Goal: Task Accomplishment & Management: Manage account settings

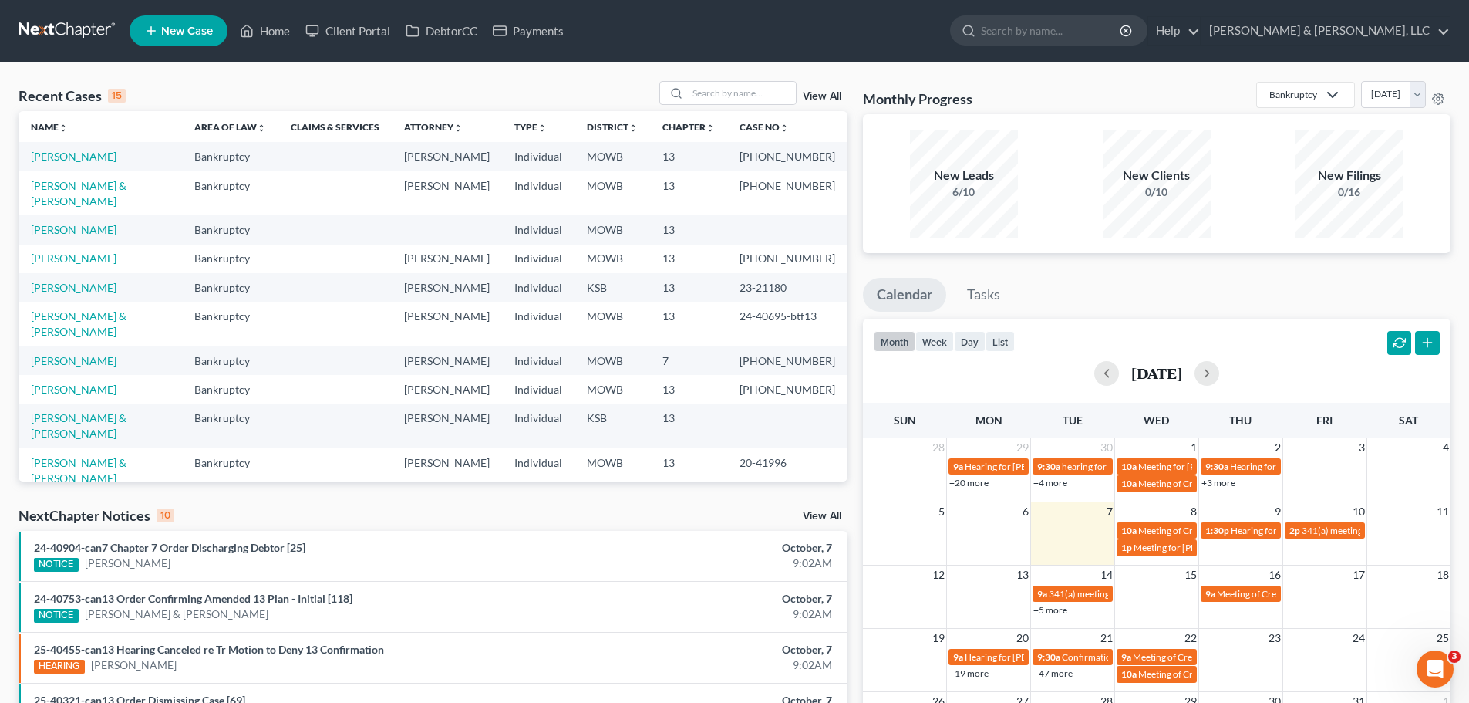
drag, startPoint x: 281, startPoint y: 72, endPoint x: 300, endPoint y: 83, distance: 22.1
click at [281, 72] on div "Recent Cases 15 View All Name unfold_more expand_more expand_less Area of Law u…" at bounding box center [734, 572] width 1469 height 1020
click at [749, 85] on input "search" at bounding box center [742, 93] width 108 height 22
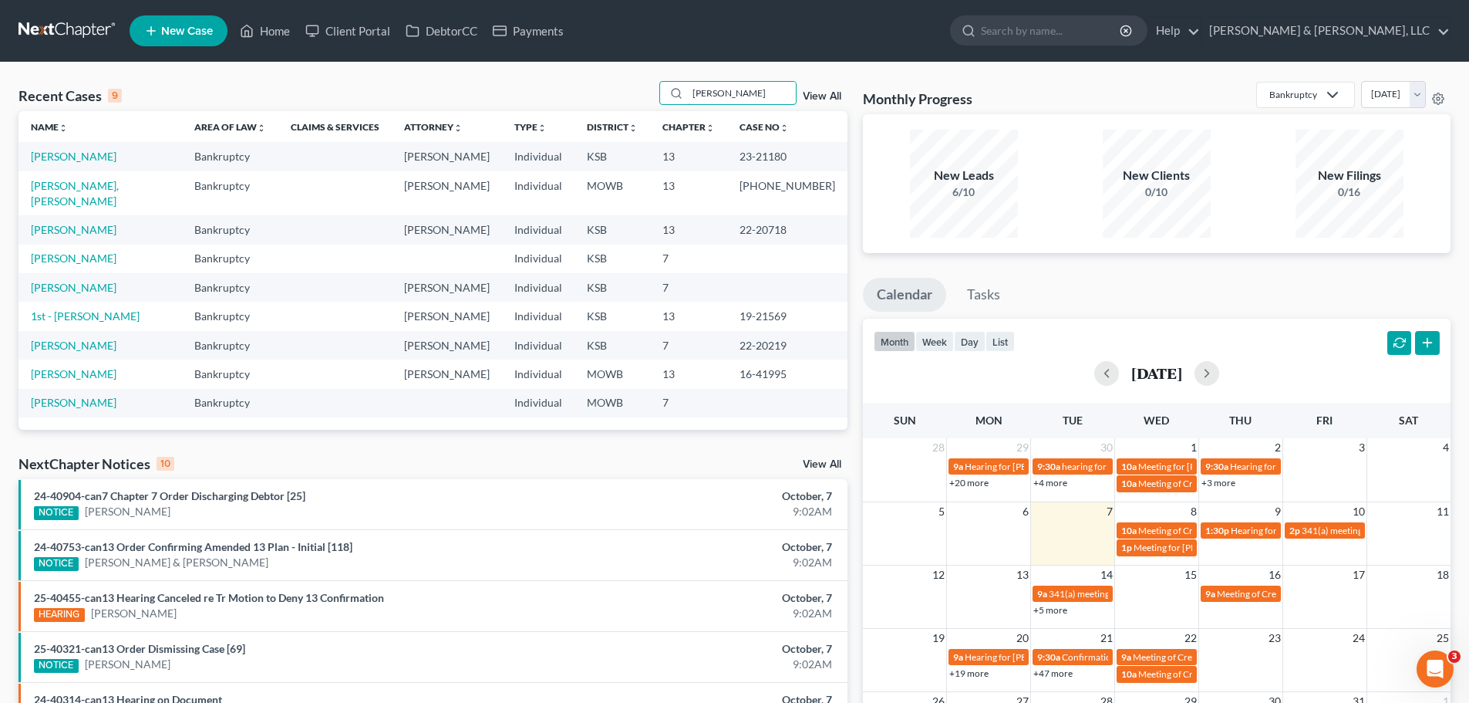
click at [510, 102] on div "Recent Cases 9 [PERSON_NAME] View All" at bounding box center [433, 96] width 829 height 30
type input "[PERSON_NAME]"
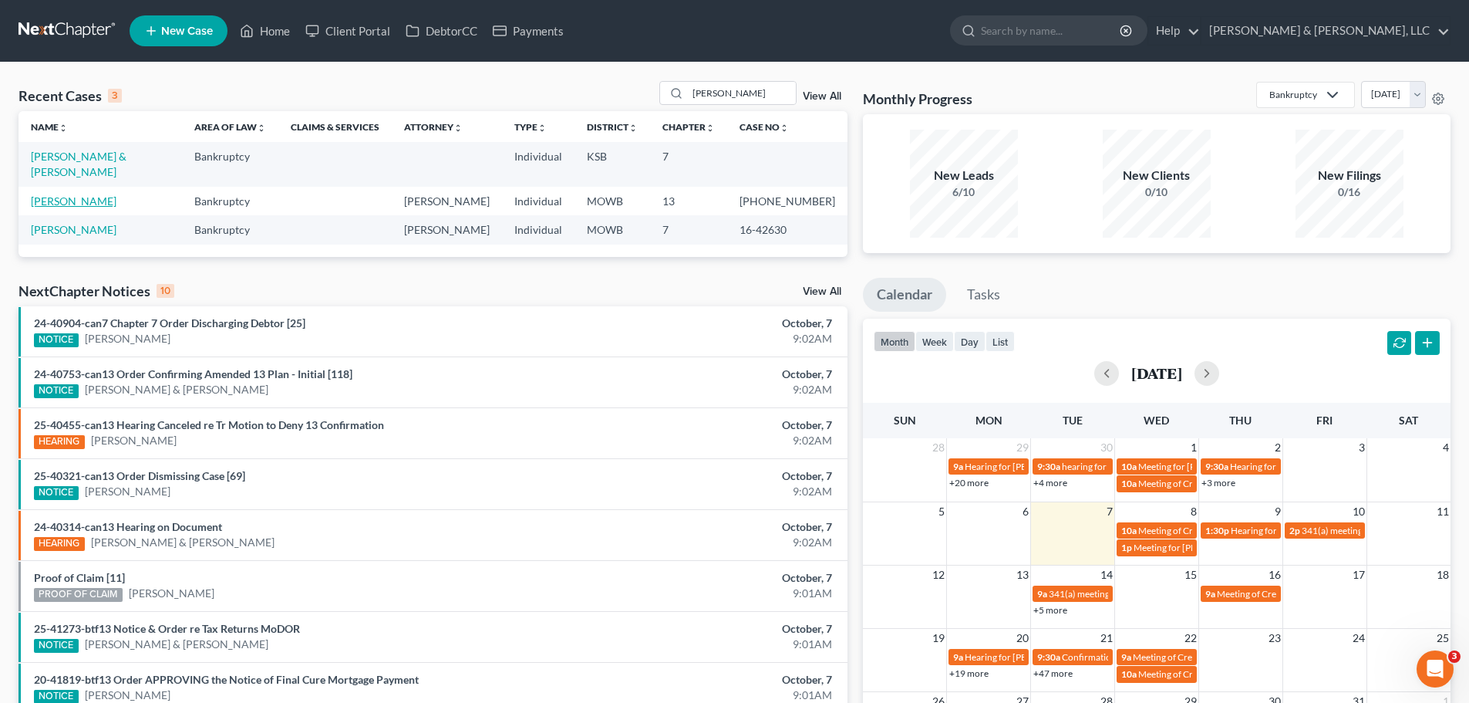
click at [77, 194] on link "[PERSON_NAME]" at bounding box center [74, 200] width 86 height 13
select select "6"
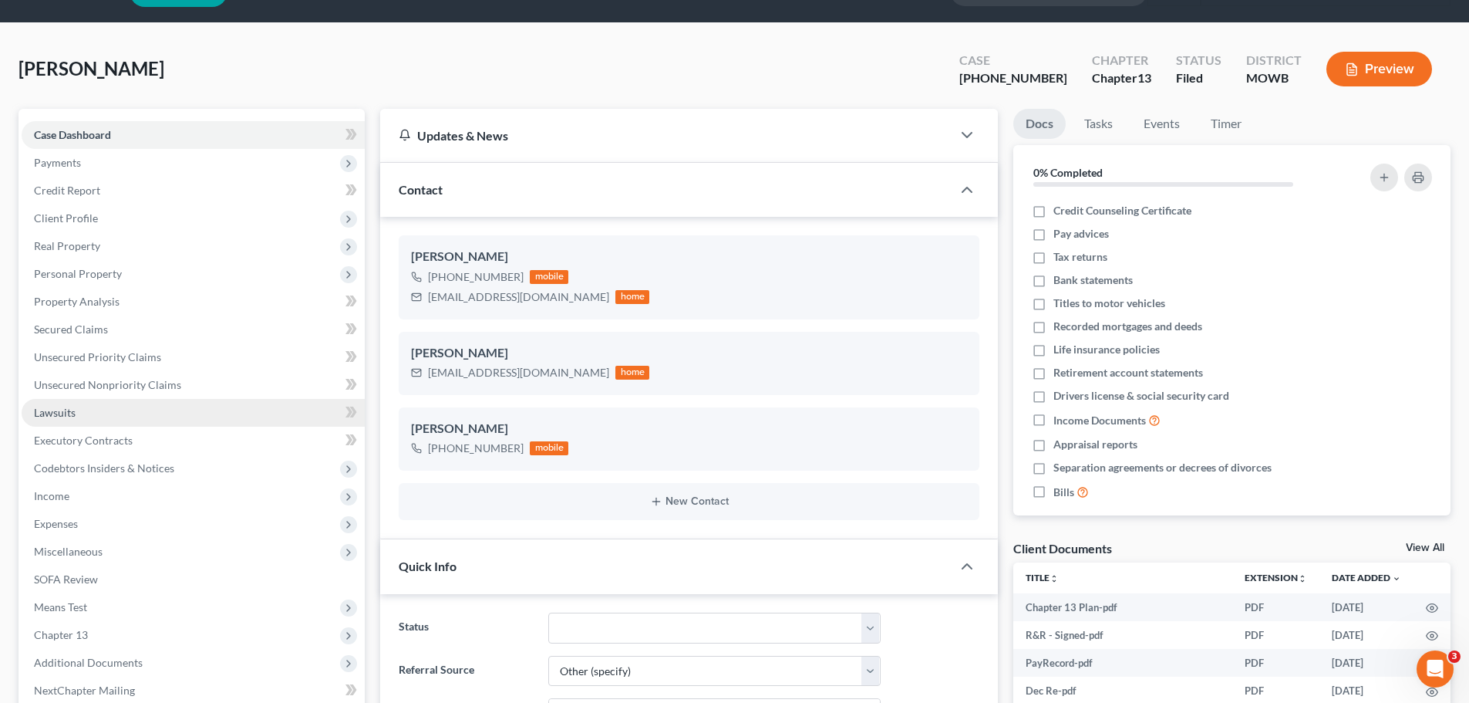
scroll to position [77, 0]
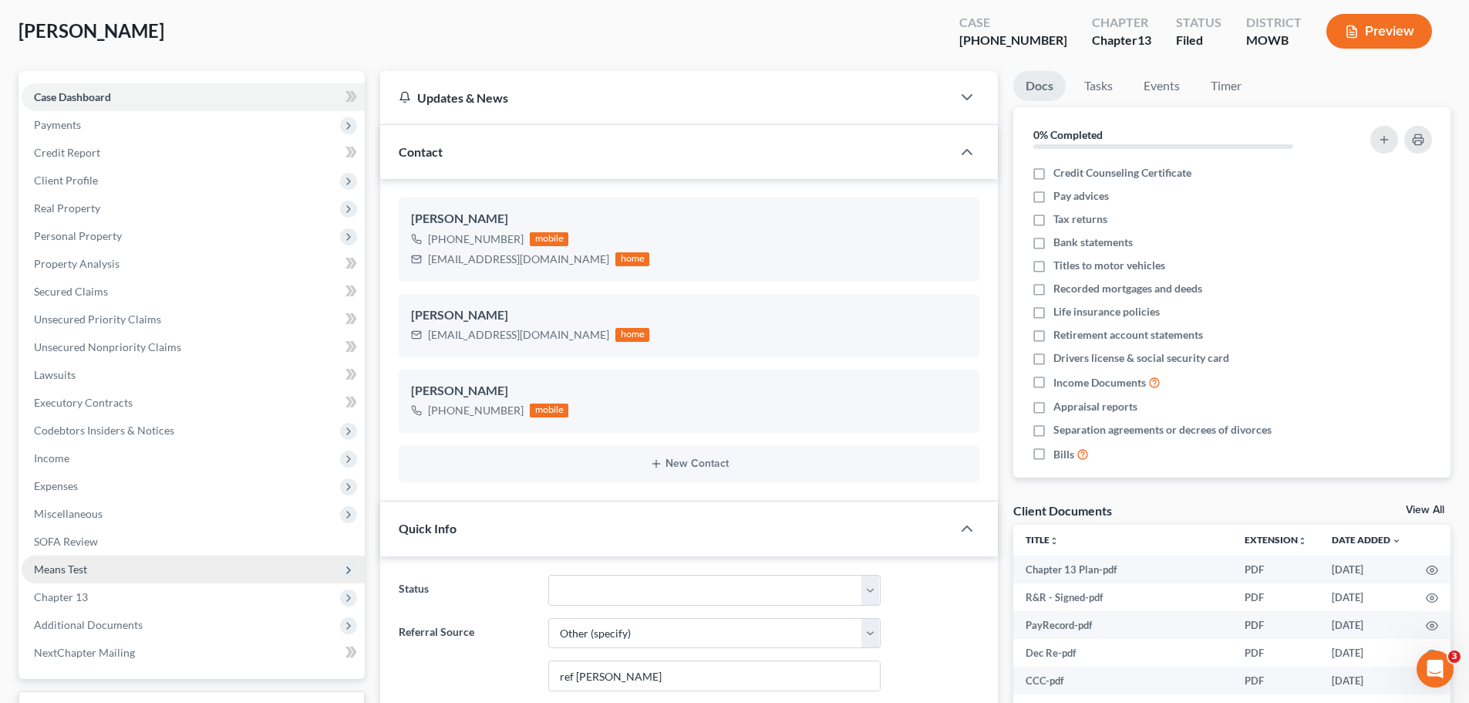
click at [94, 576] on span "Means Test" at bounding box center [193, 569] width 343 height 28
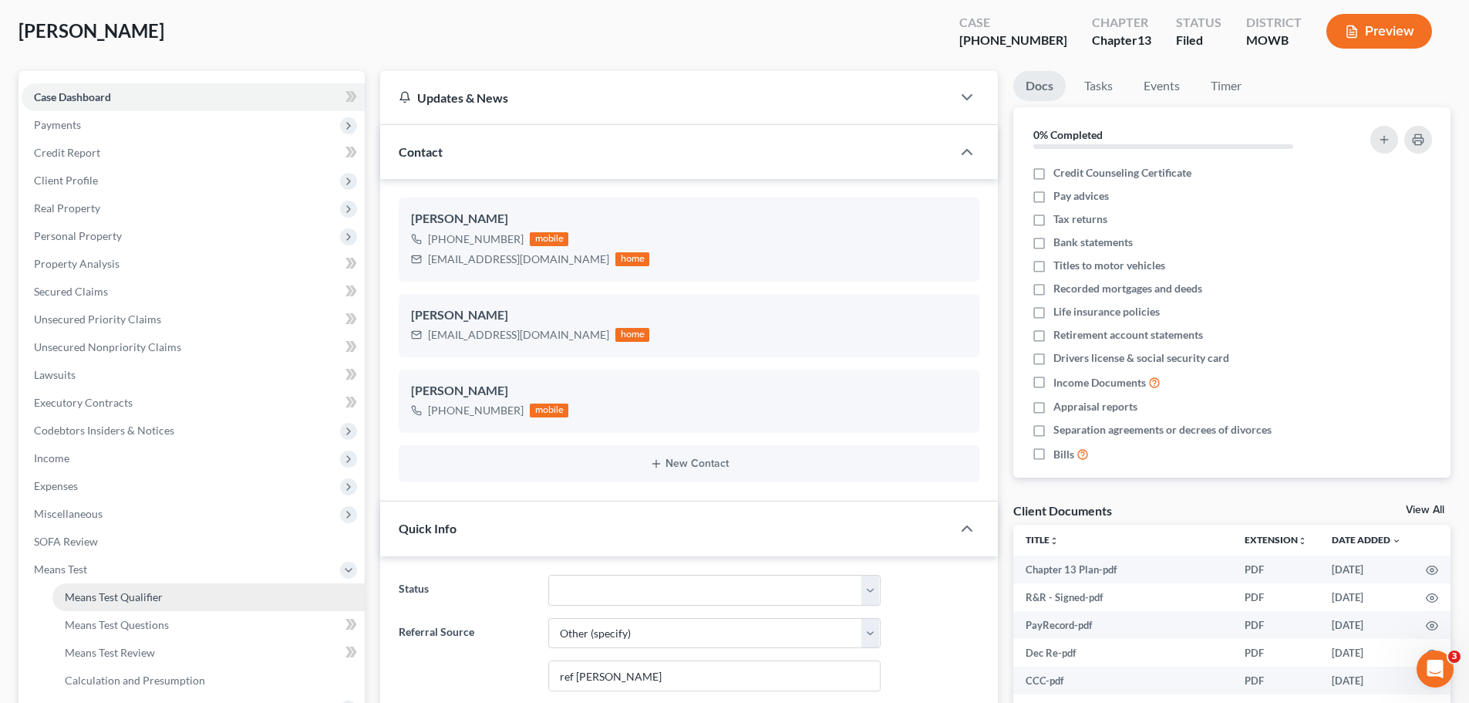
click at [109, 591] on span "Means Test Qualifier" at bounding box center [114, 596] width 98 height 13
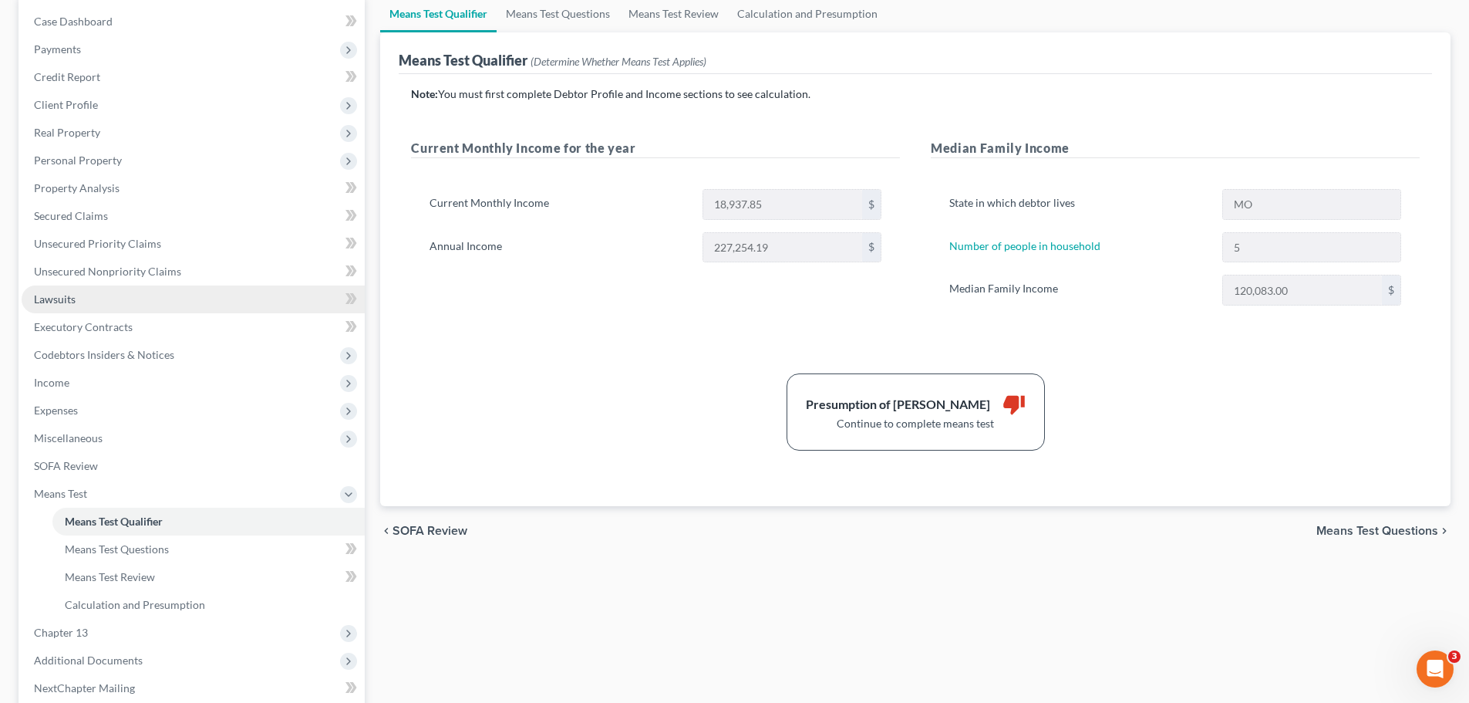
scroll to position [154, 0]
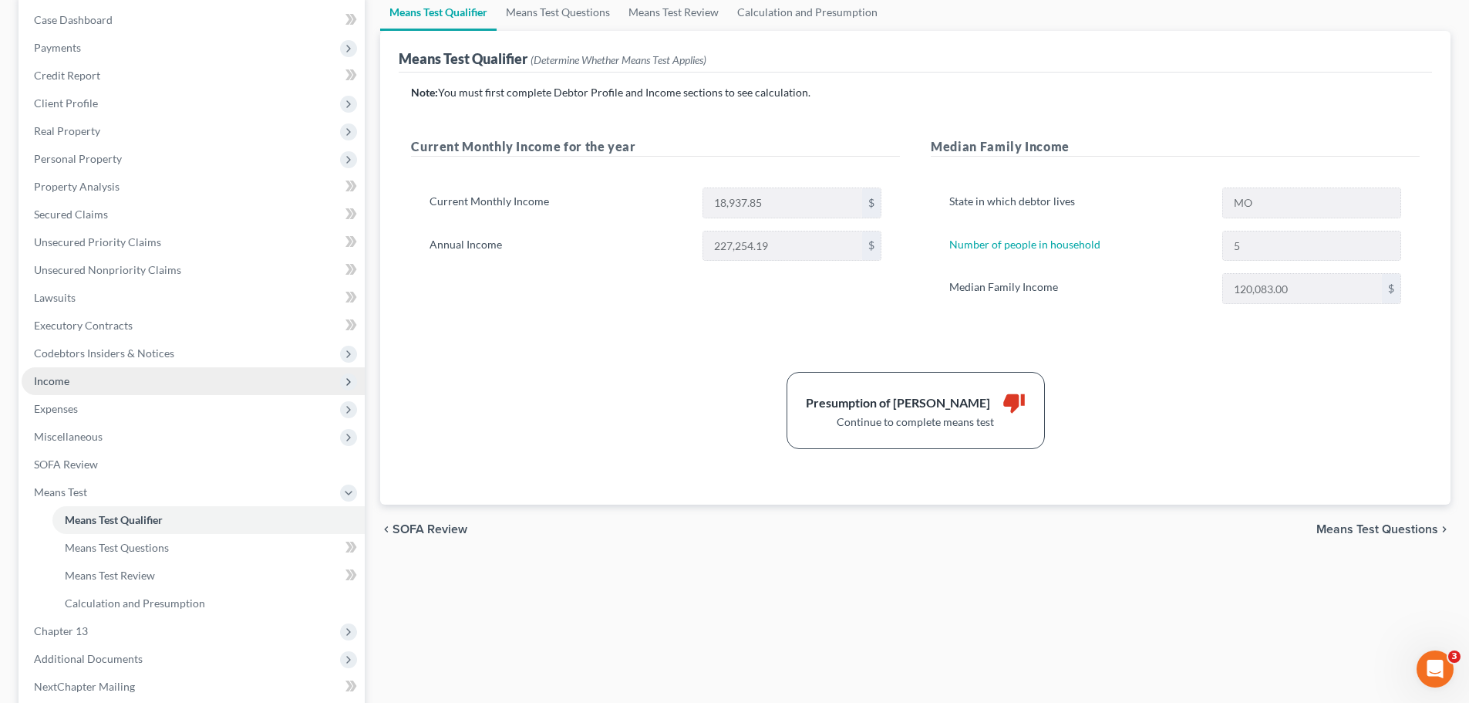
click at [83, 388] on span "Income" at bounding box center [193, 381] width 343 height 28
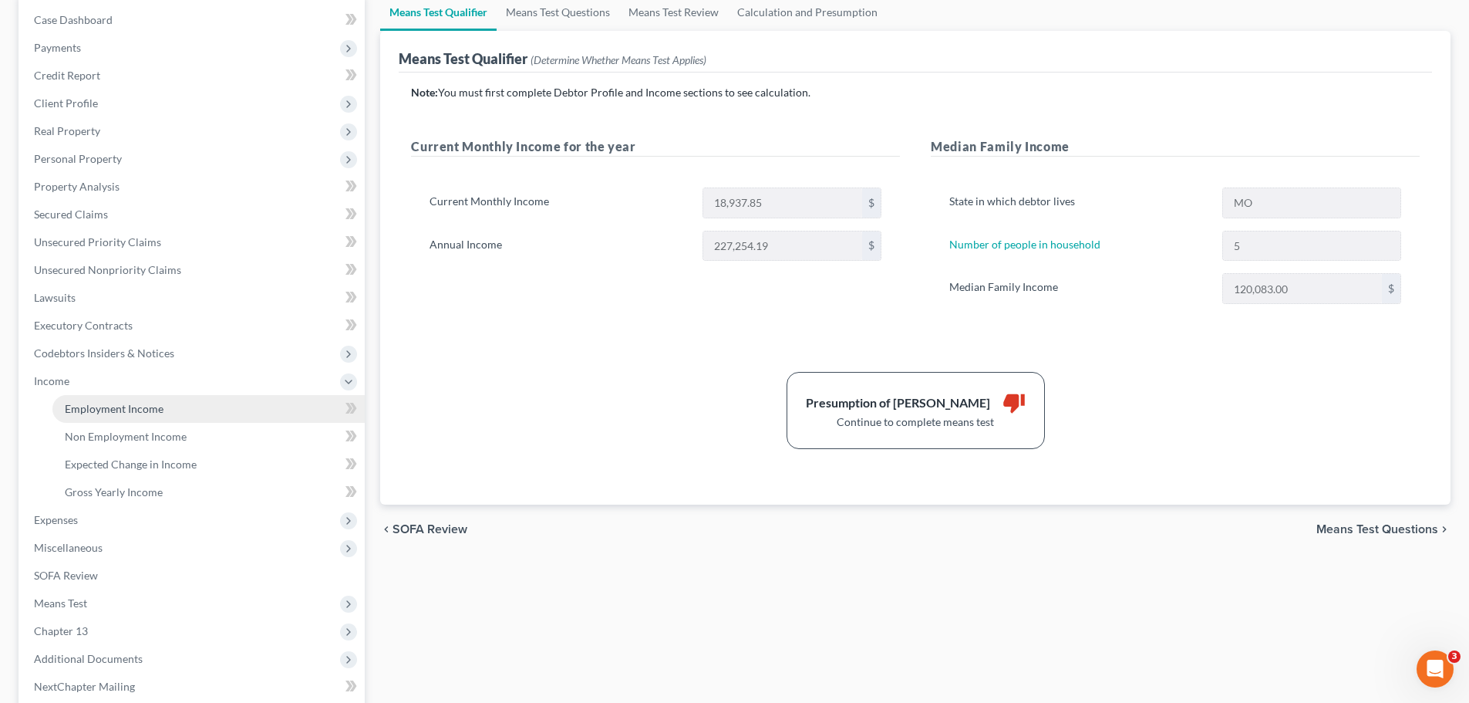
click at [96, 398] on link "Employment Income" at bounding box center [208, 409] width 312 height 28
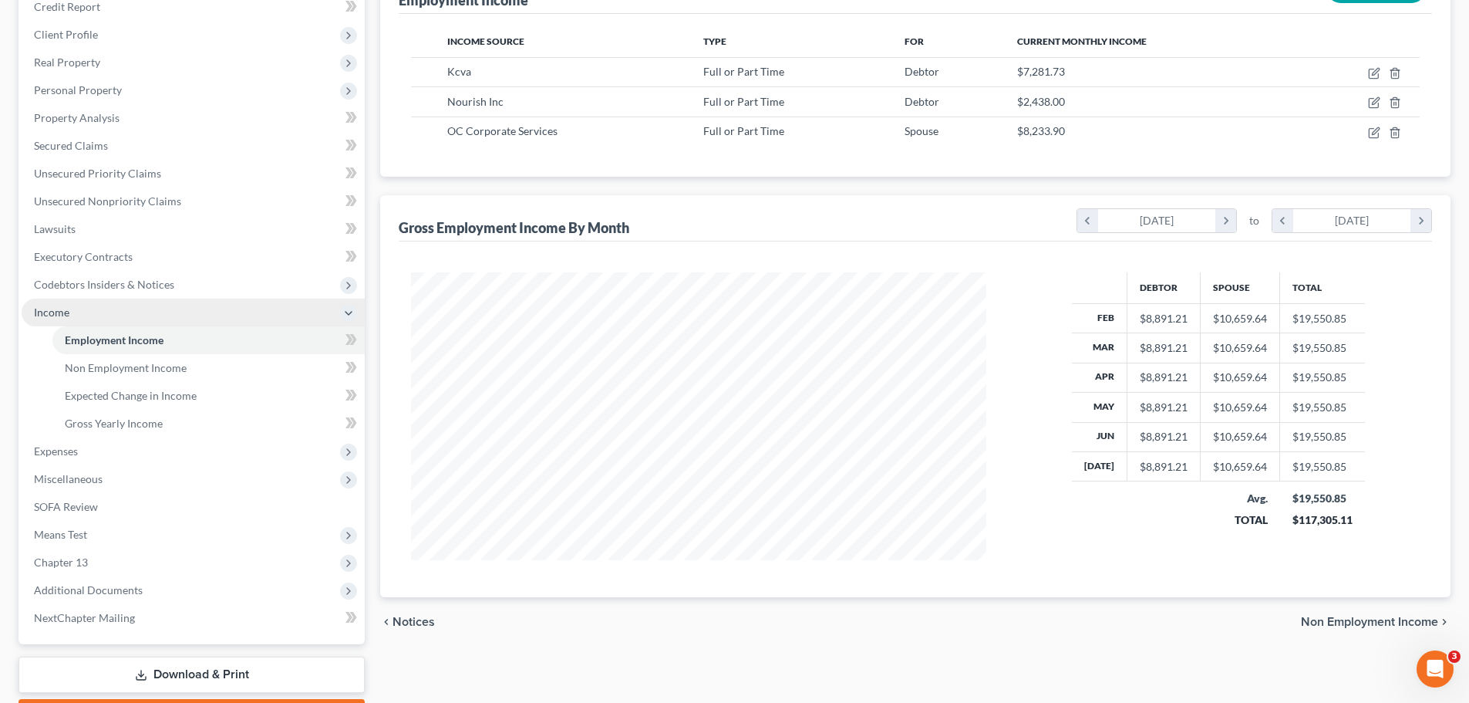
scroll to position [231, 0]
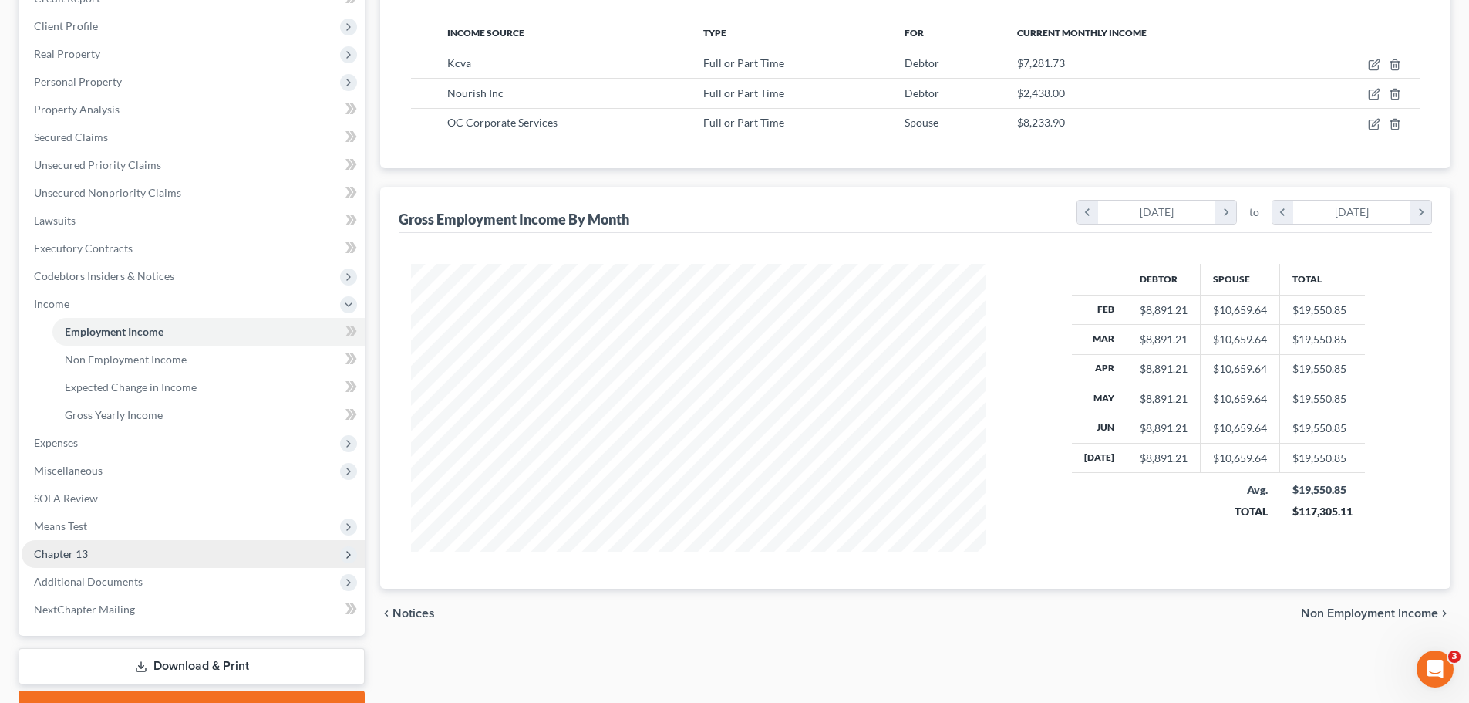
click at [83, 545] on span "Chapter 13" at bounding box center [193, 554] width 343 height 28
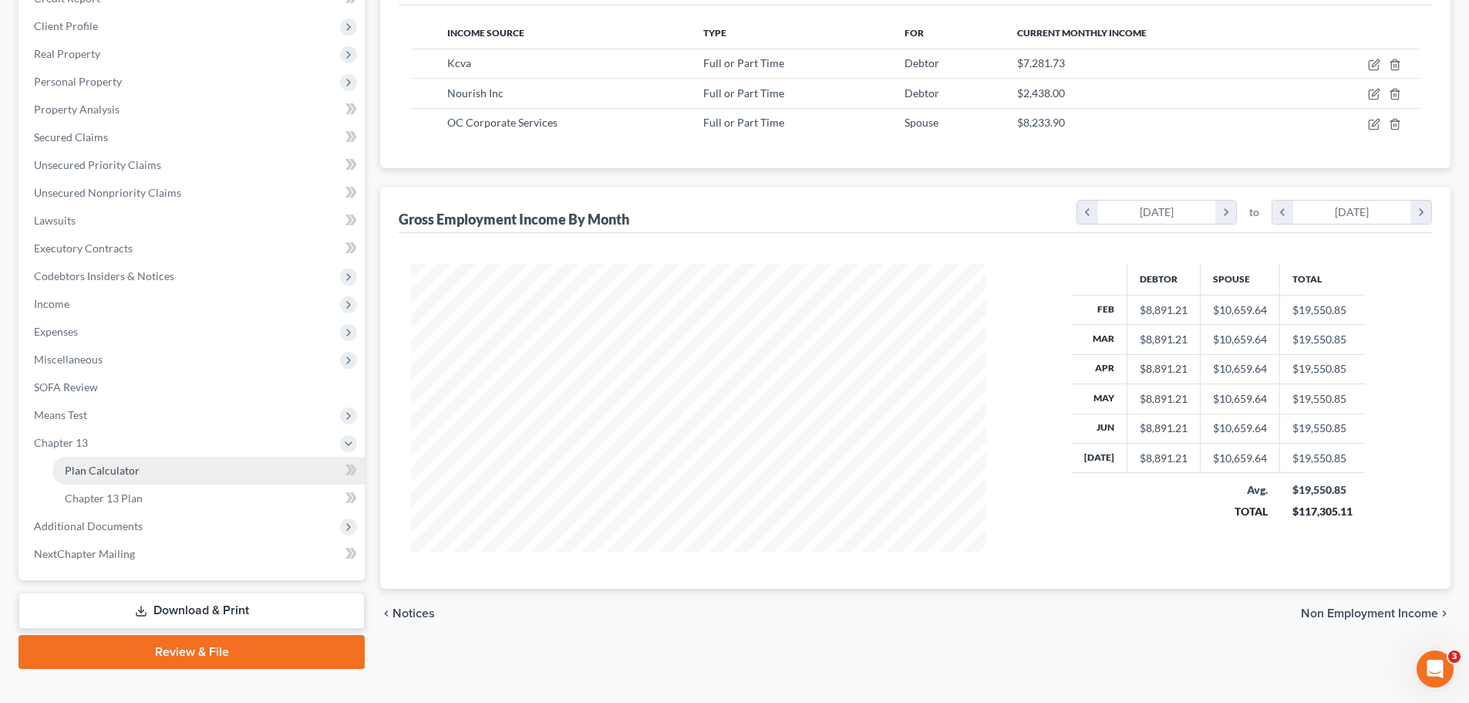
click at [114, 472] on span "Plan Calculator" at bounding box center [102, 470] width 75 height 13
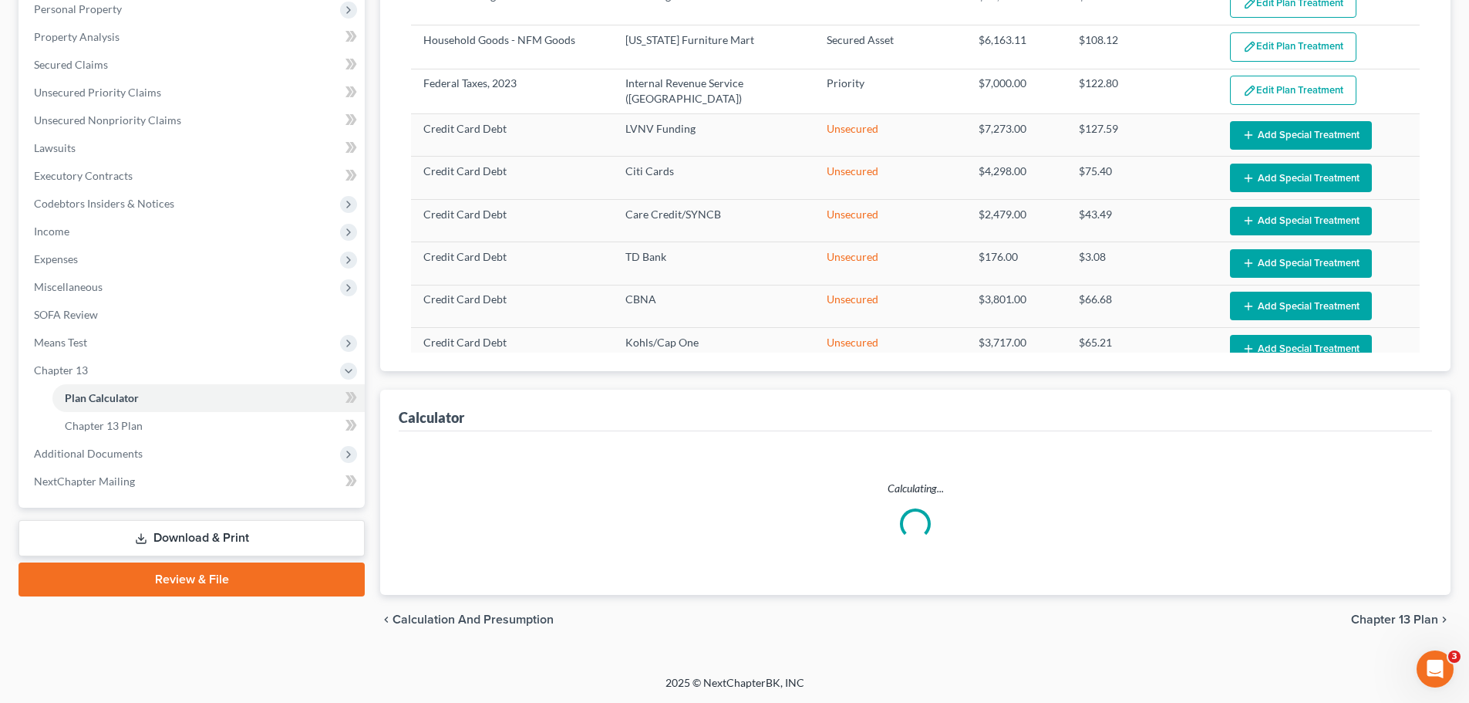
select select "56"
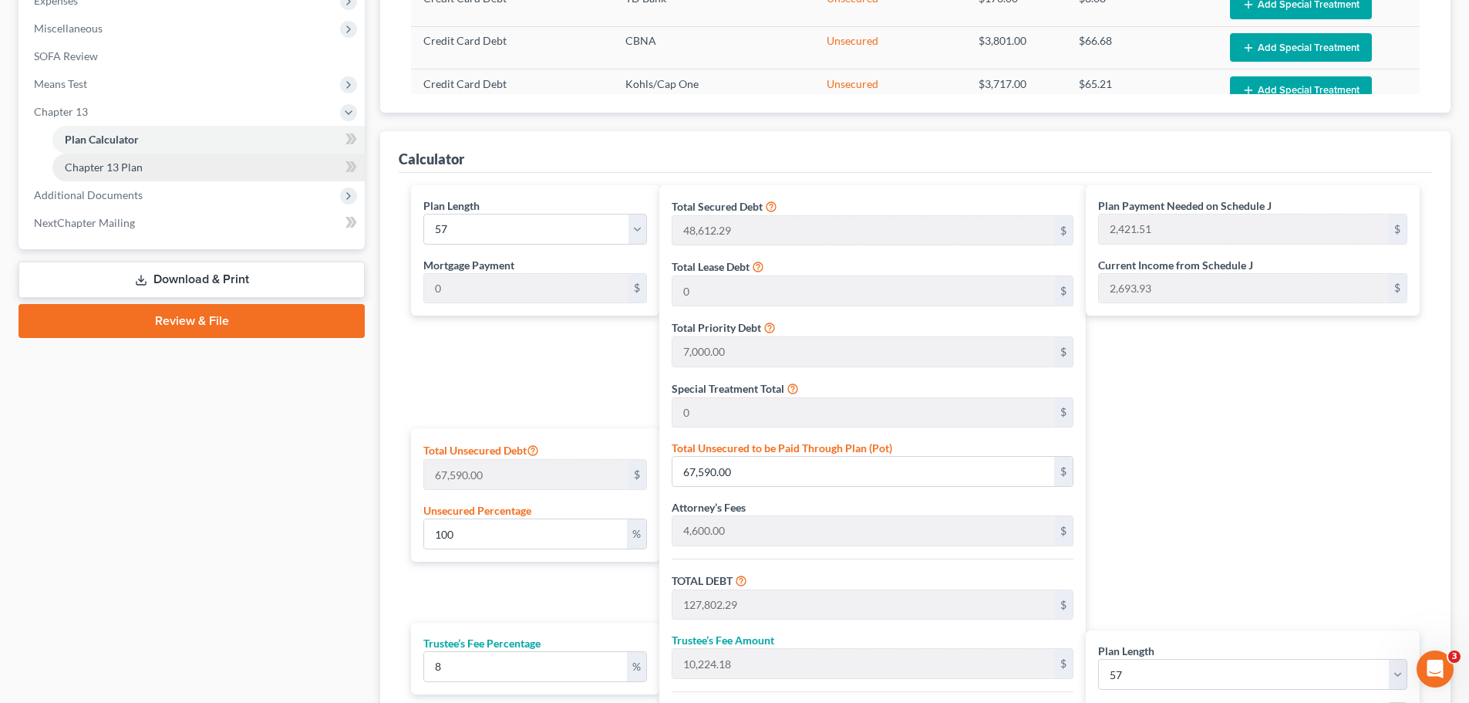
scroll to position [535, 0]
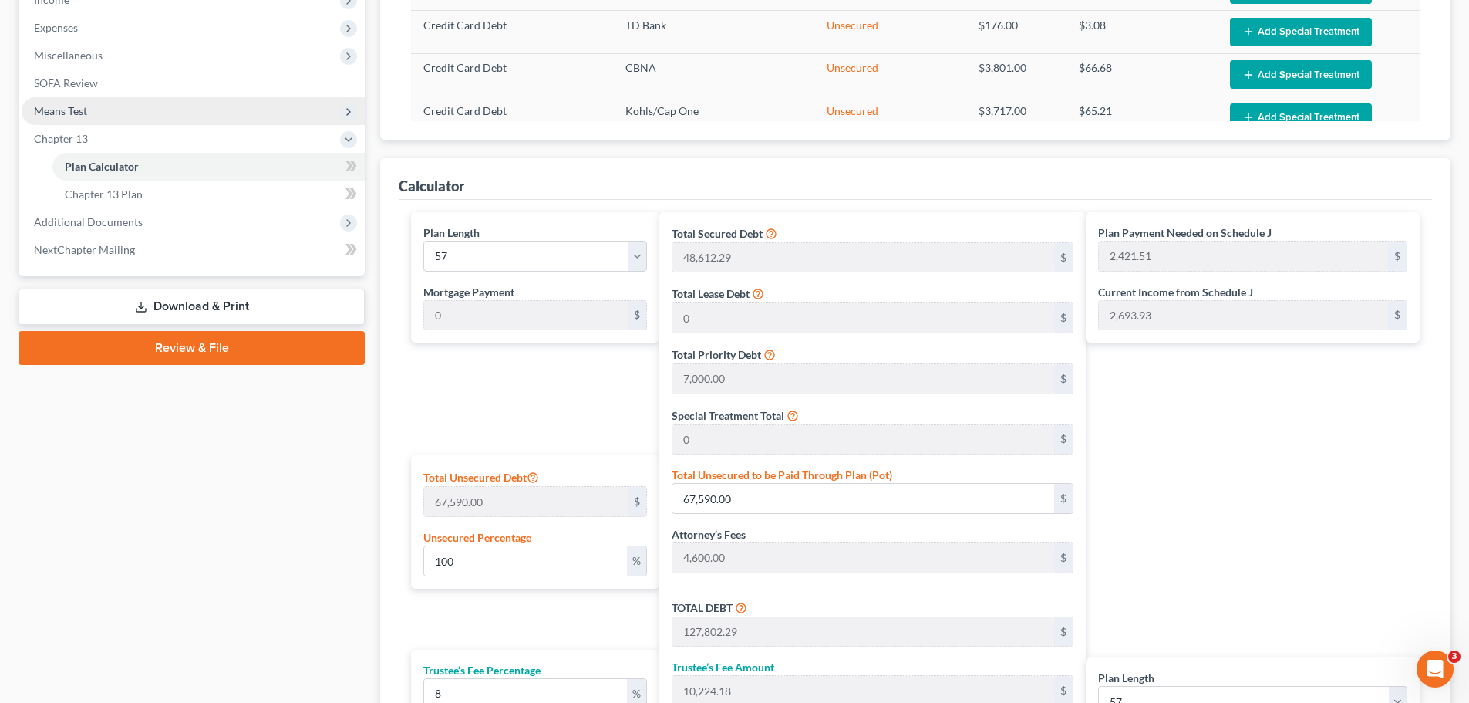
click at [88, 115] on span "Means Test" at bounding box center [193, 111] width 343 height 28
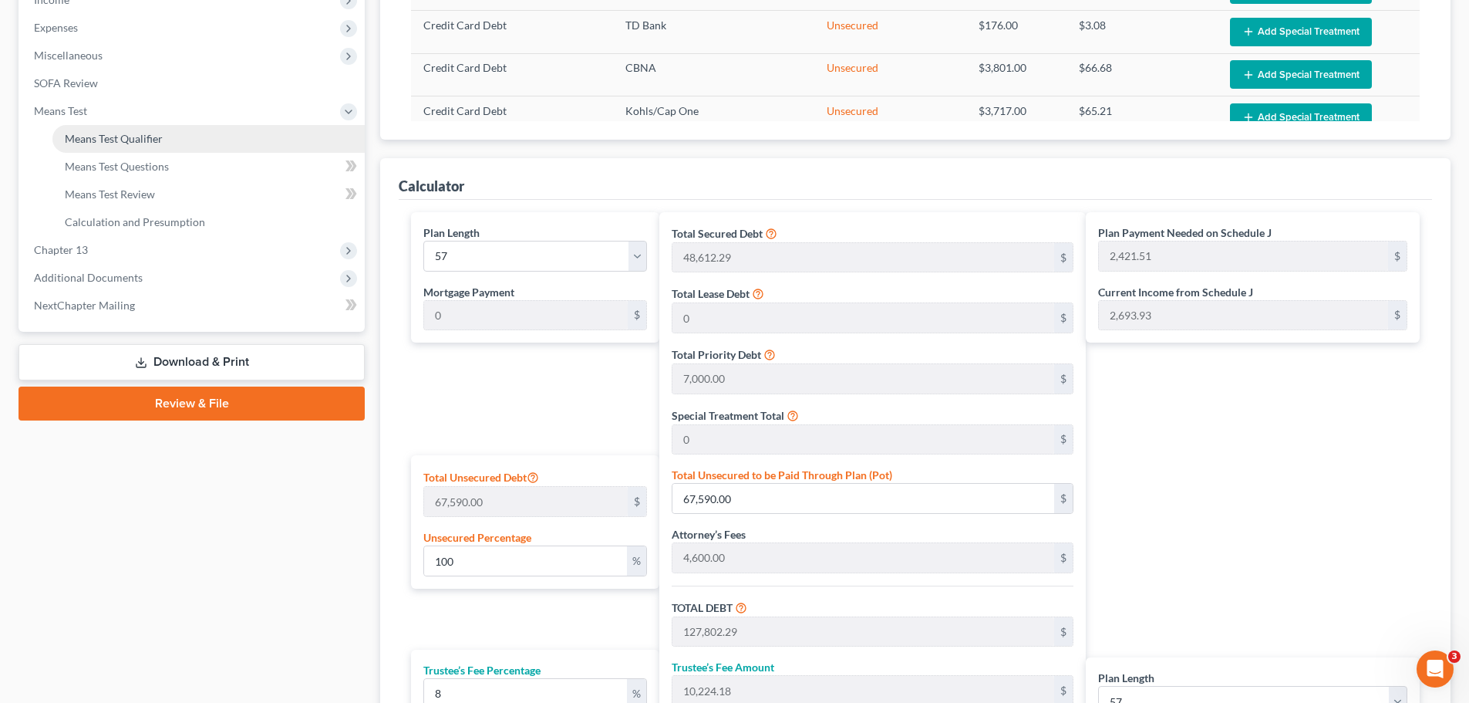
click at [91, 127] on link "Means Test Qualifier" at bounding box center [208, 139] width 312 height 28
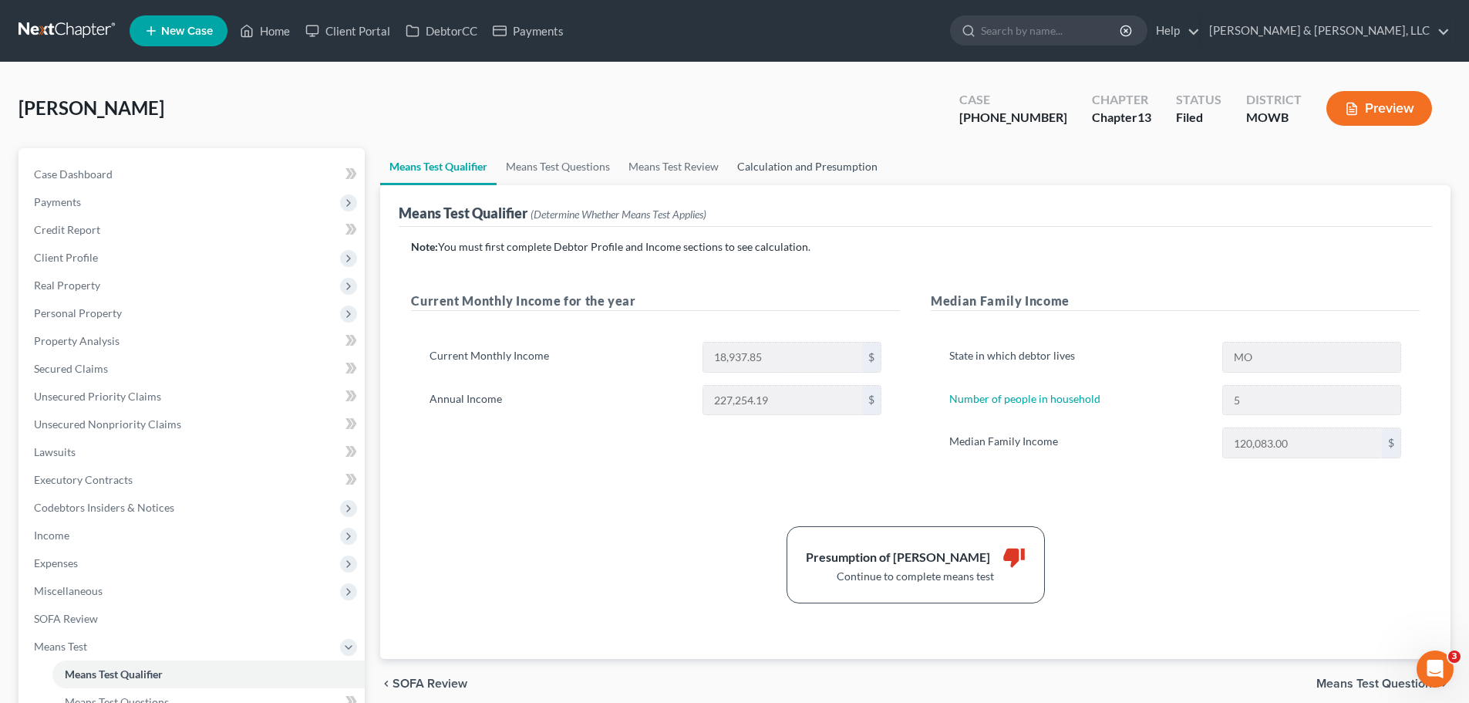
click at [809, 173] on link "Calculation and Presumption" at bounding box center [807, 166] width 159 height 37
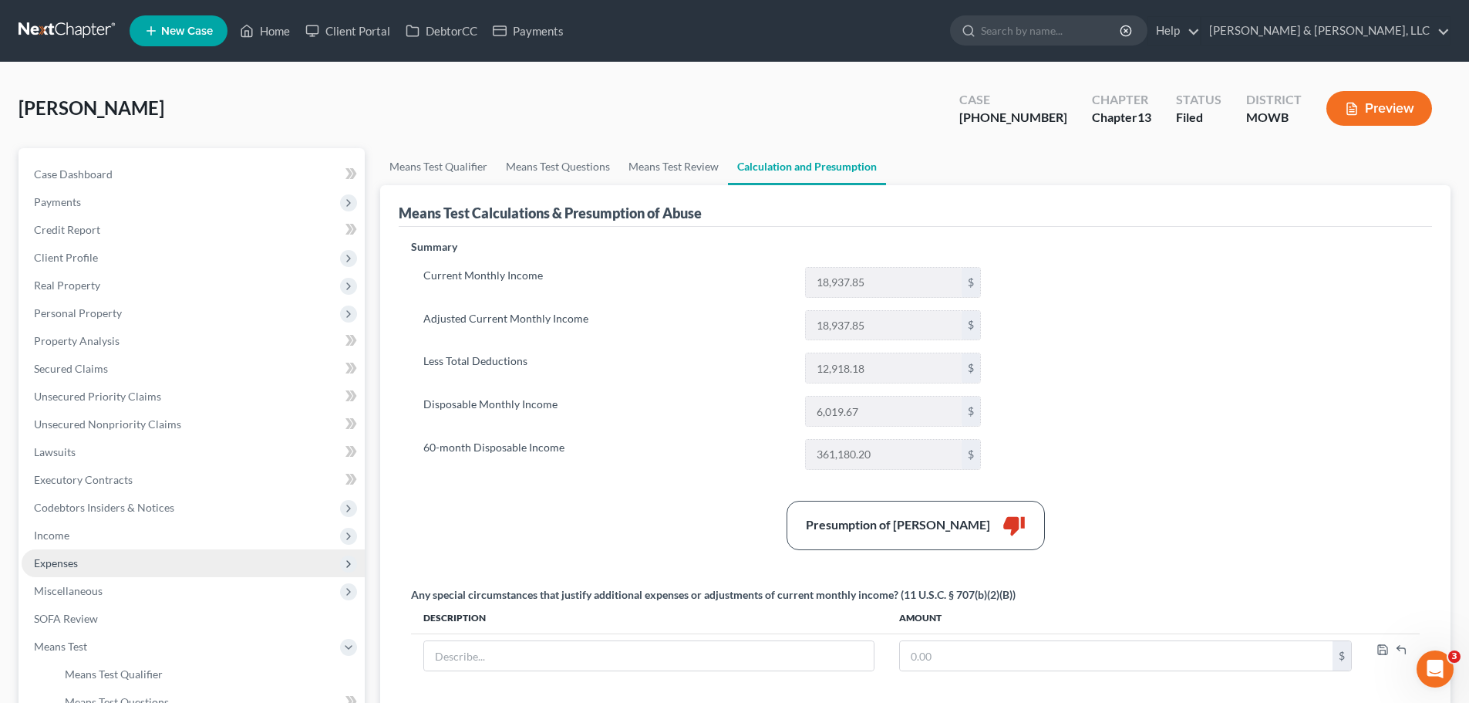
click at [64, 555] on span "Expenses" at bounding box center [193, 563] width 343 height 28
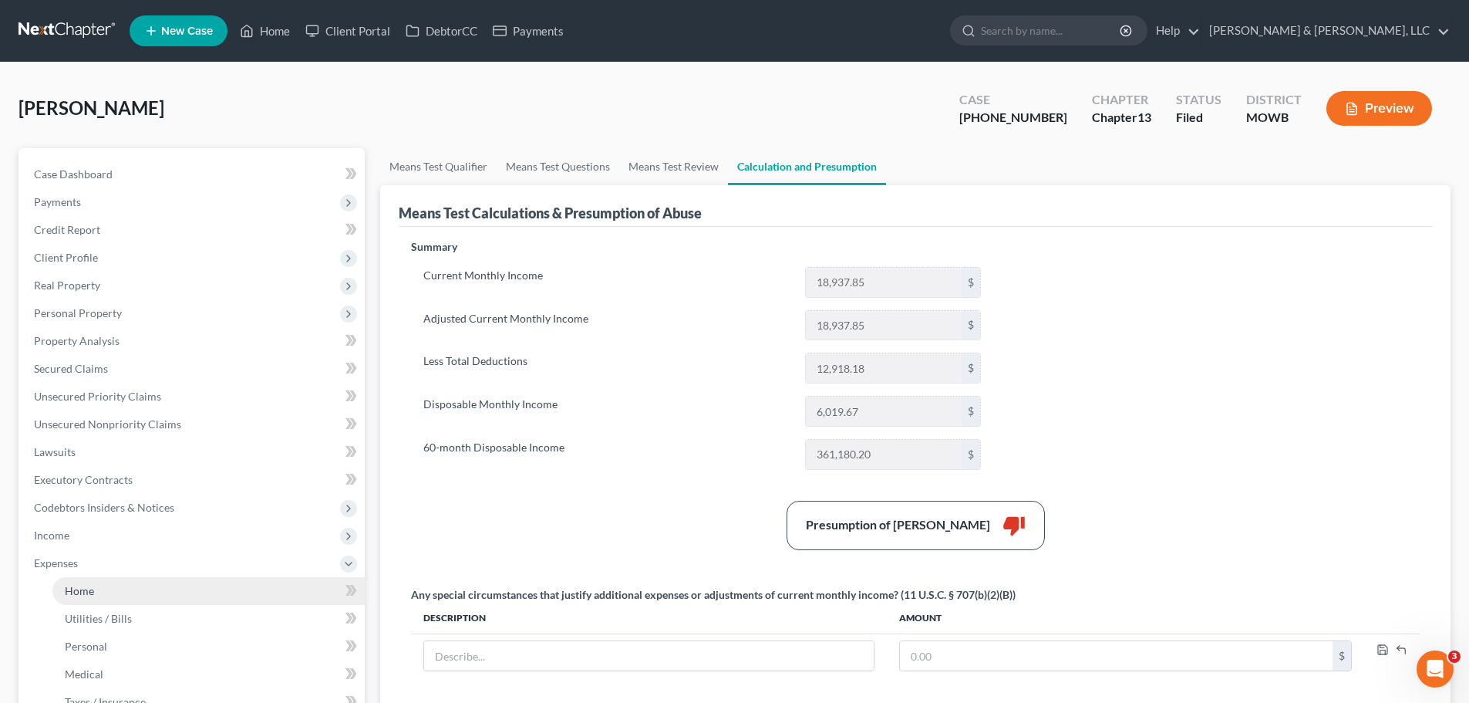
click at [109, 582] on link "Home" at bounding box center [208, 591] width 312 height 28
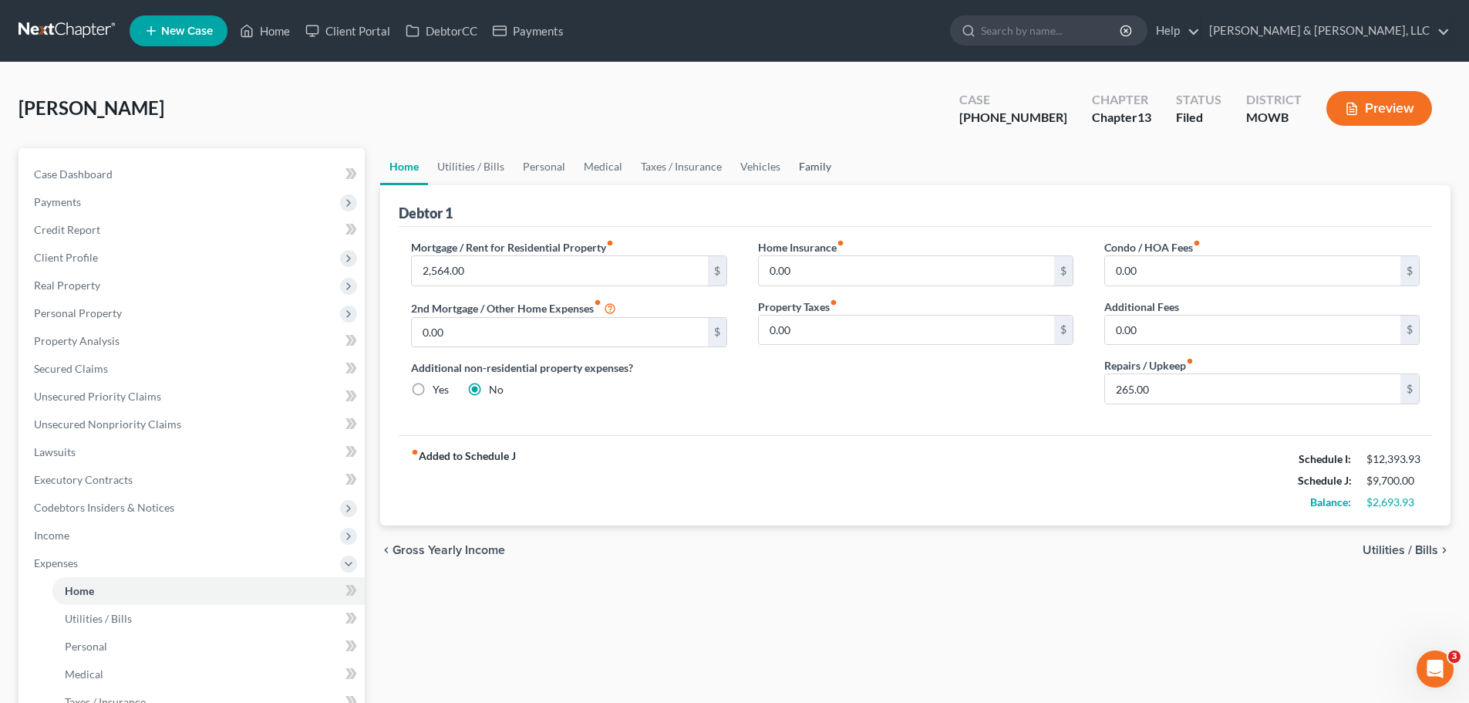
click at [800, 180] on link "Family" at bounding box center [815, 166] width 51 height 37
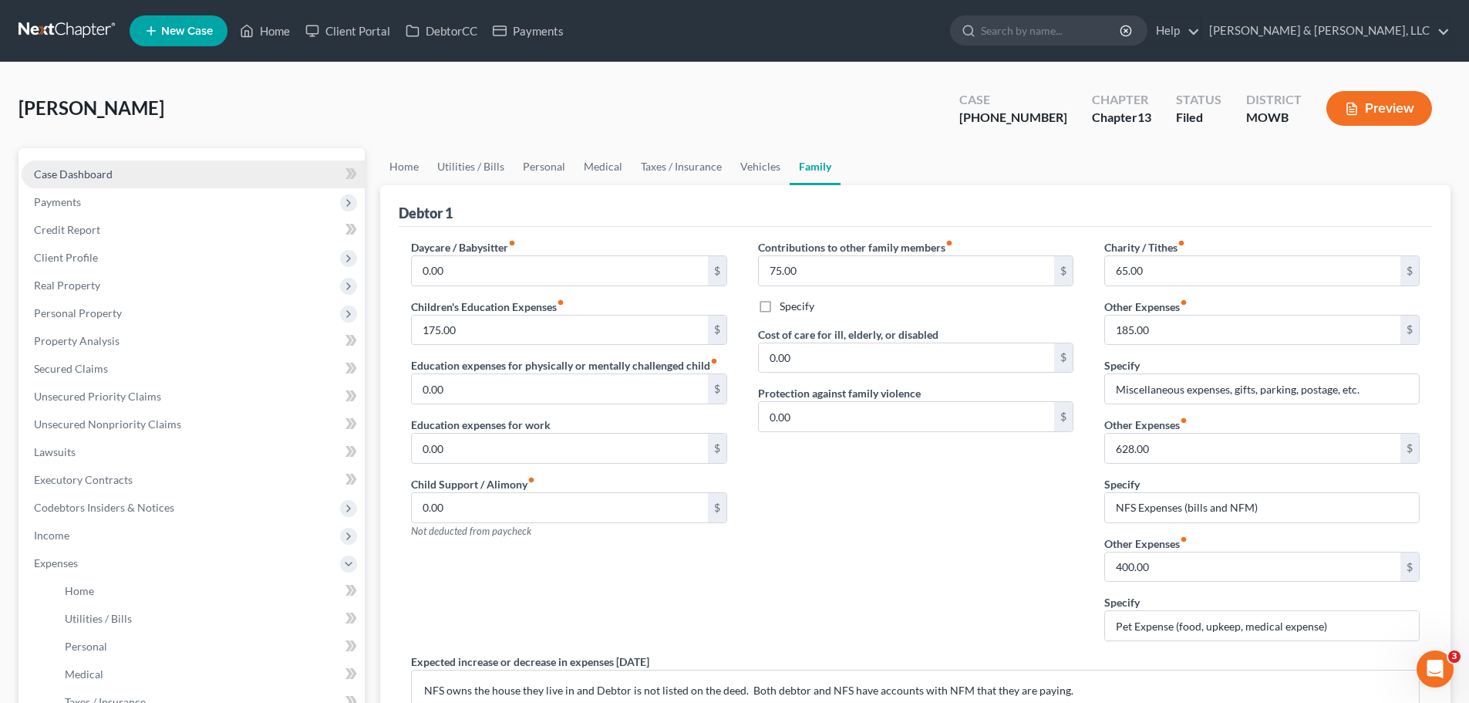
click at [90, 178] on span "Case Dashboard" at bounding box center [73, 173] width 79 height 13
select select "6"
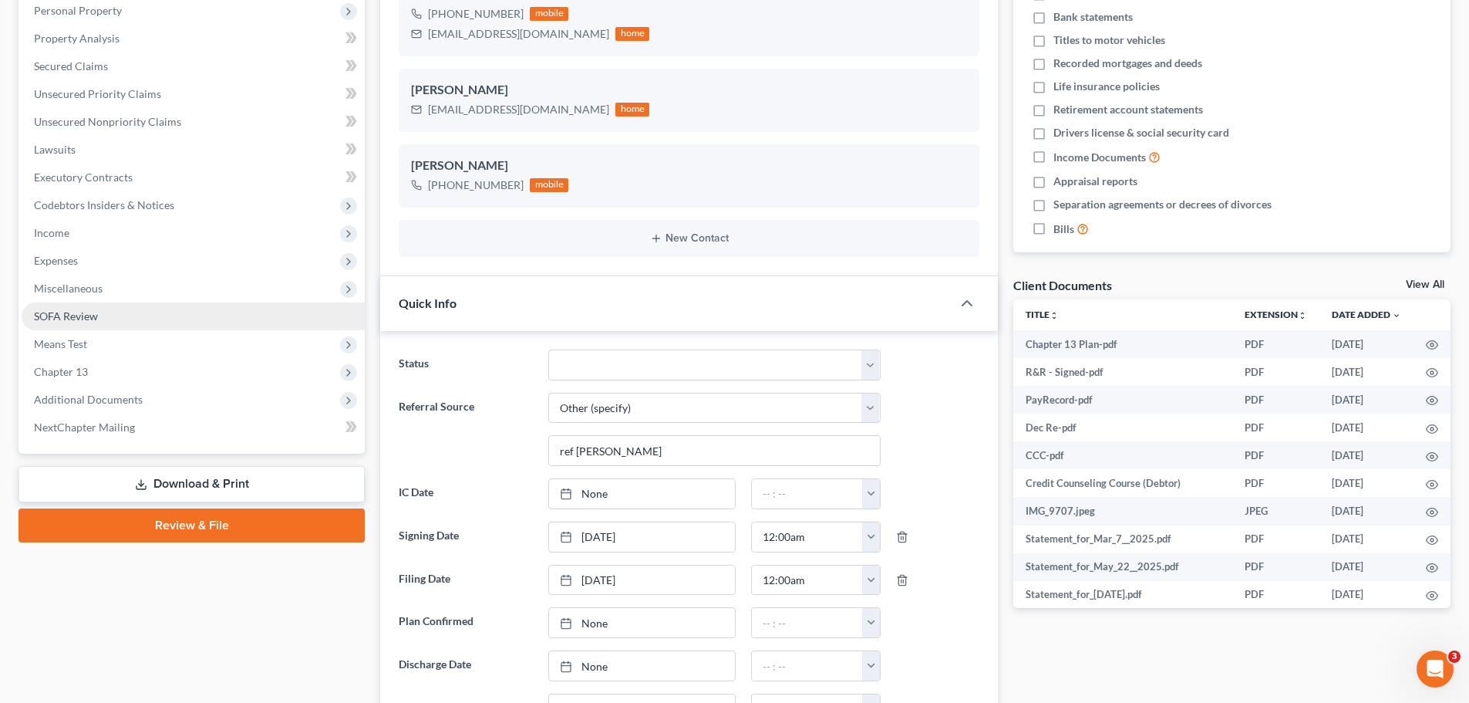
scroll to position [309, 0]
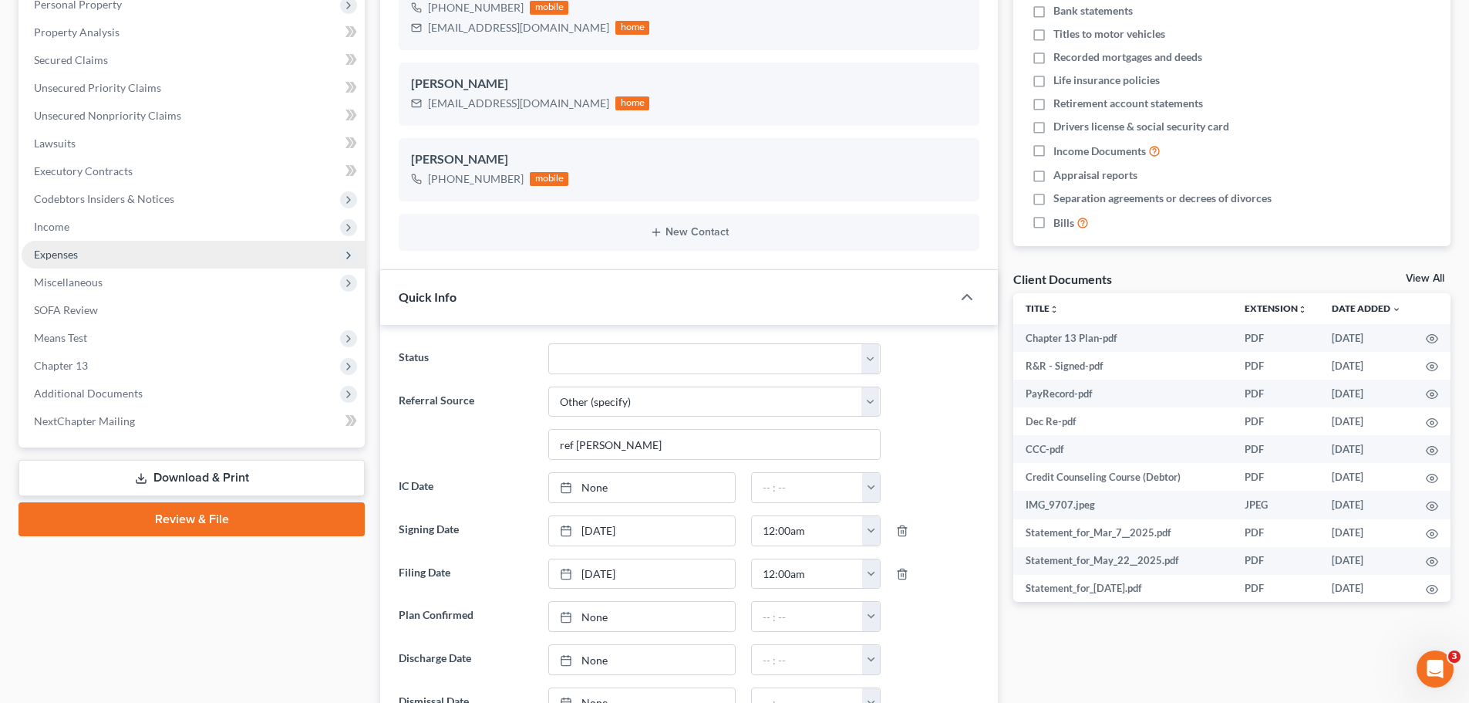
click at [81, 258] on span "Expenses" at bounding box center [193, 255] width 343 height 28
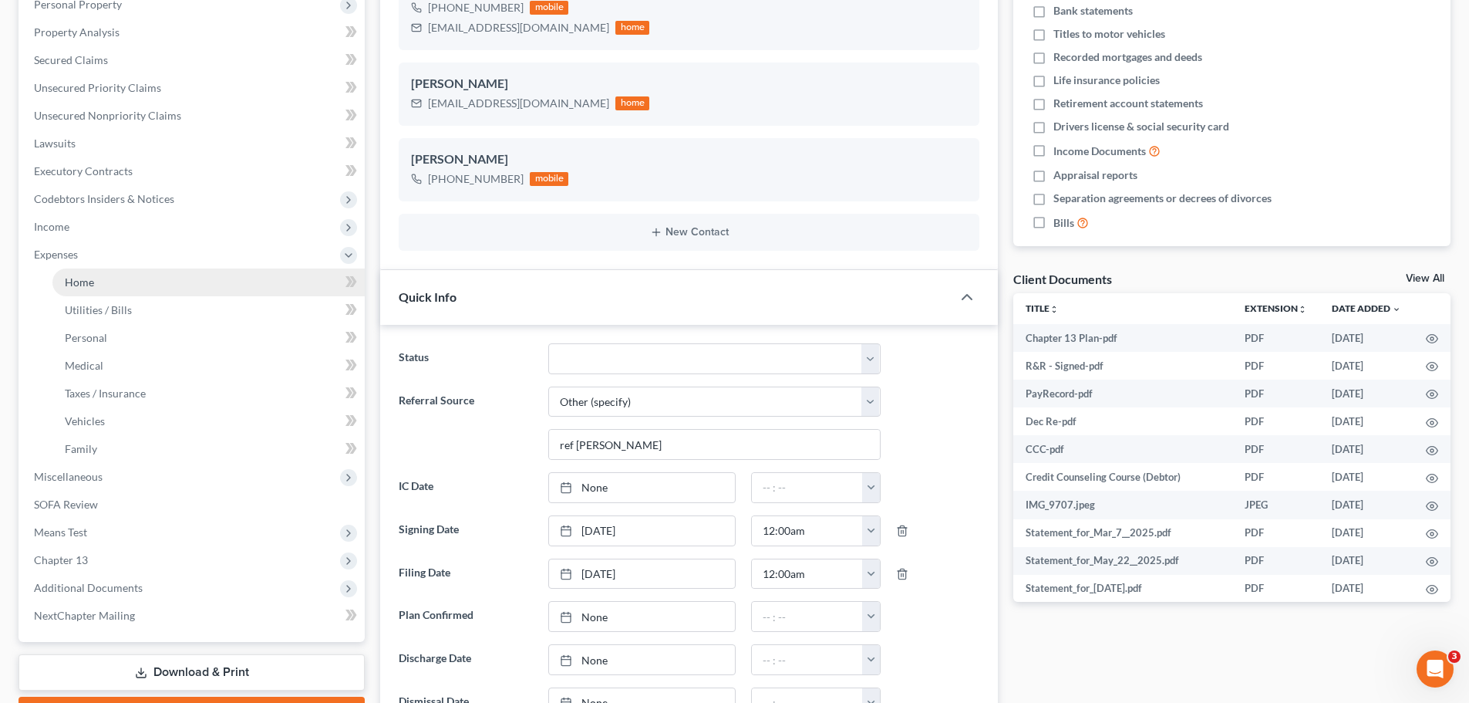
click at [86, 278] on span "Home" at bounding box center [79, 281] width 29 height 13
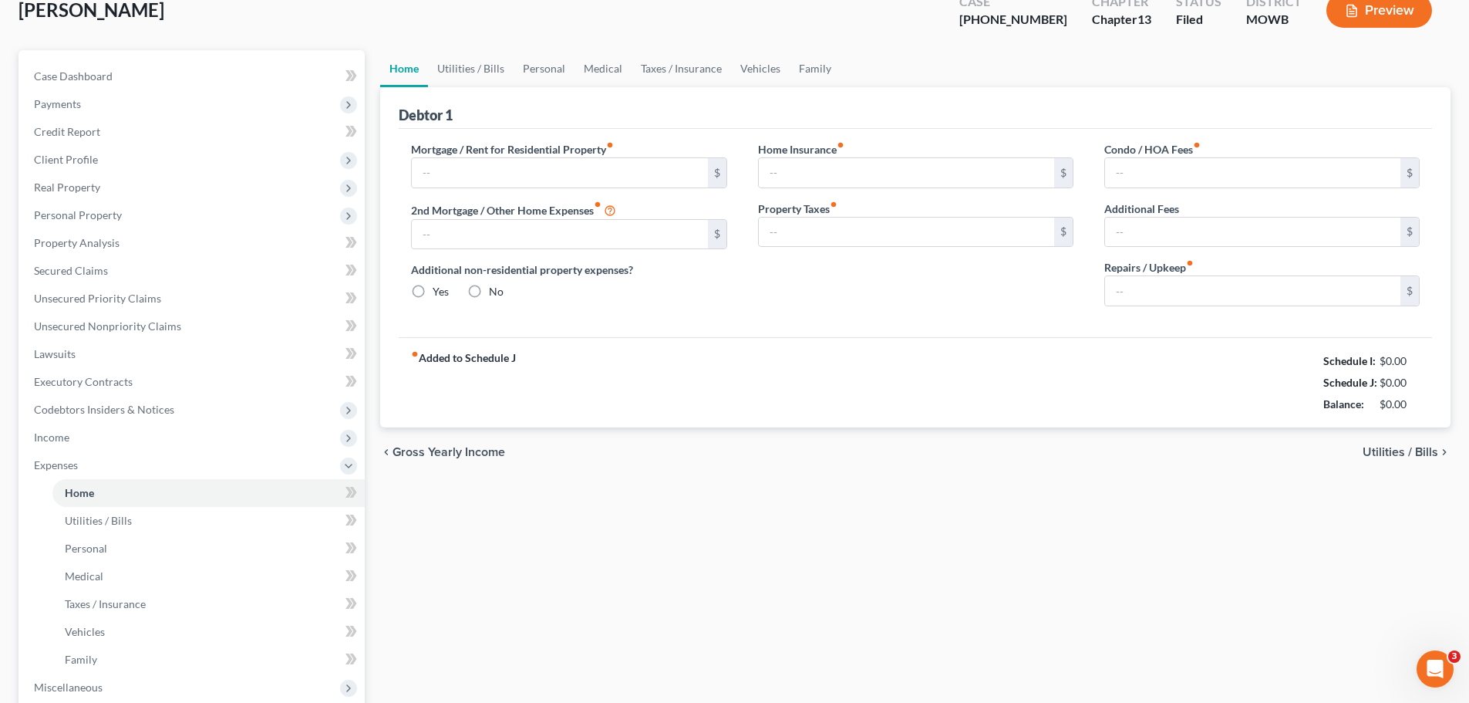
type input "2,564.00"
type input "0.00"
radio input "true"
type input "0.00"
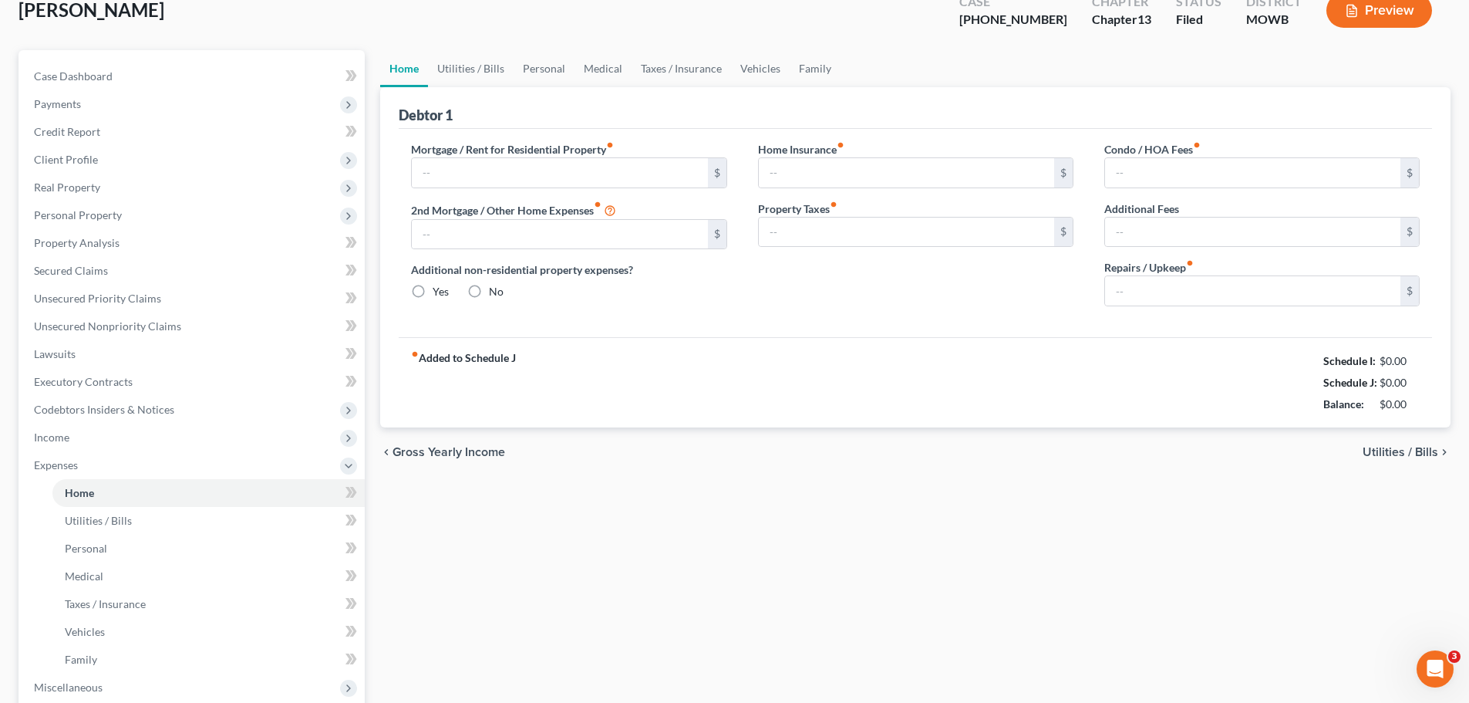
type input "0.00"
type input "265.00"
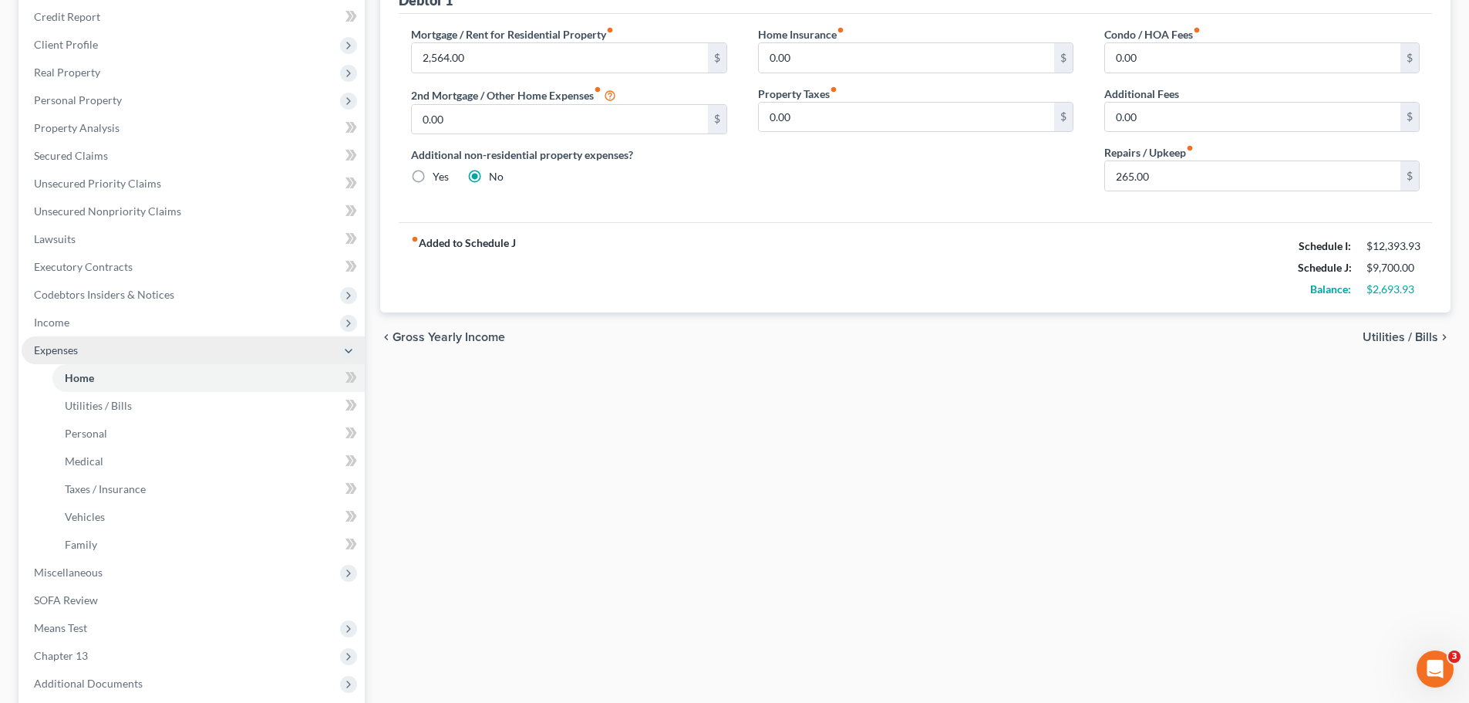
scroll to position [231, 0]
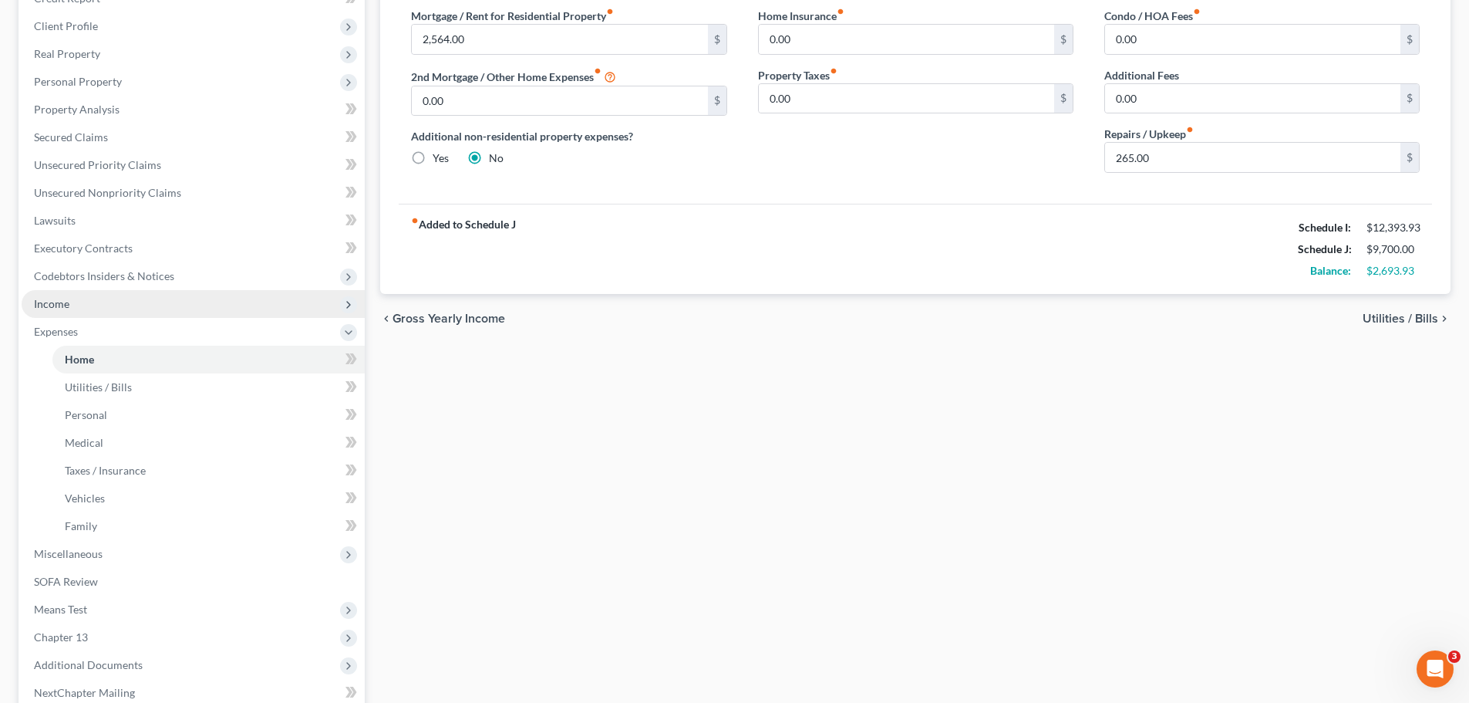
click at [69, 311] on span "Income" at bounding box center [193, 304] width 343 height 28
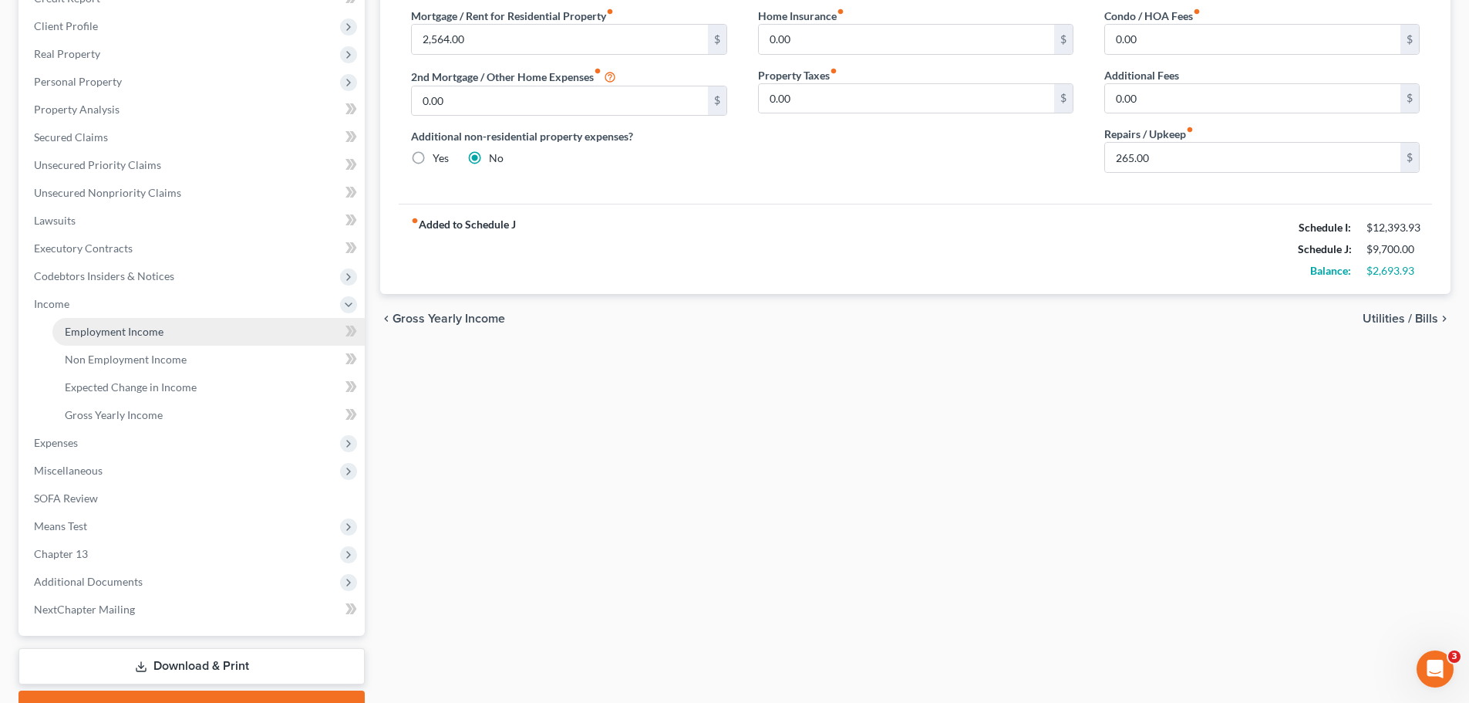
click at [73, 323] on link "Employment Income" at bounding box center [208, 332] width 312 height 28
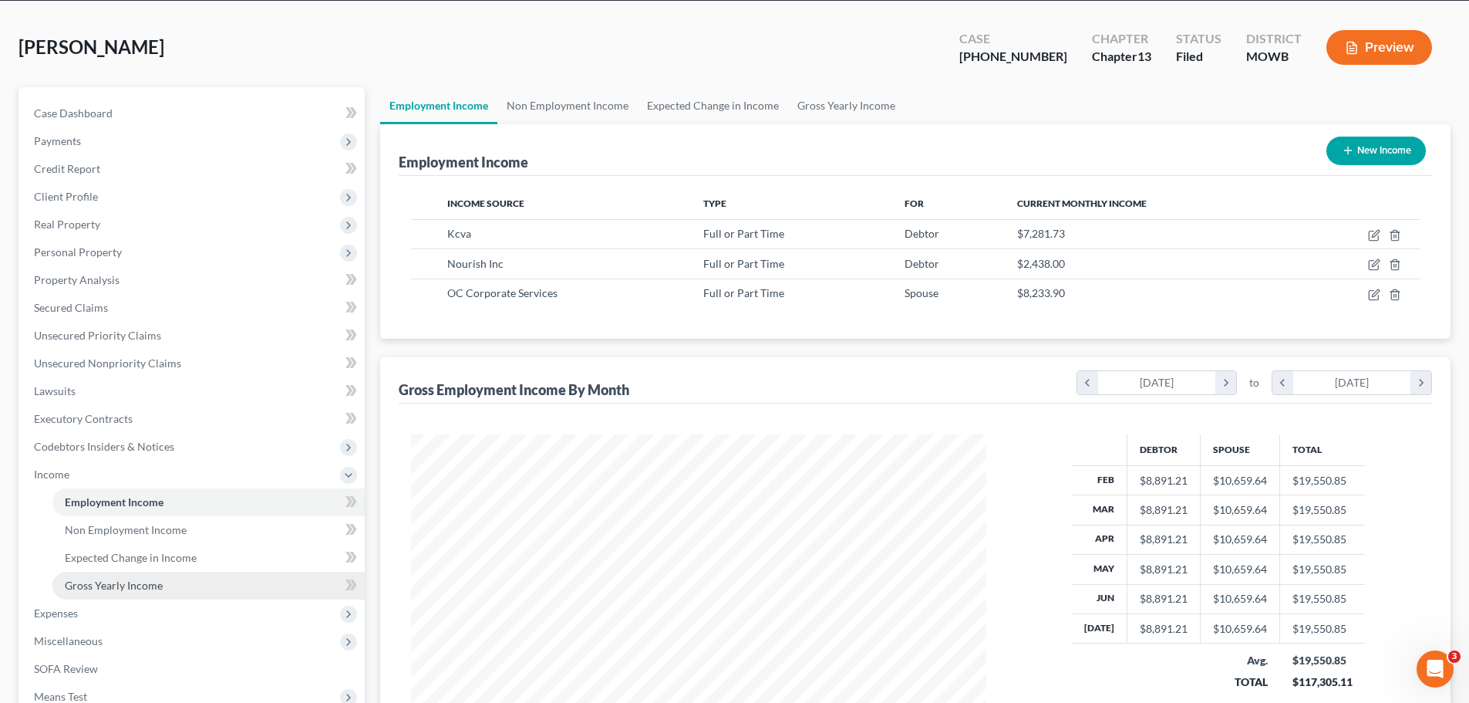
scroll to position [154, 0]
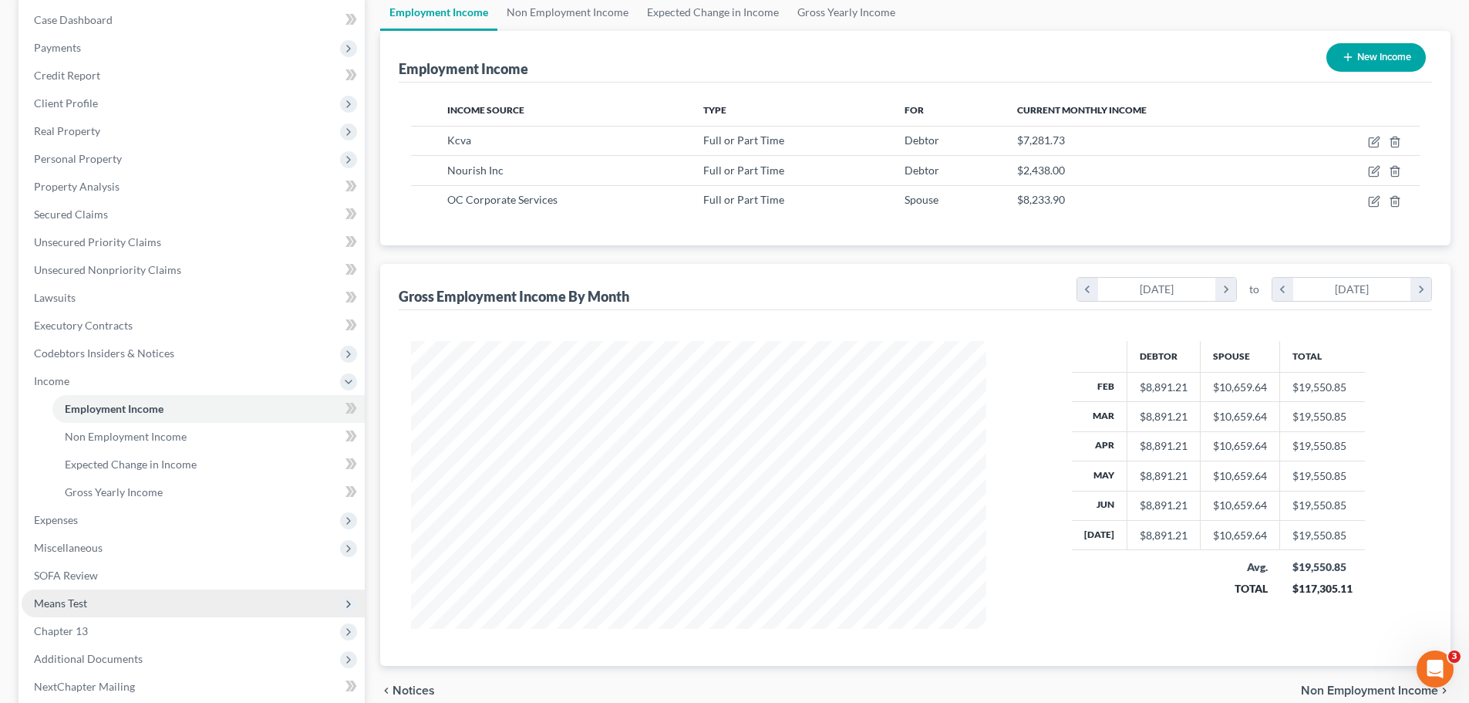
click at [70, 602] on span "Means Test" at bounding box center [60, 602] width 53 height 13
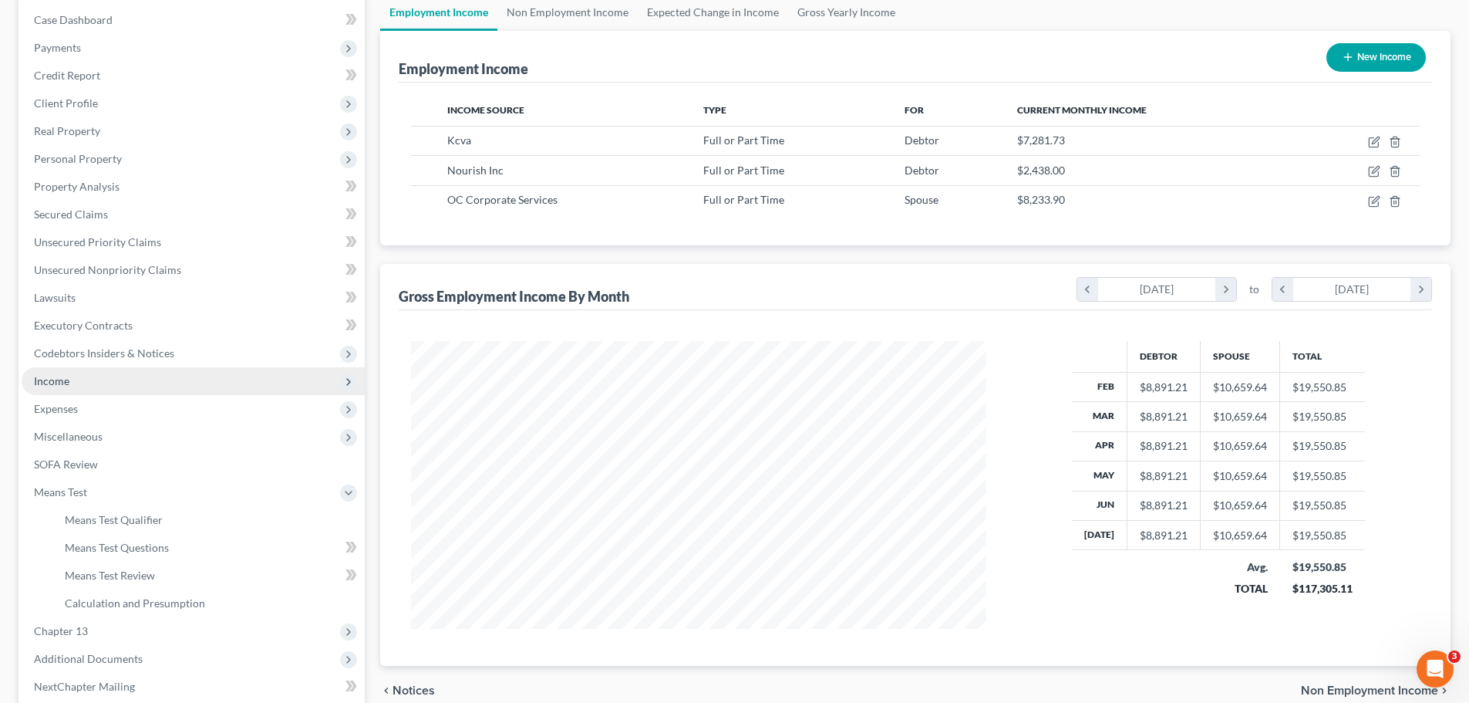
click at [73, 390] on span "Income" at bounding box center [193, 381] width 343 height 28
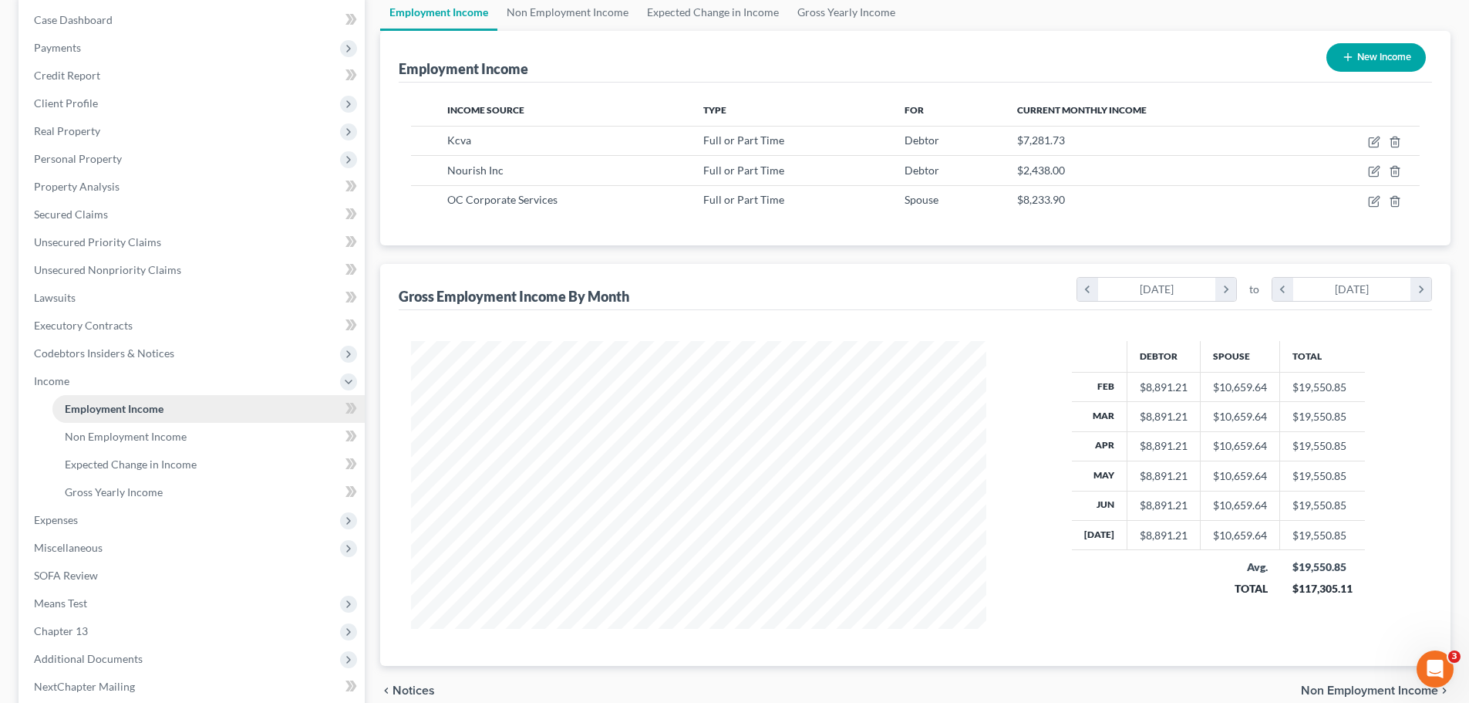
click at [93, 406] on span "Employment Income" at bounding box center [114, 408] width 99 height 13
click at [71, 518] on span "Expenses" at bounding box center [56, 519] width 44 height 13
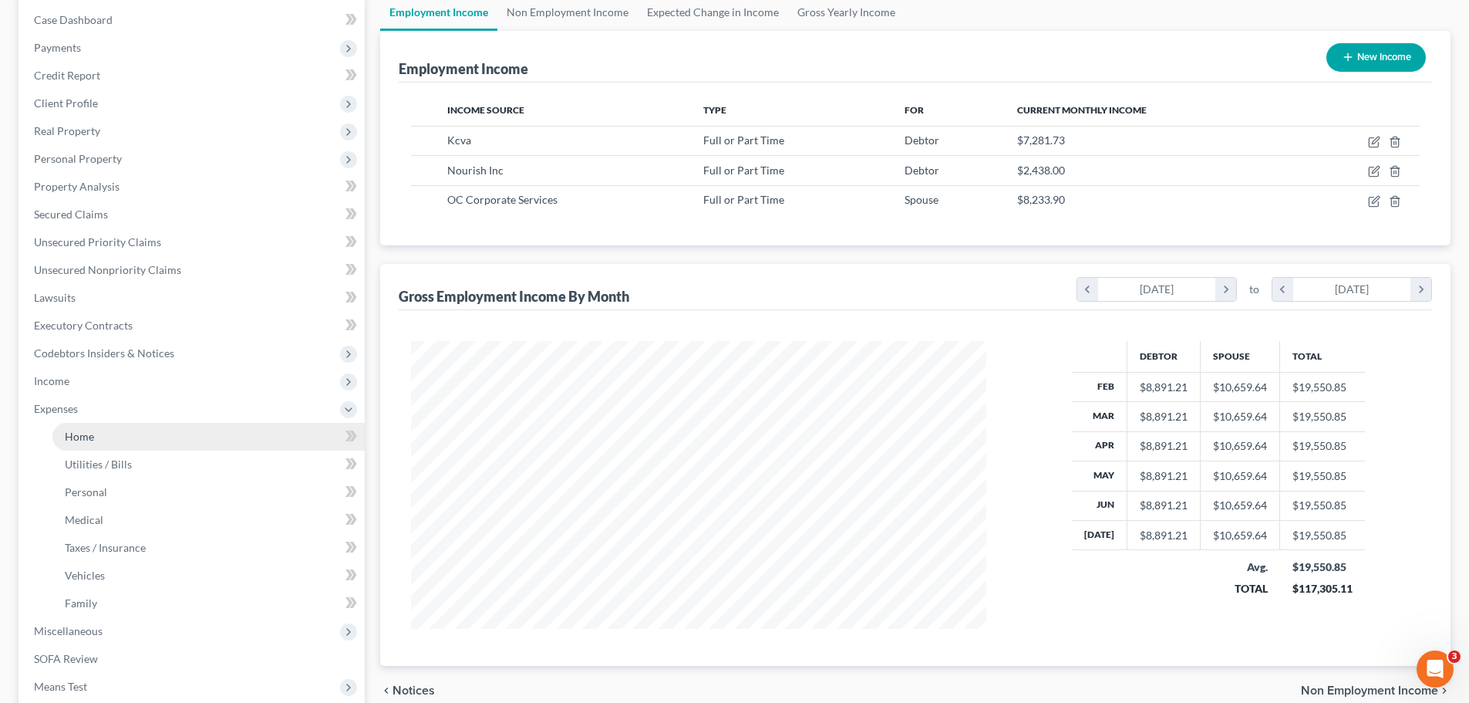
click at [95, 439] on link "Home" at bounding box center [208, 437] width 312 height 28
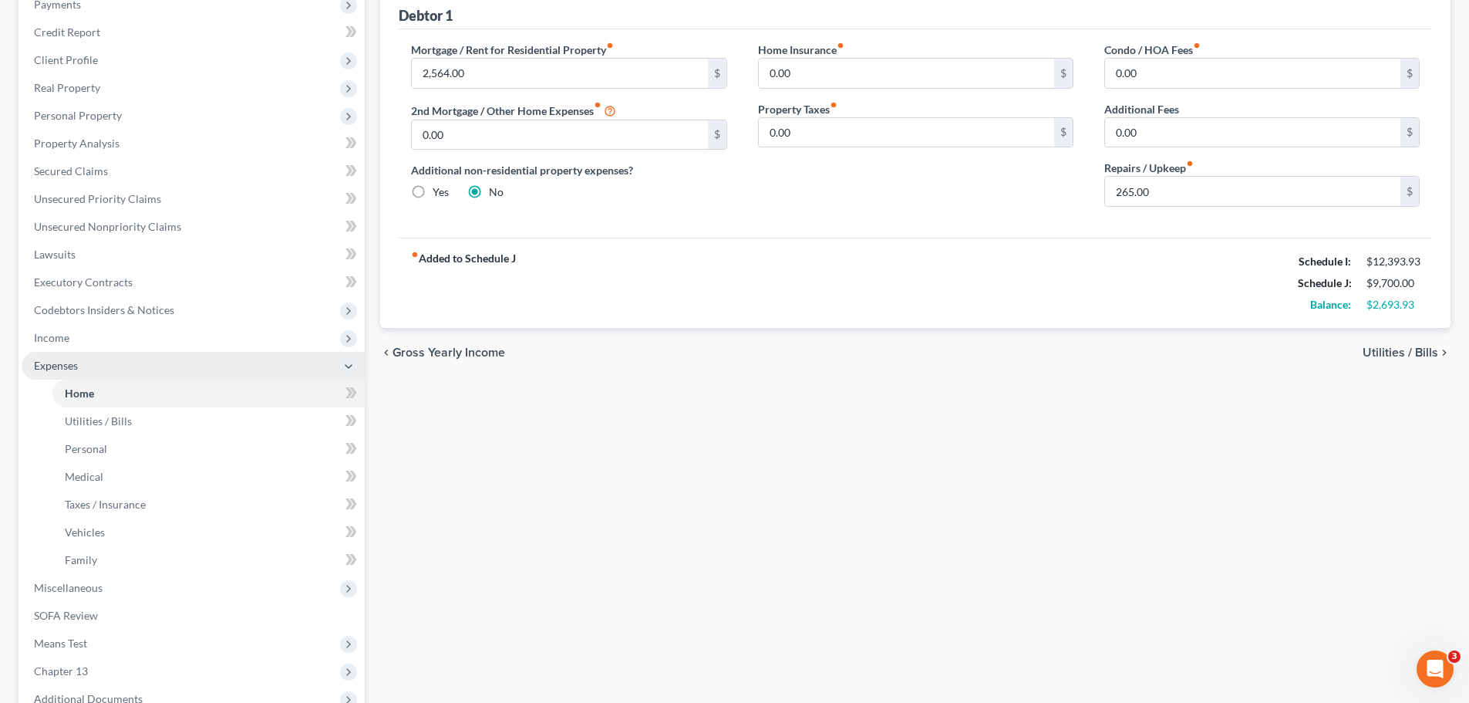
scroll to position [231, 0]
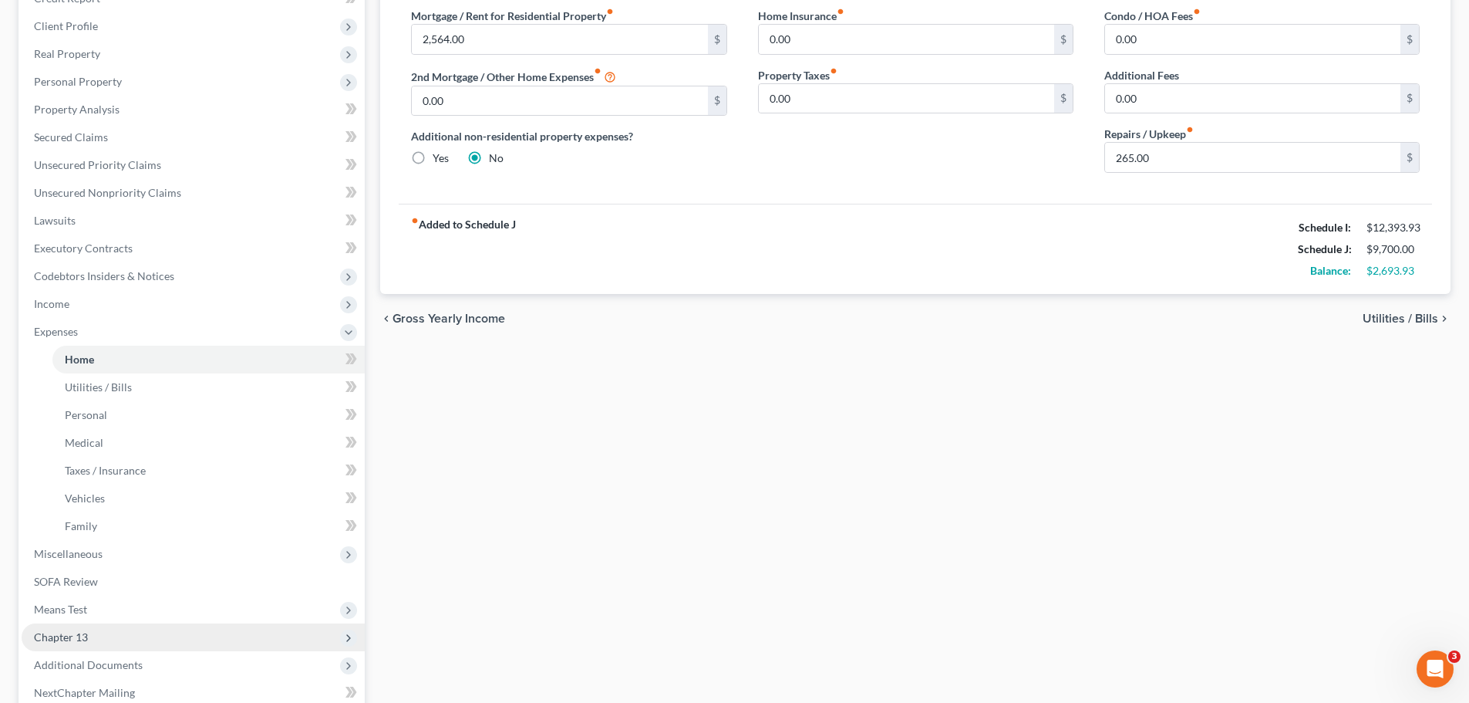
click at [79, 629] on span "Chapter 13" at bounding box center [193, 637] width 343 height 28
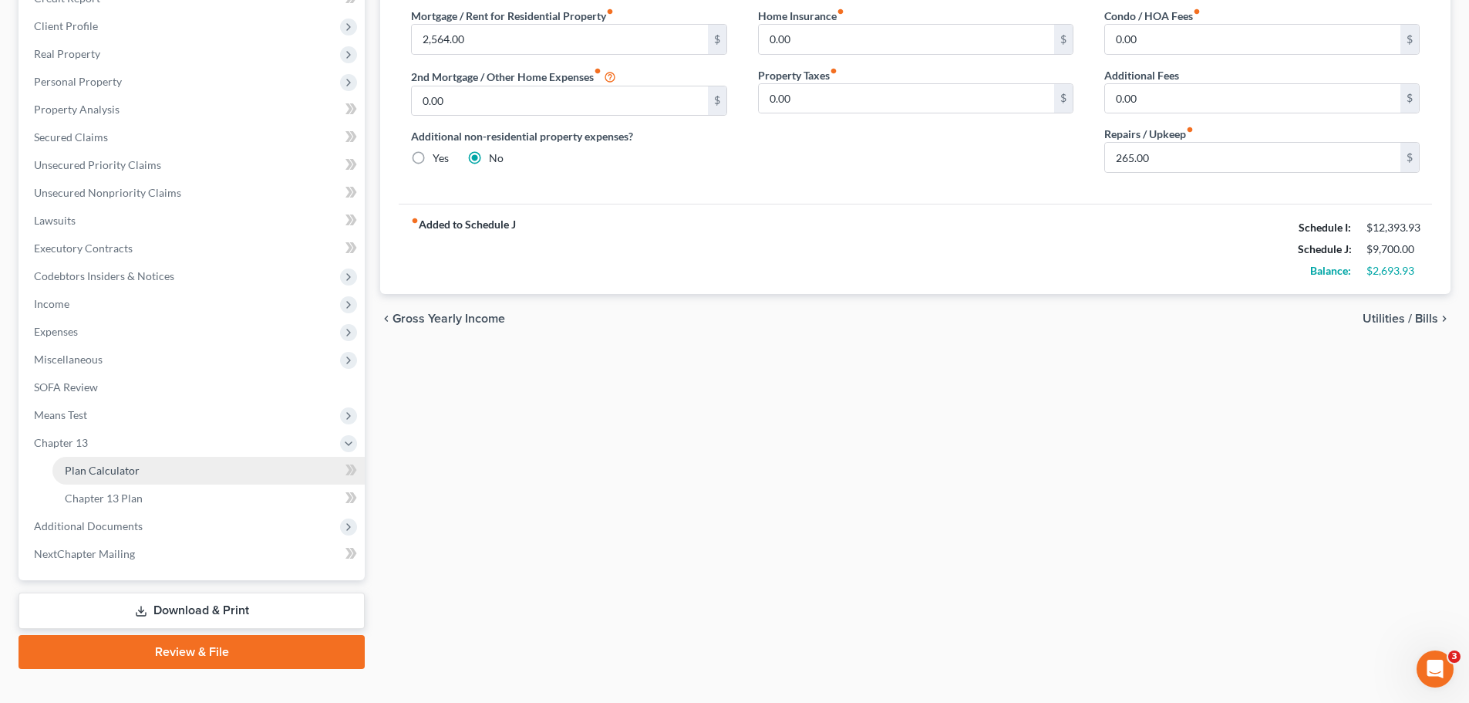
click at [116, 464] on span "Plan Calculator" at bounding box center [102, 470] width 75 height 13
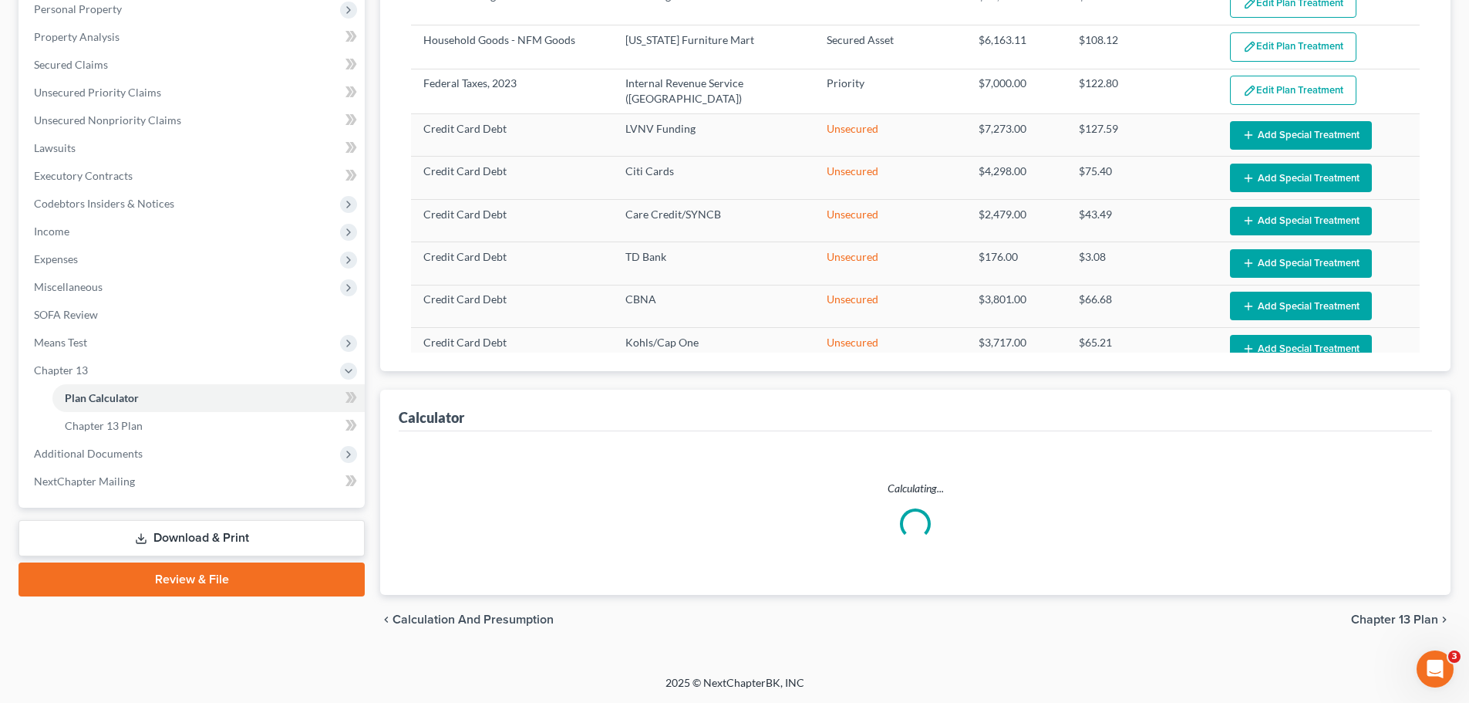
select select "56"
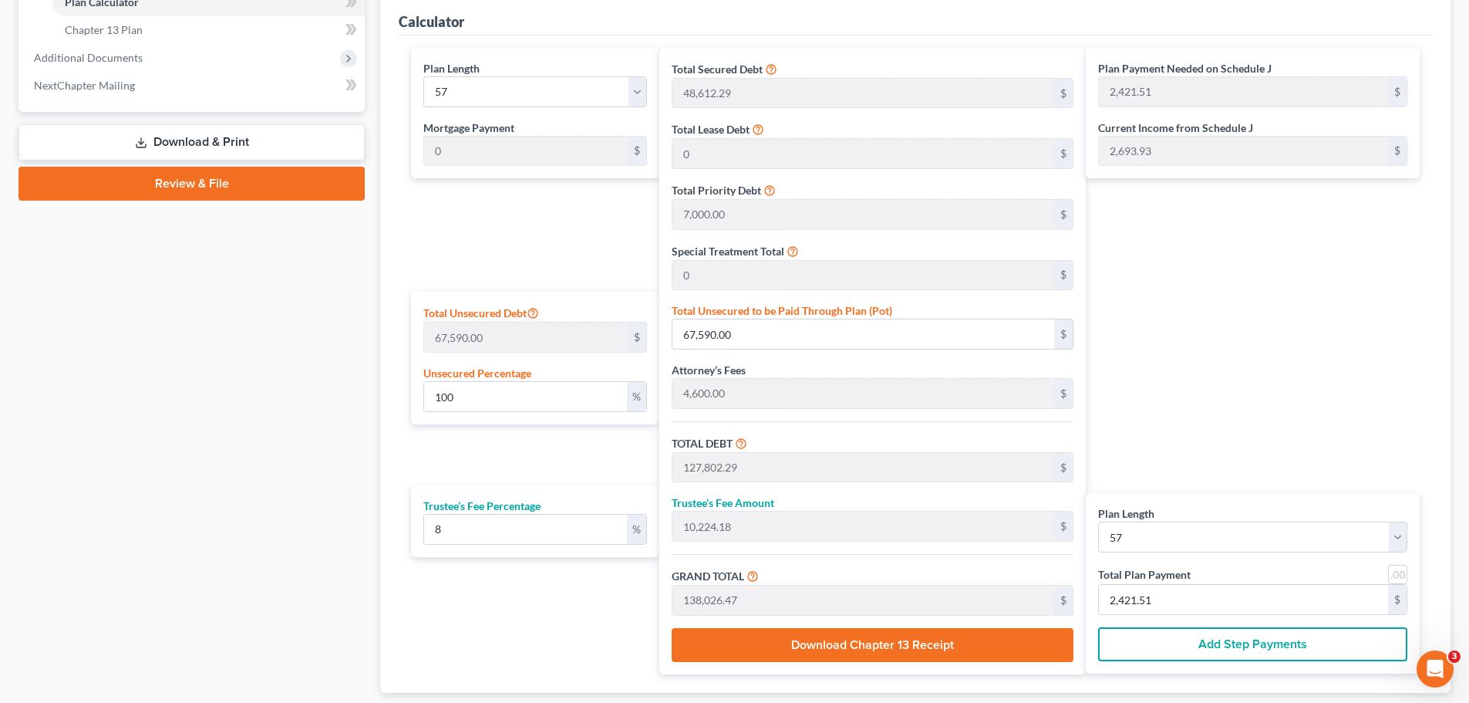
scroll to position [412, 0]
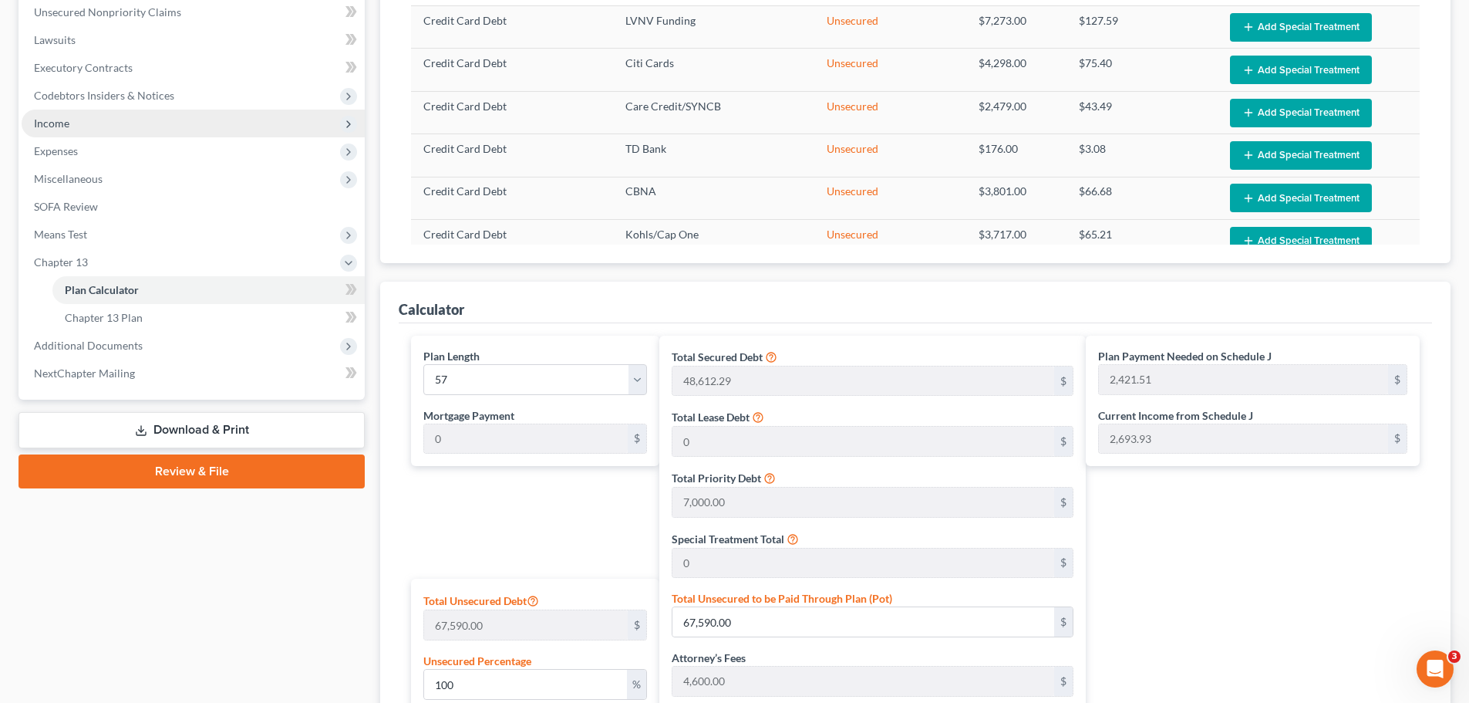
click at [76, 129] on span "Income" at bounding box center [193, 124] width 343 height 28
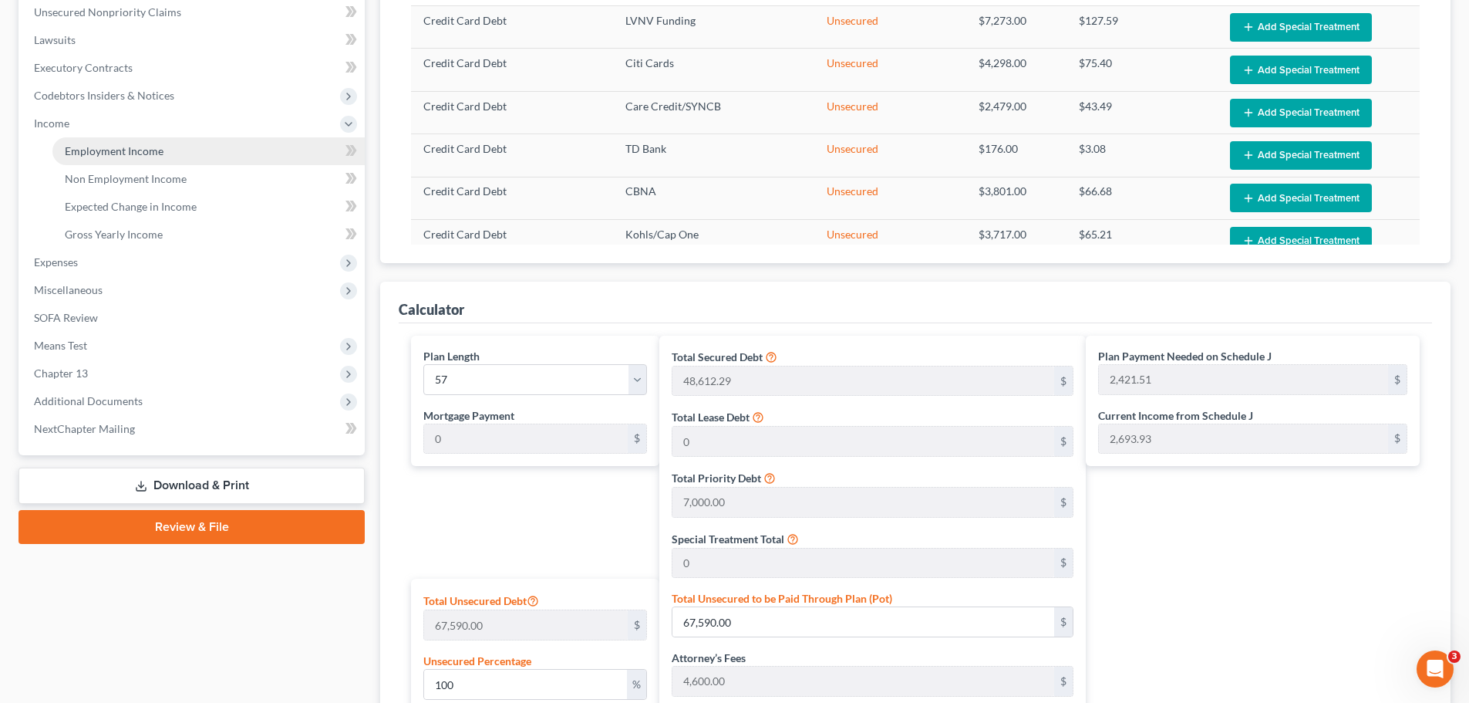
click at [88, 146] on span "Employment Income" at bounding box center [114, 150] width 99 height 13
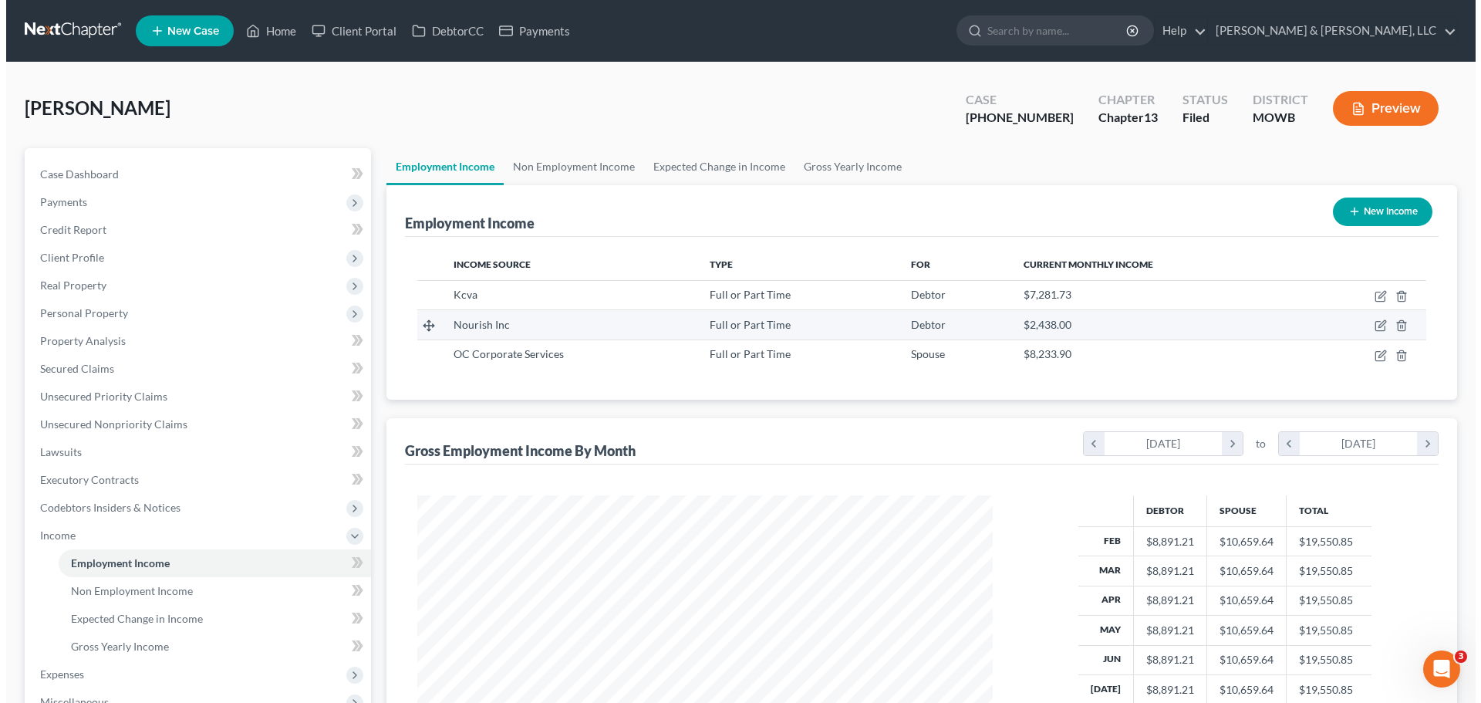
scroll to position [288, 606]
click at [1375, 324] on icon "button" at bounding box center [1375, 324] width 7 height 7
select select "0"
select select "45"
select select "1"
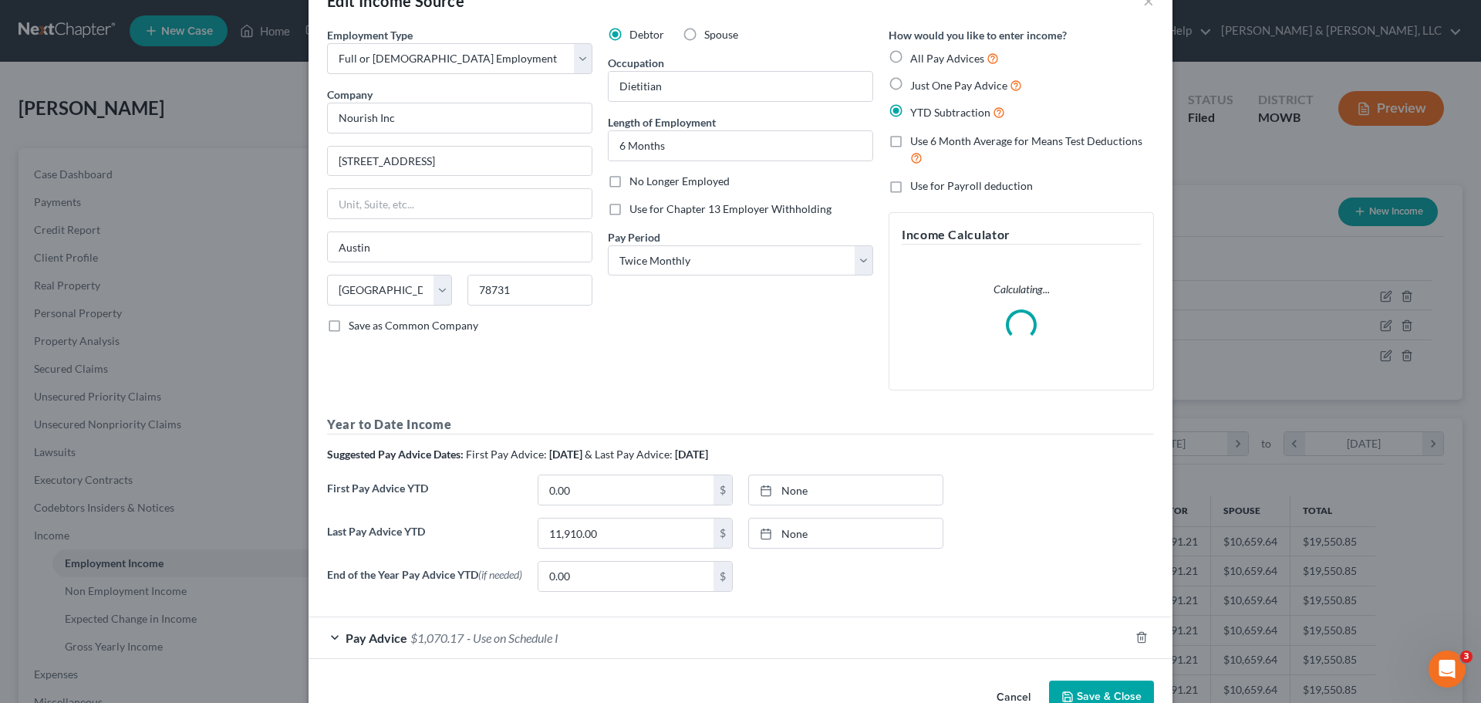
scroll to position [88, 0]
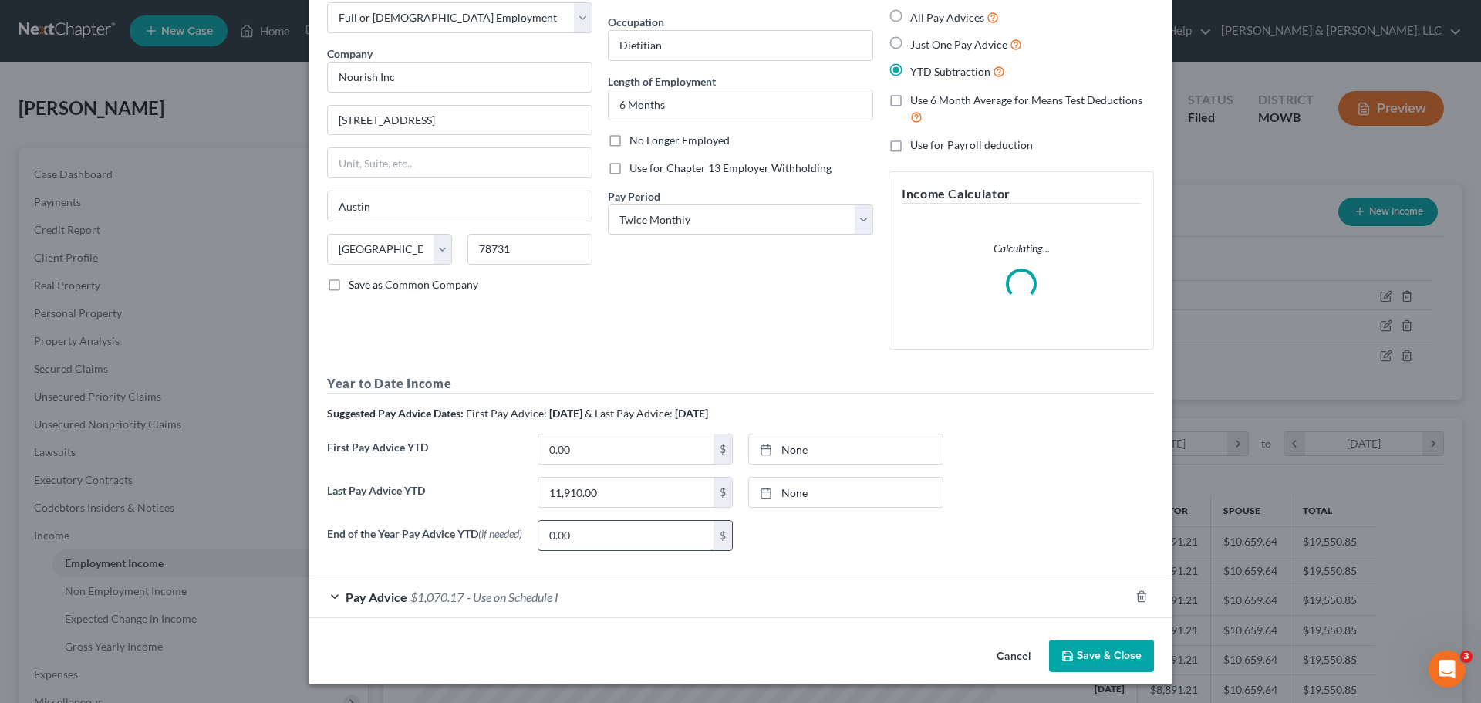
drag, startPoint x: 518, startPoint y: 596, endPoint x: 538, endPoint y: 543, distance: 56.6
click at [519, 596] on span "- Use on Schedule I" at bounding box center [513, 596] width 92 height 15
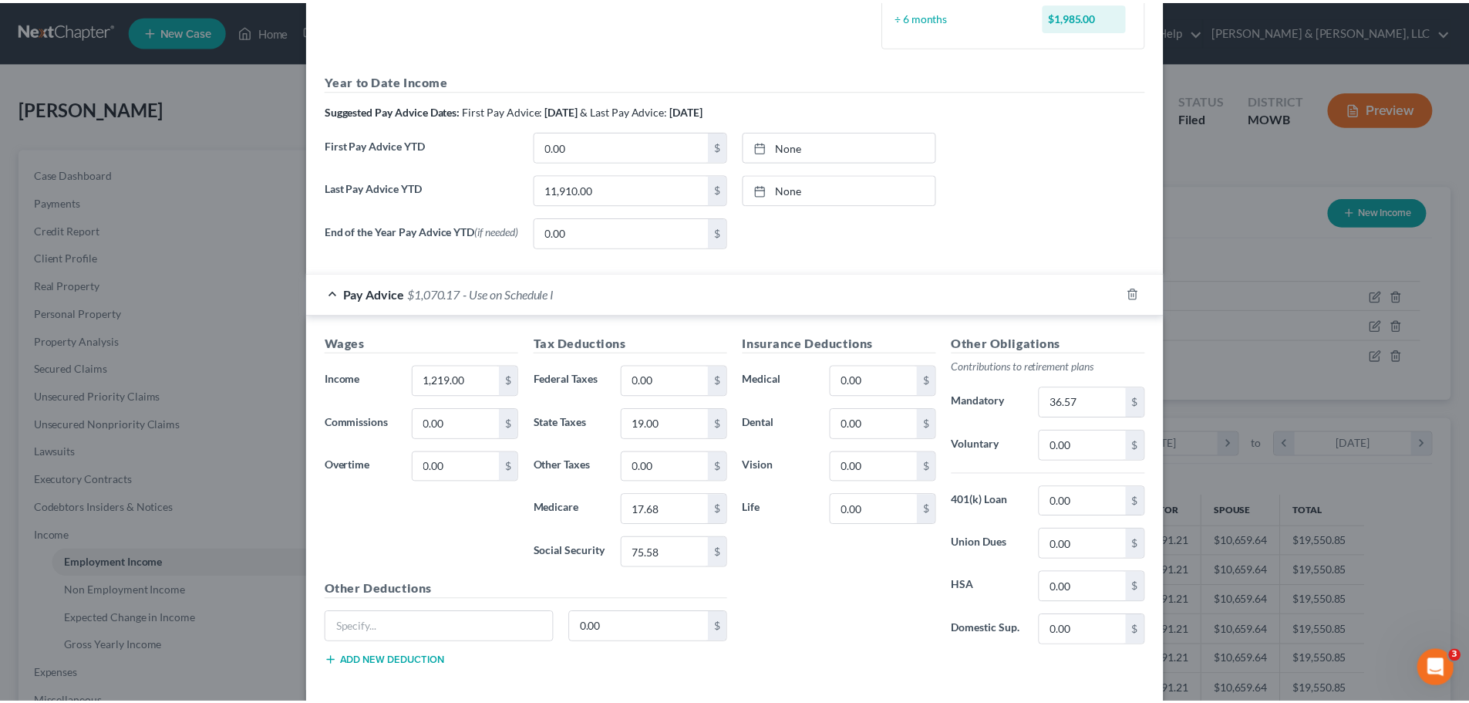
scroll to position [0, 0]
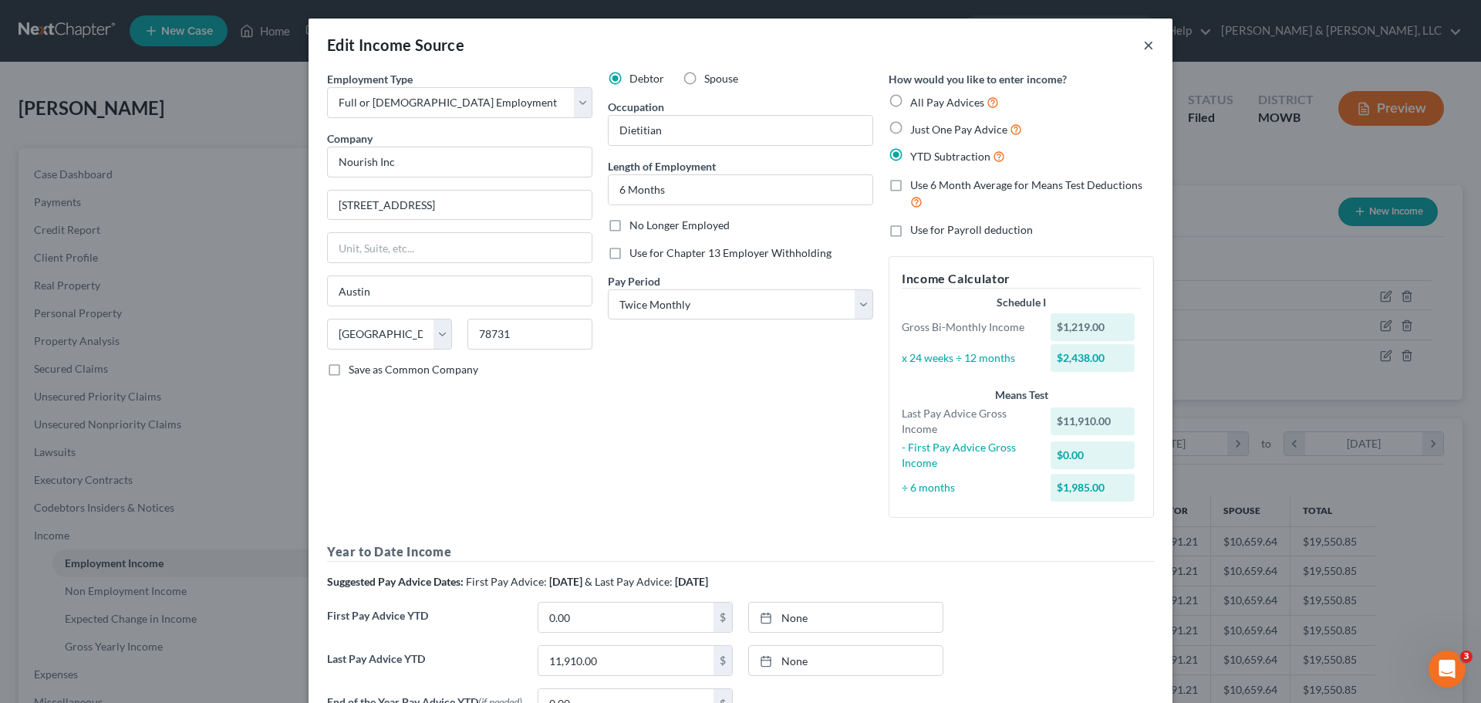
click at [1143, 46] on button "×" at bounding box center [1148, 44] width 11 height 19
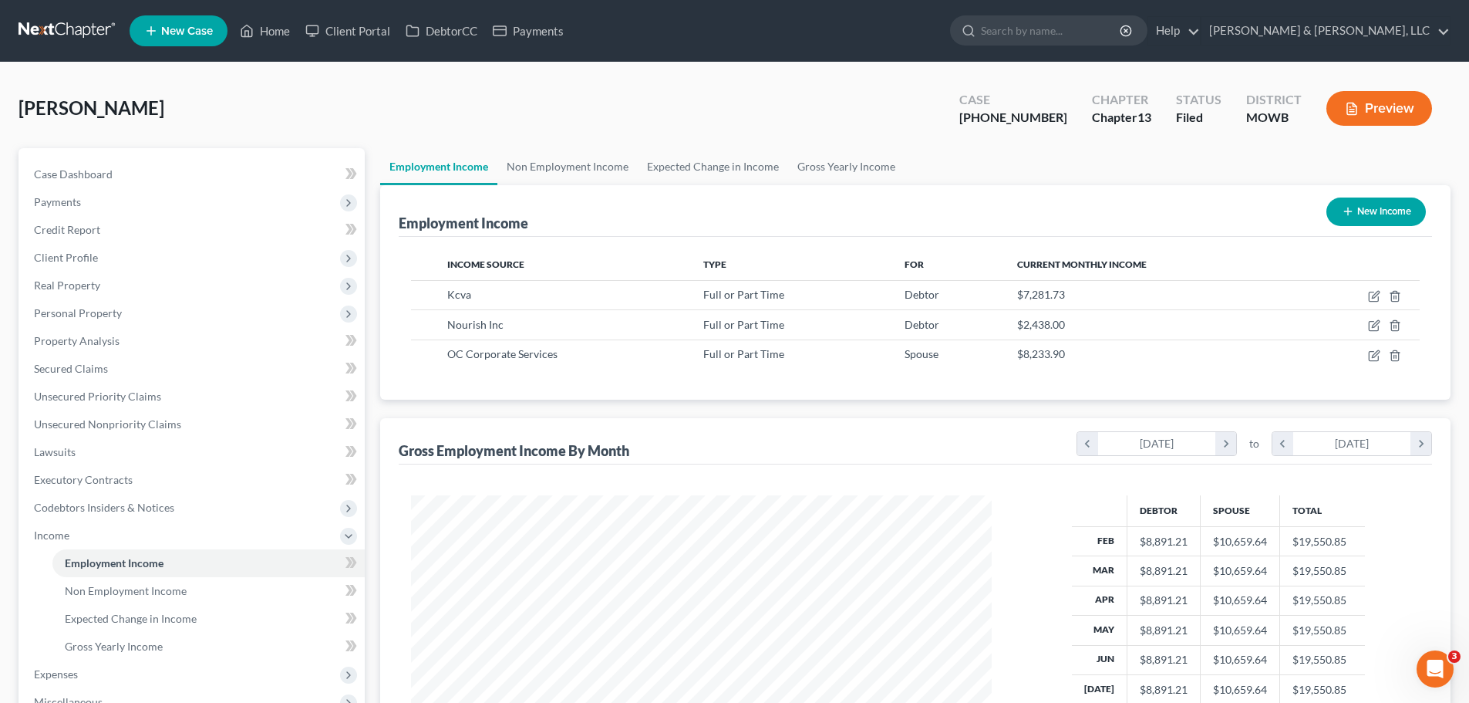
scroll to position [771051, 770733]
click at [182, 414] on link "Unsecured Nonpriority Claims" at bounding box center [193, 424] width 343 height 28
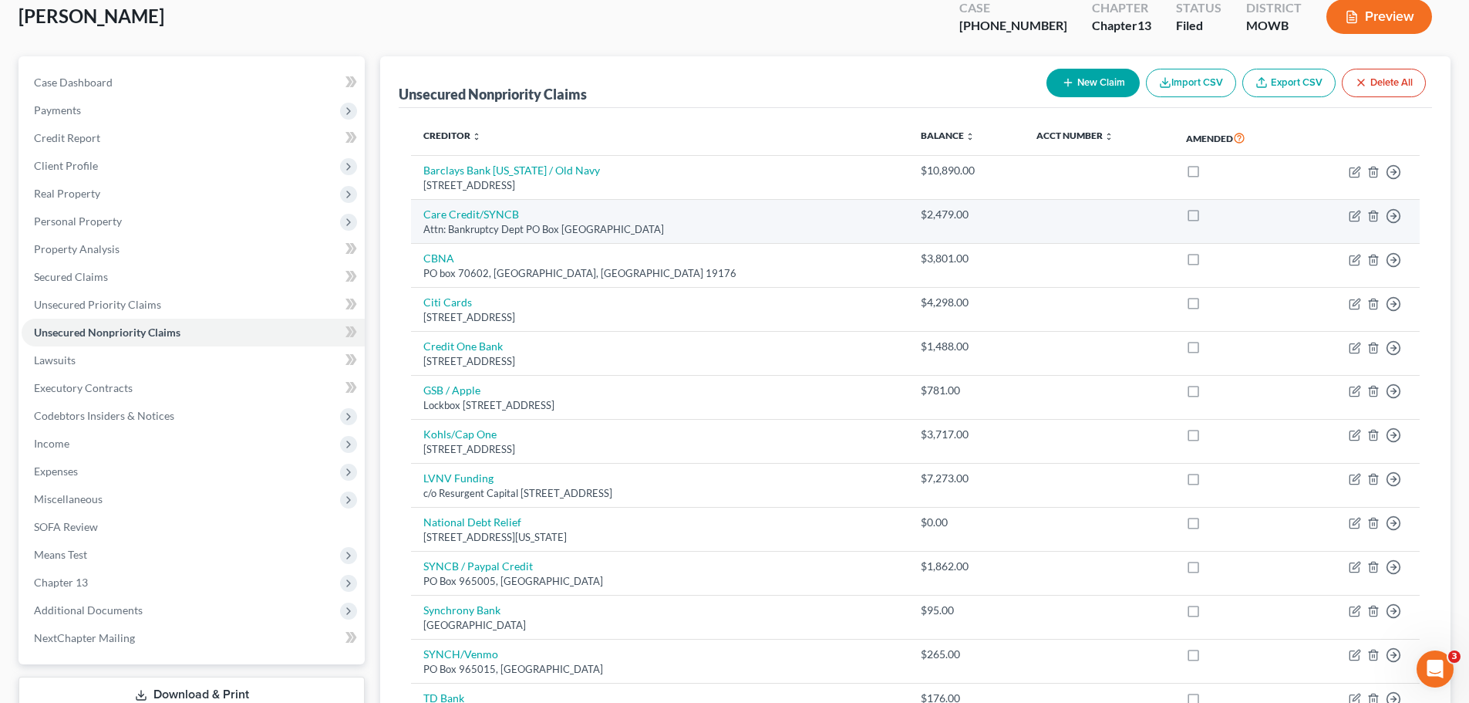
scroll to position [62, 0]
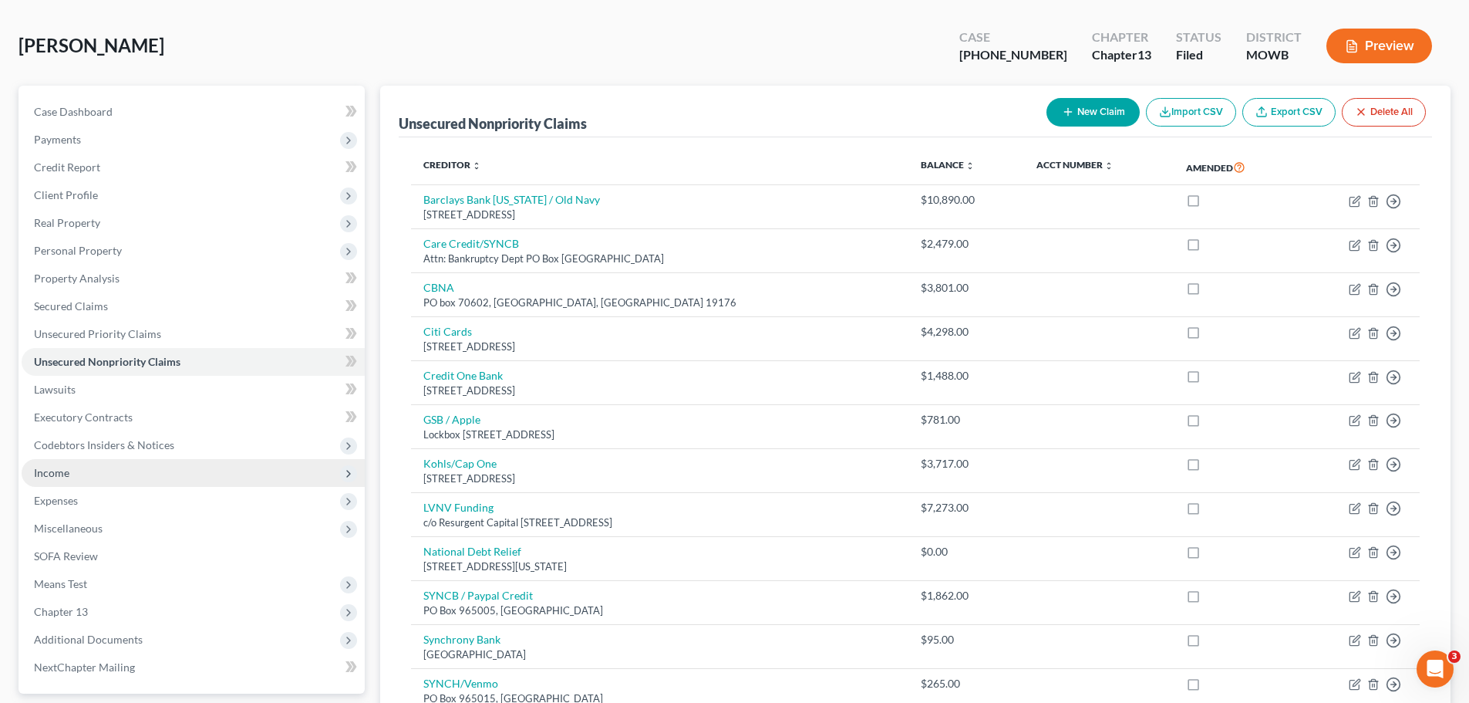
click at [79, 472] on span "Income" at bounding box center [193, 473] width 343 height 28
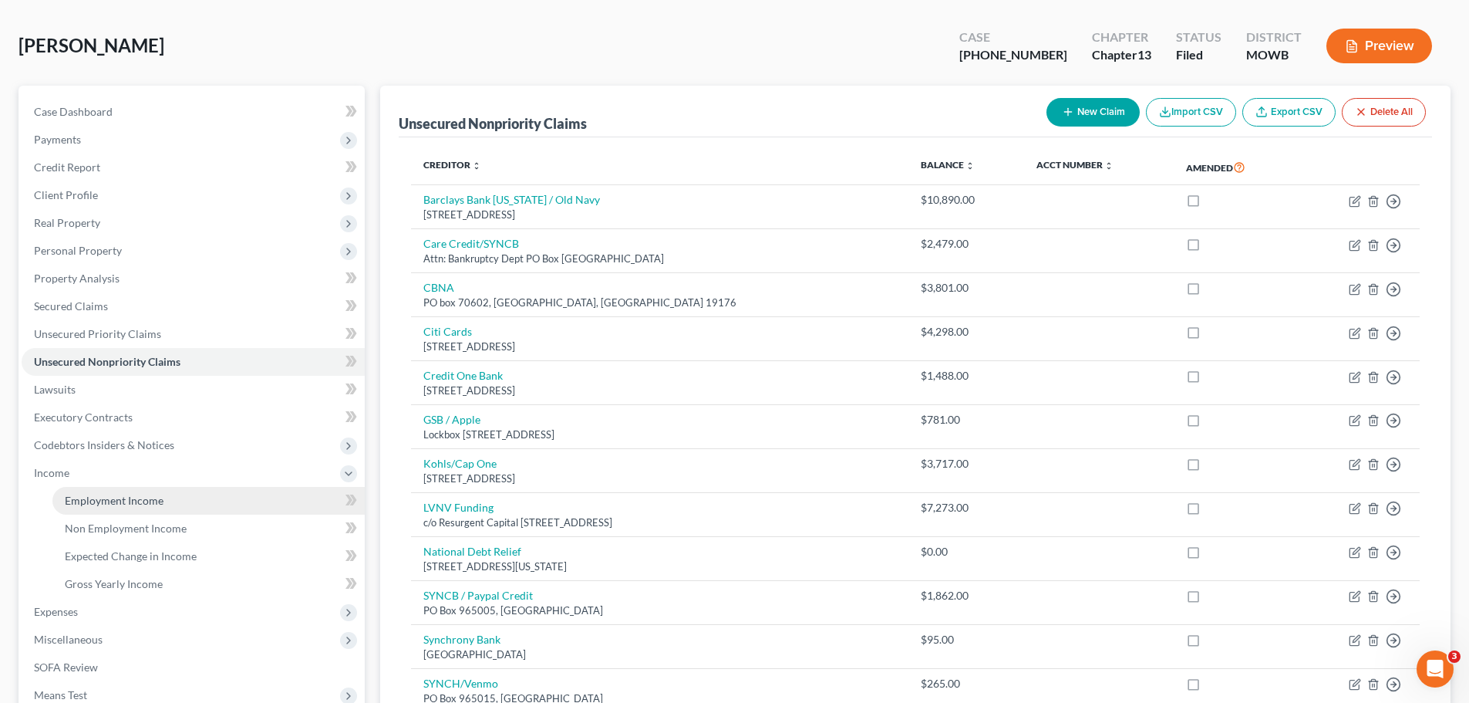
click at [87, 494] on span "Employment Income" at bounding box center [114, 500] width 99 height 13
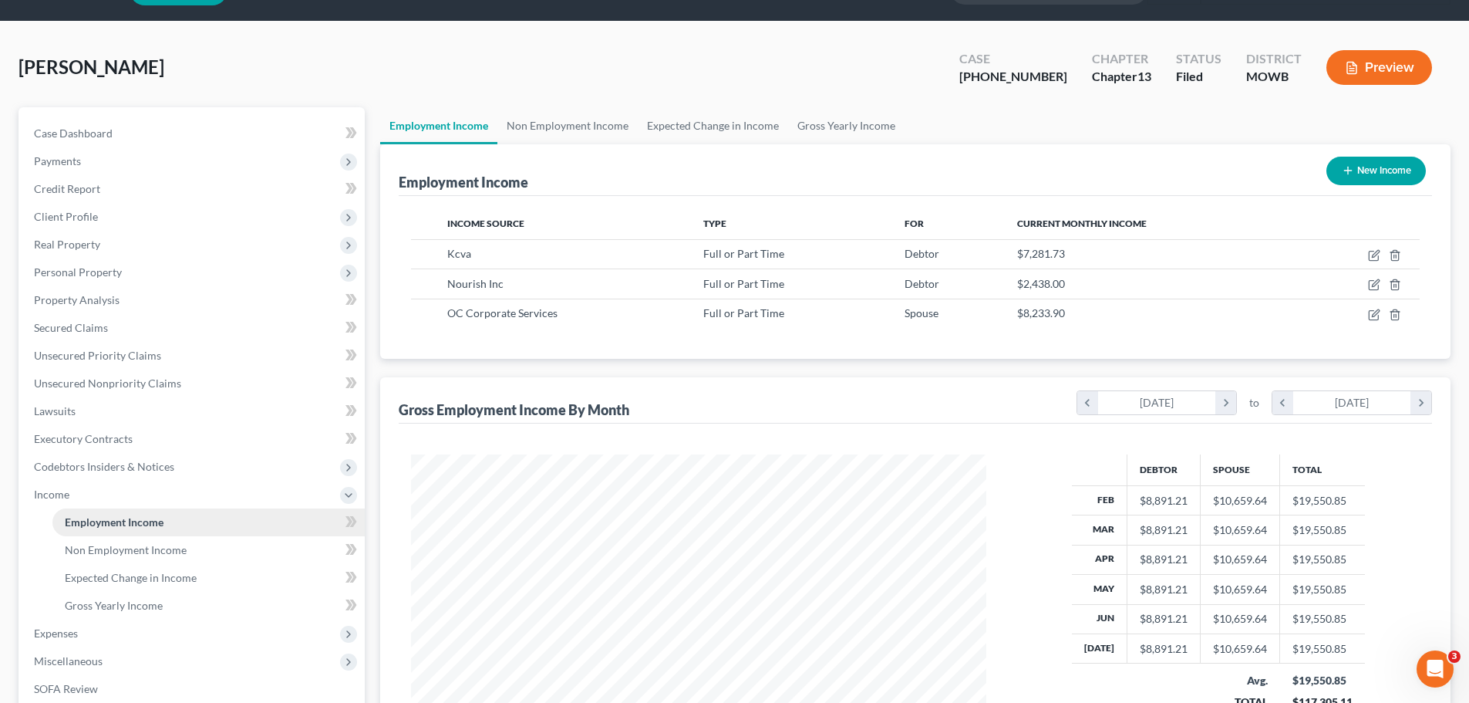
scroll to position [77, 0]
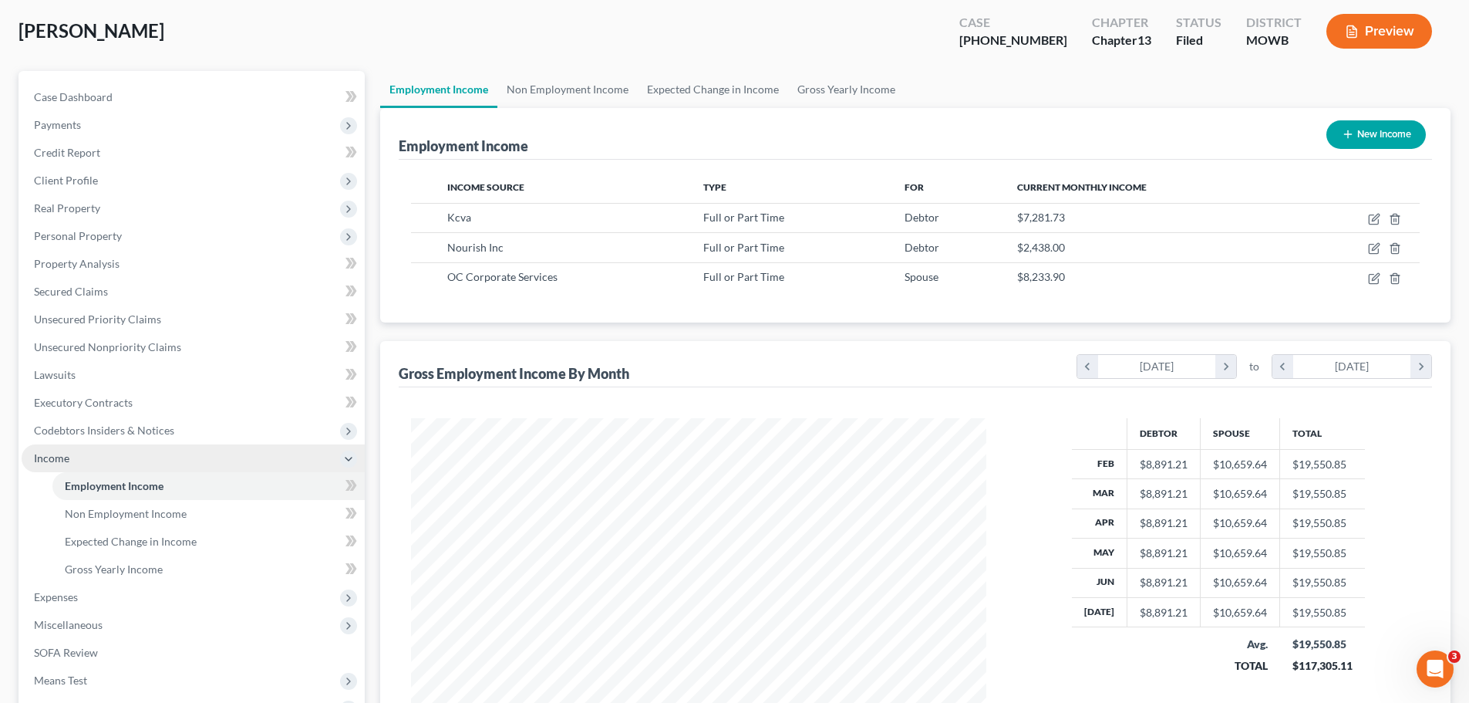
click at [83, 464] on span "Income" at bounding box center [193, 458] width 343 height 28
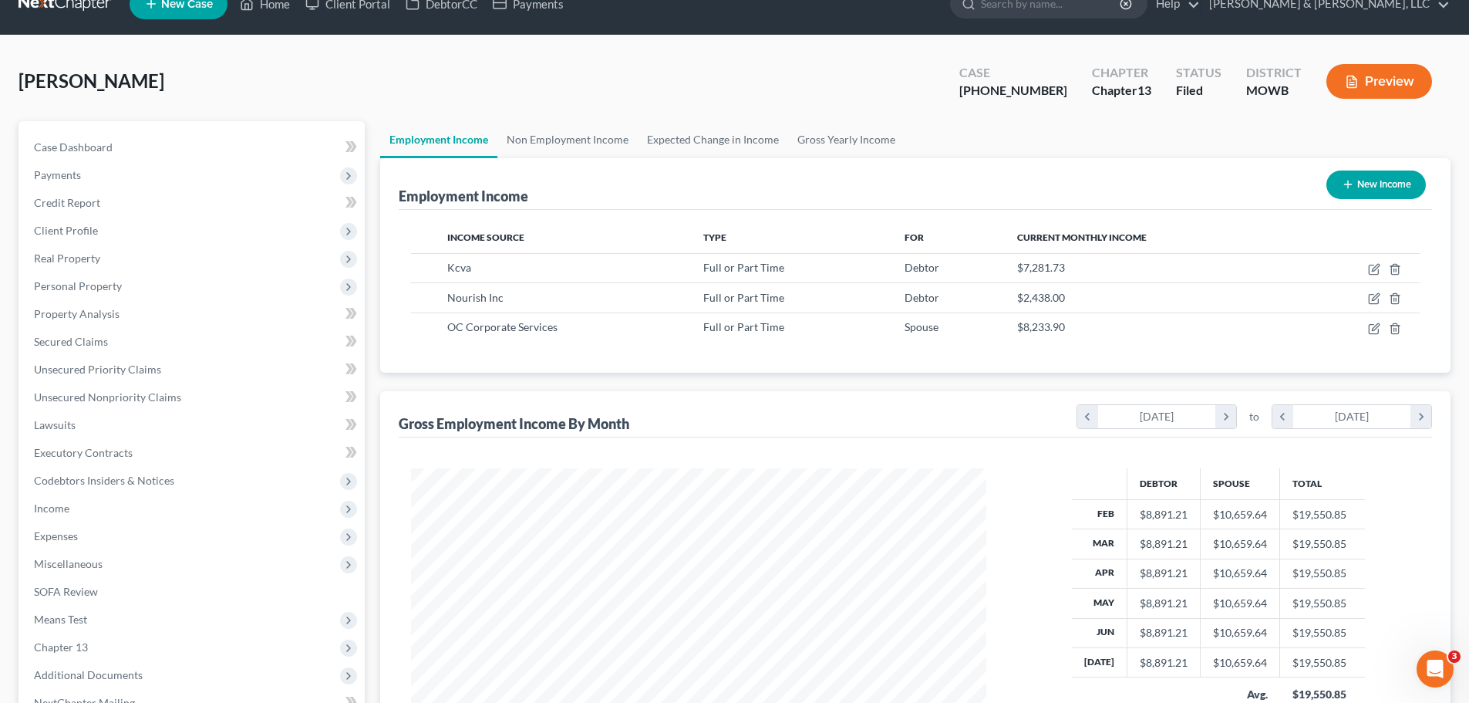
scroll to position [0, 0]
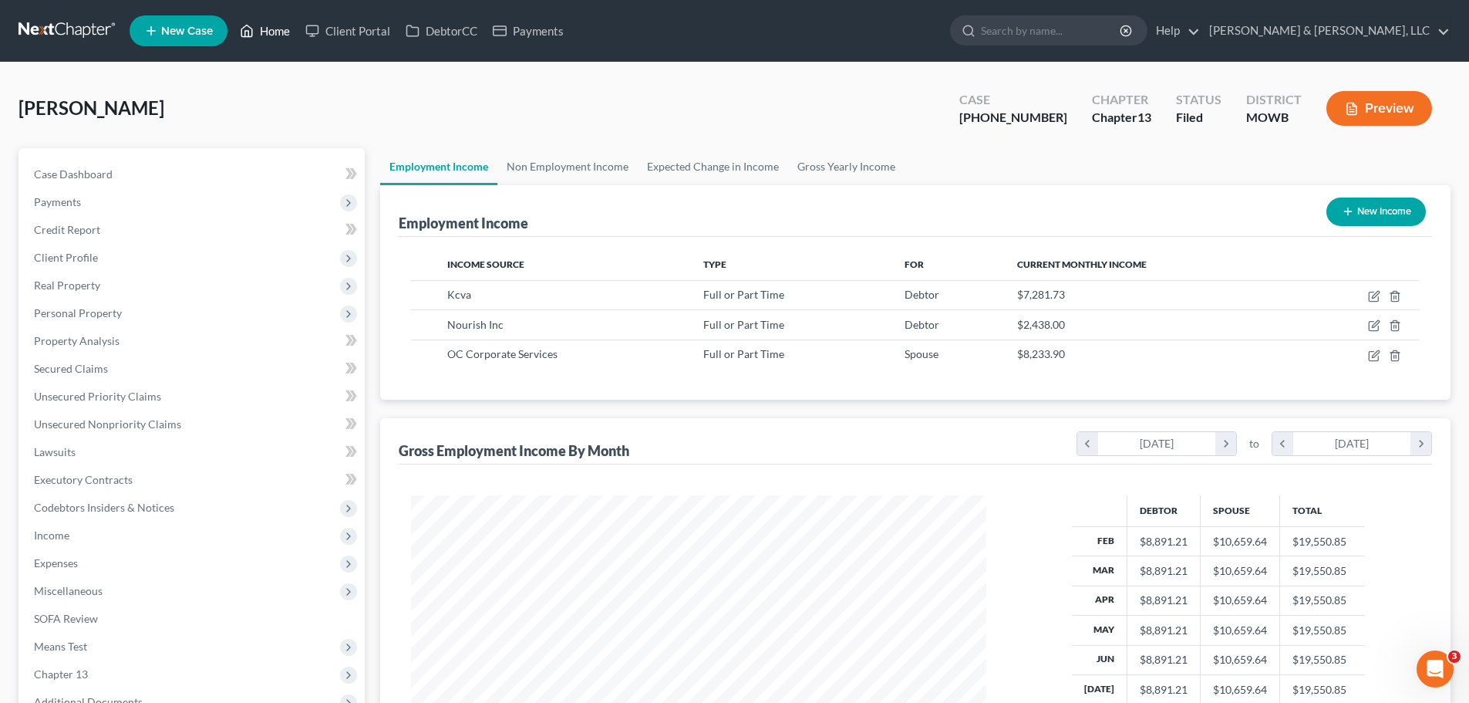
click at [272, 42] on link "Home" at bounding box center [265, 31] width 66 height 28
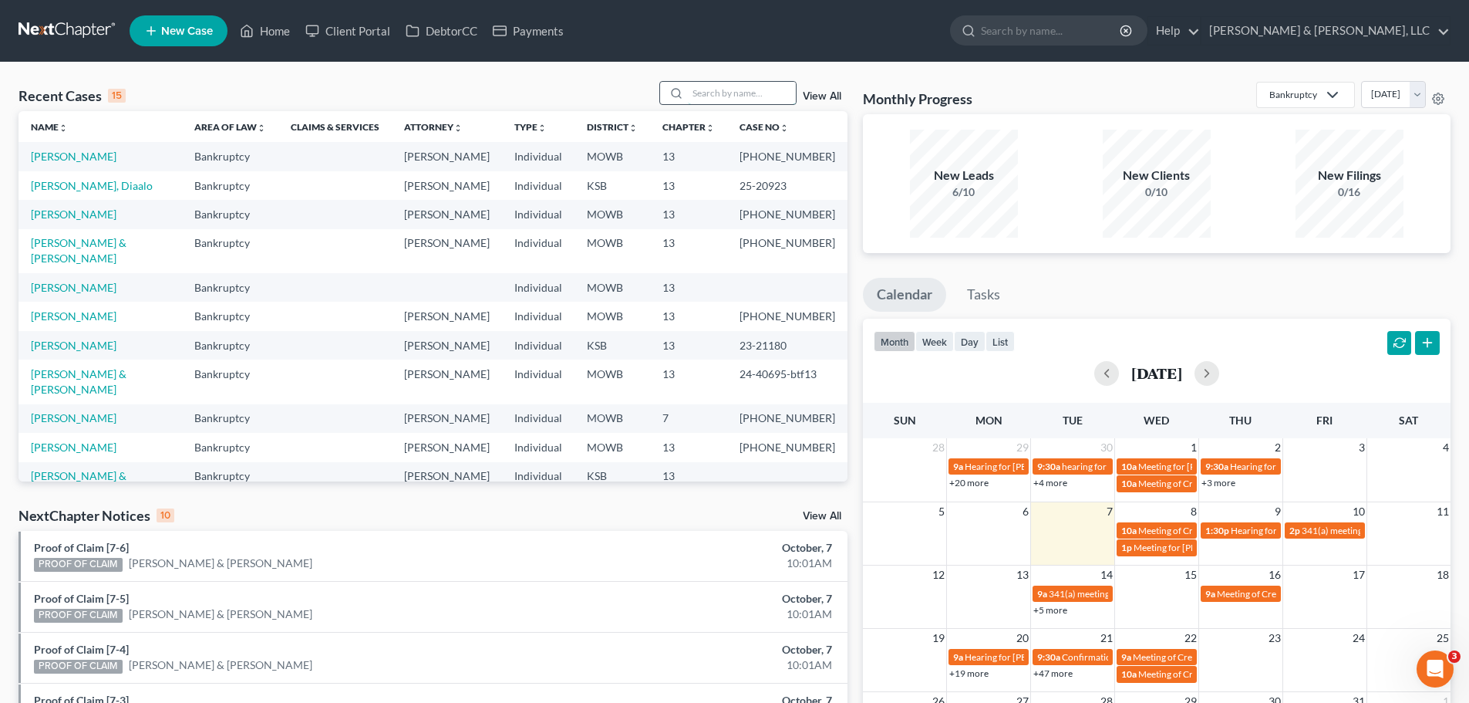
click at [757, 95] on input "search" at bounding box center [742, 93] width 108 height 22
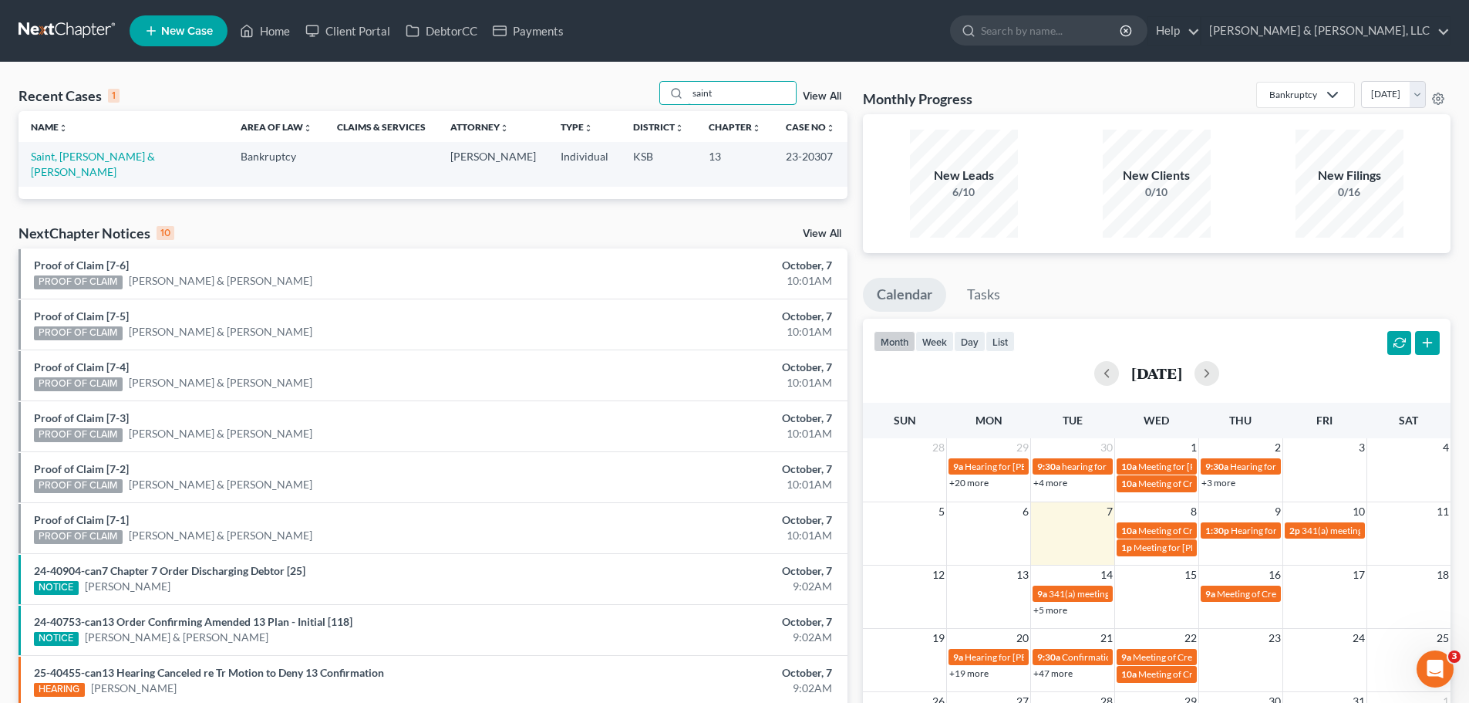
drag, startPoint x: 712, startPoint y: 96, endPoint x: 654, endPoint y: 96, distance: 57.9
click at [654, 96] on div "Recent Cases 1 saint View All" at bounding box center [433, 96] width 829 height 30
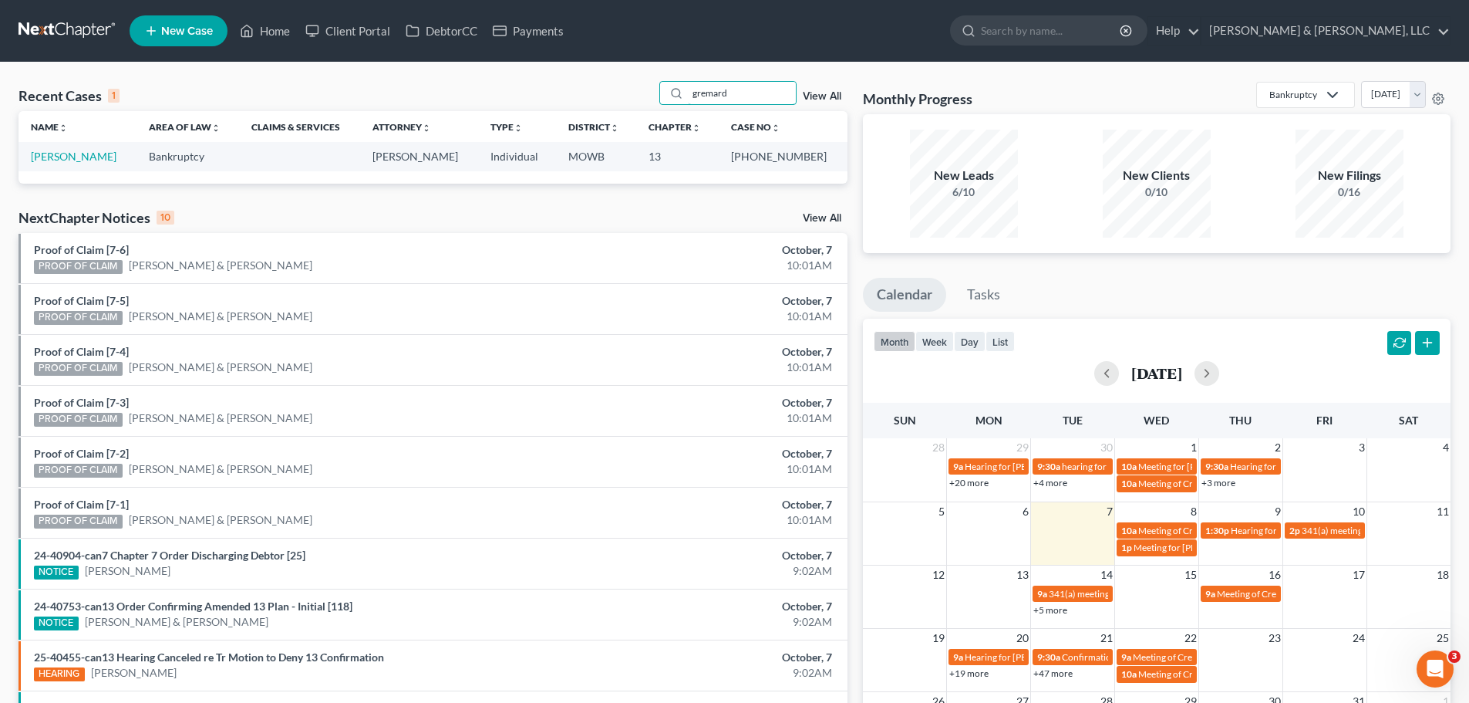
drag, startPoint x: 767, startPoint y: 92, endPoint x: 654, endPoint y: 91, distance: 113.4
click at [654, 91] on div "Recent Cases 1 gremard View All" at bounding box center [433, 96] width 829 height 30
click at [653, 93] on div "Recent Cases 1 [PERSON_NAME] View All" at bounding box center [433, 96] width 829 height 30
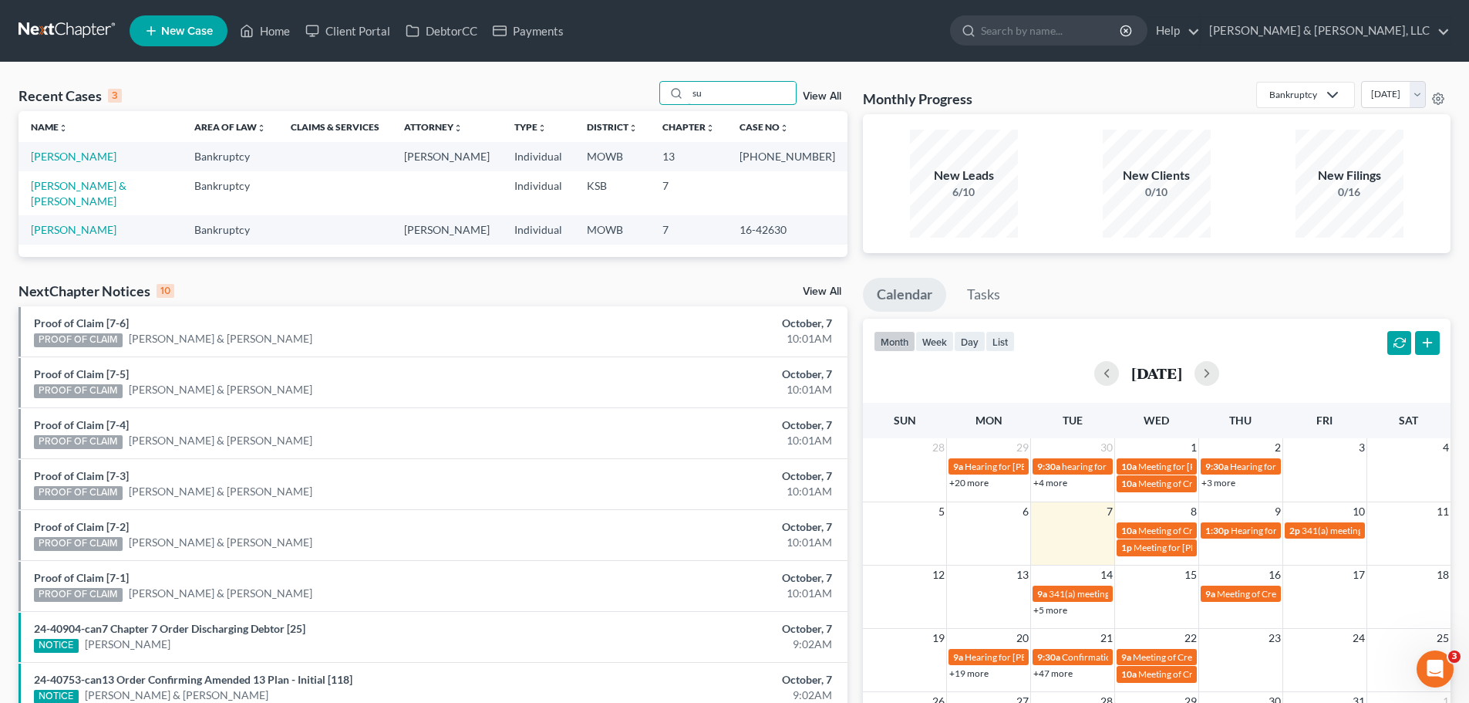
type input "s"
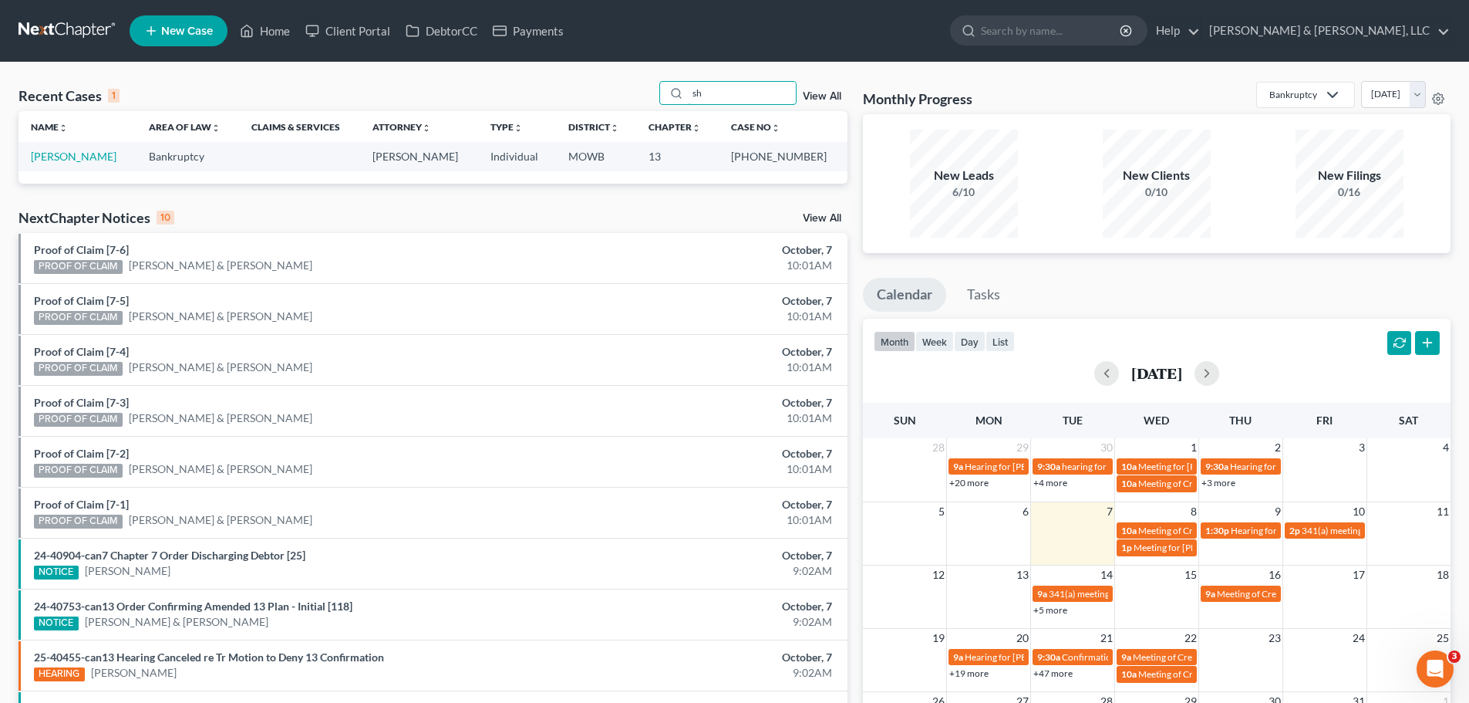
type input "s"
type input "[PERSON_NAME]"
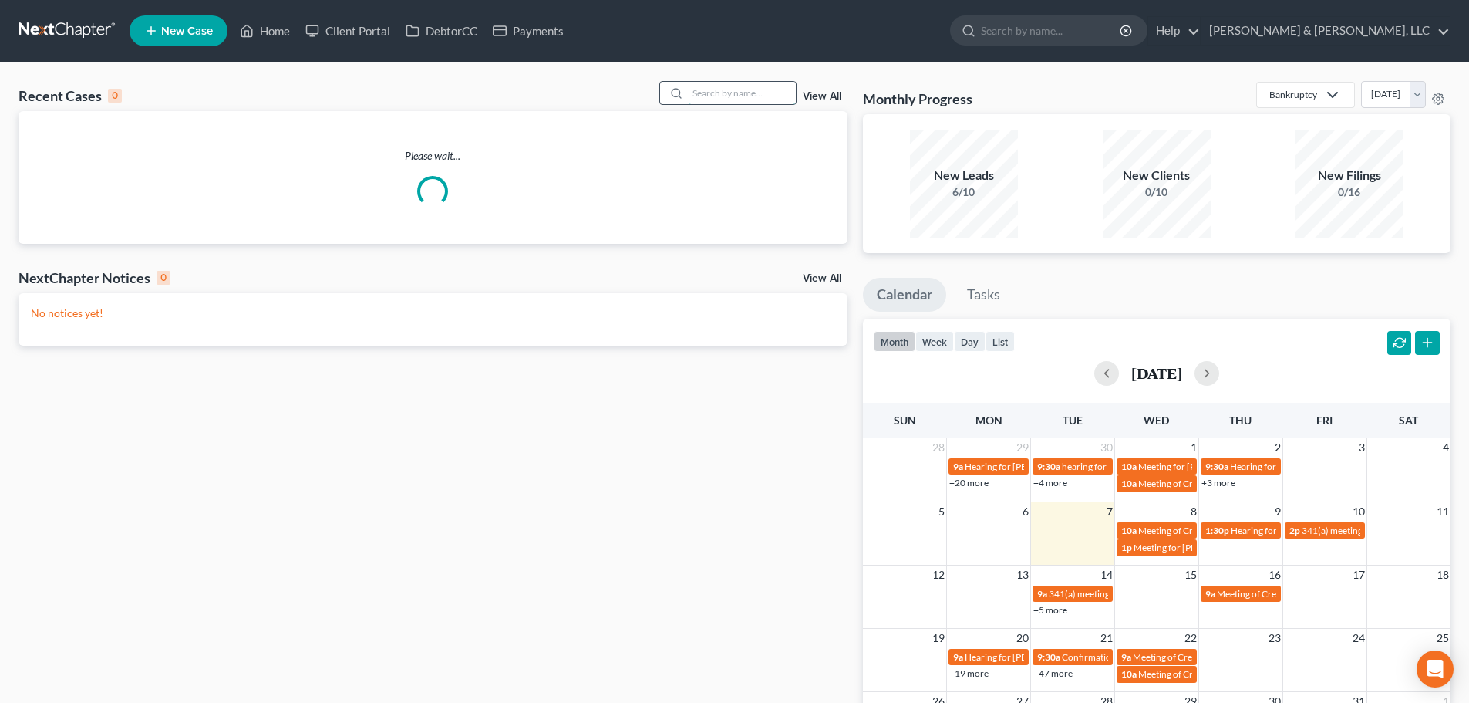
click at [714, 90] on input "search" at bounding box center [742, 93] width 108 height 22
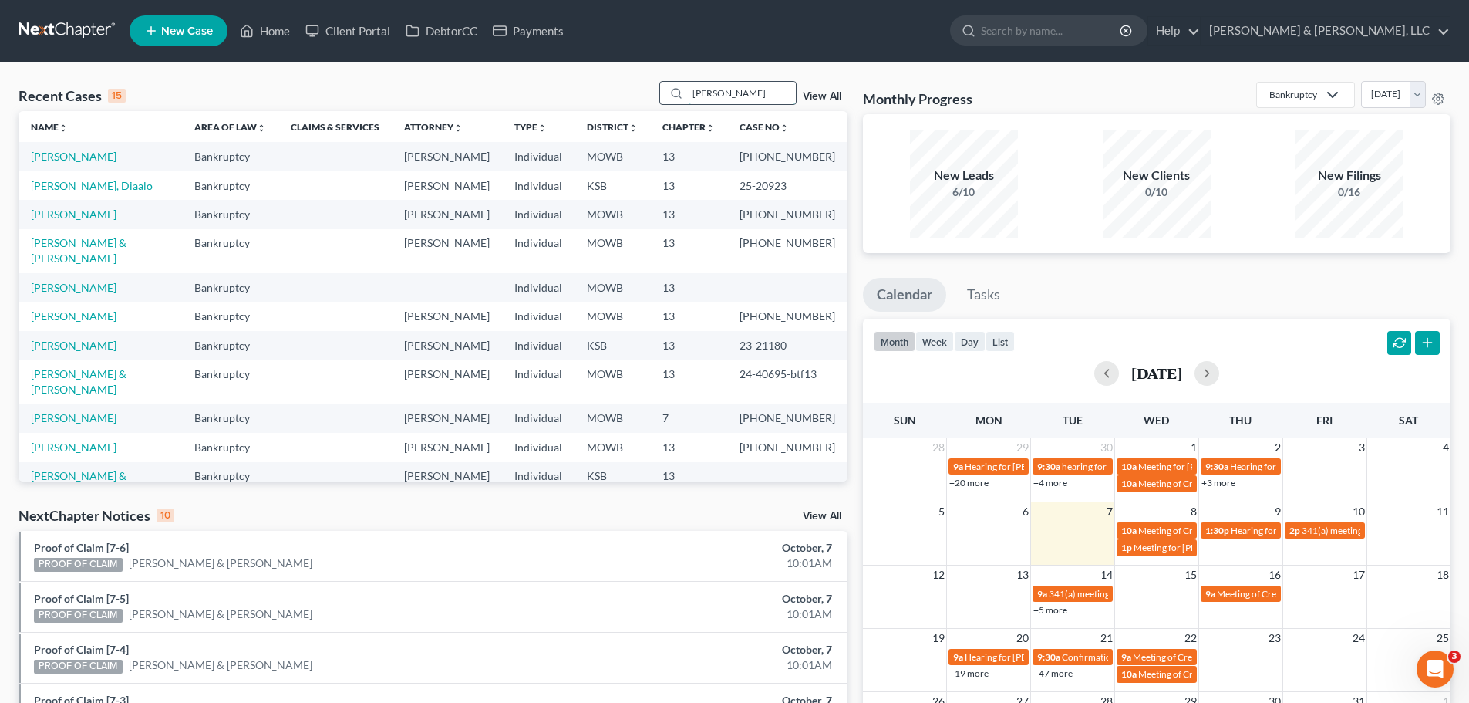
type input "cole"
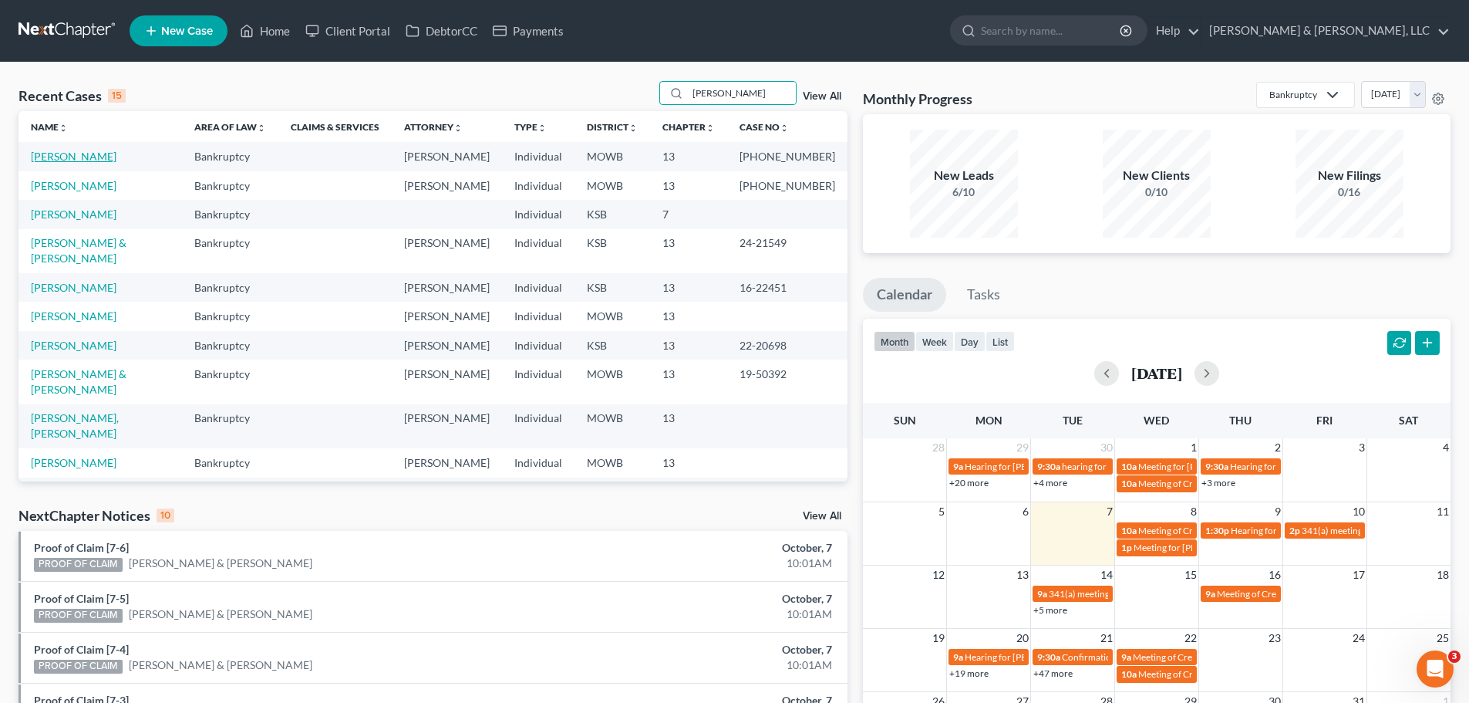
click at [42, 158] on link "Cole, Cathy" at bounding box center [74, 156] width 86 height 13
select select "6"
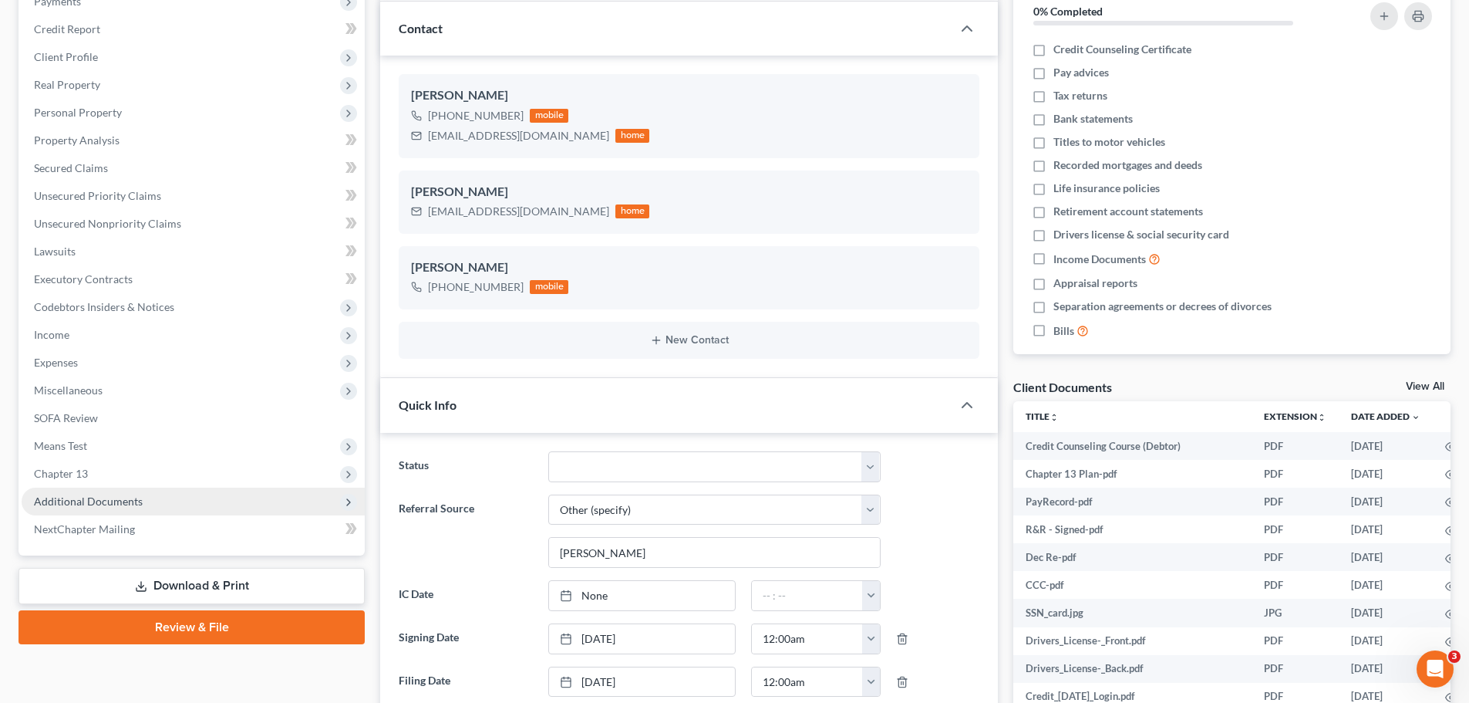
scroll to position [275, 0]
click at [126, 495] on span "Additional Documents" at bounding box center [88, 500] width 109 height 13
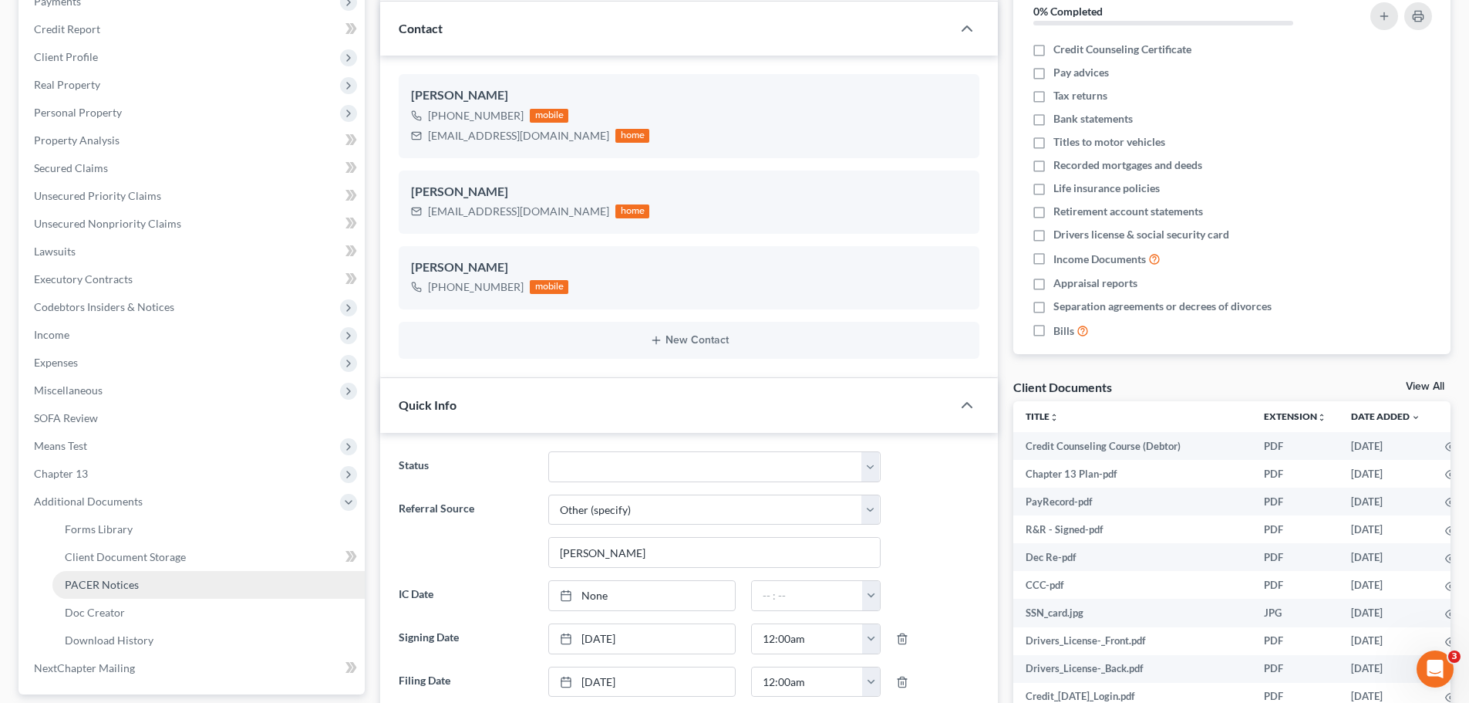
click at [134, 574] on link "PACER Notices" at bounding box center [208, 585] width 312 height 28
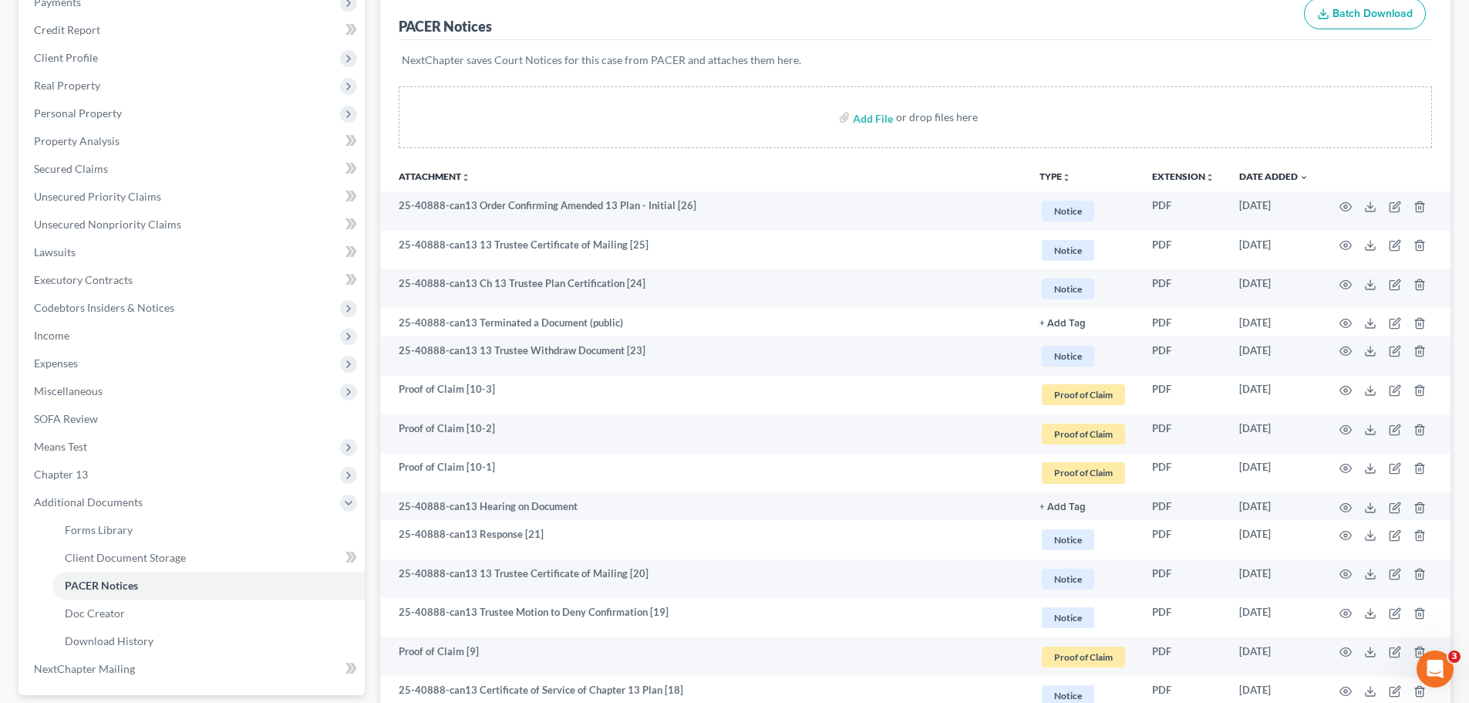
scroll to position [231, 0]
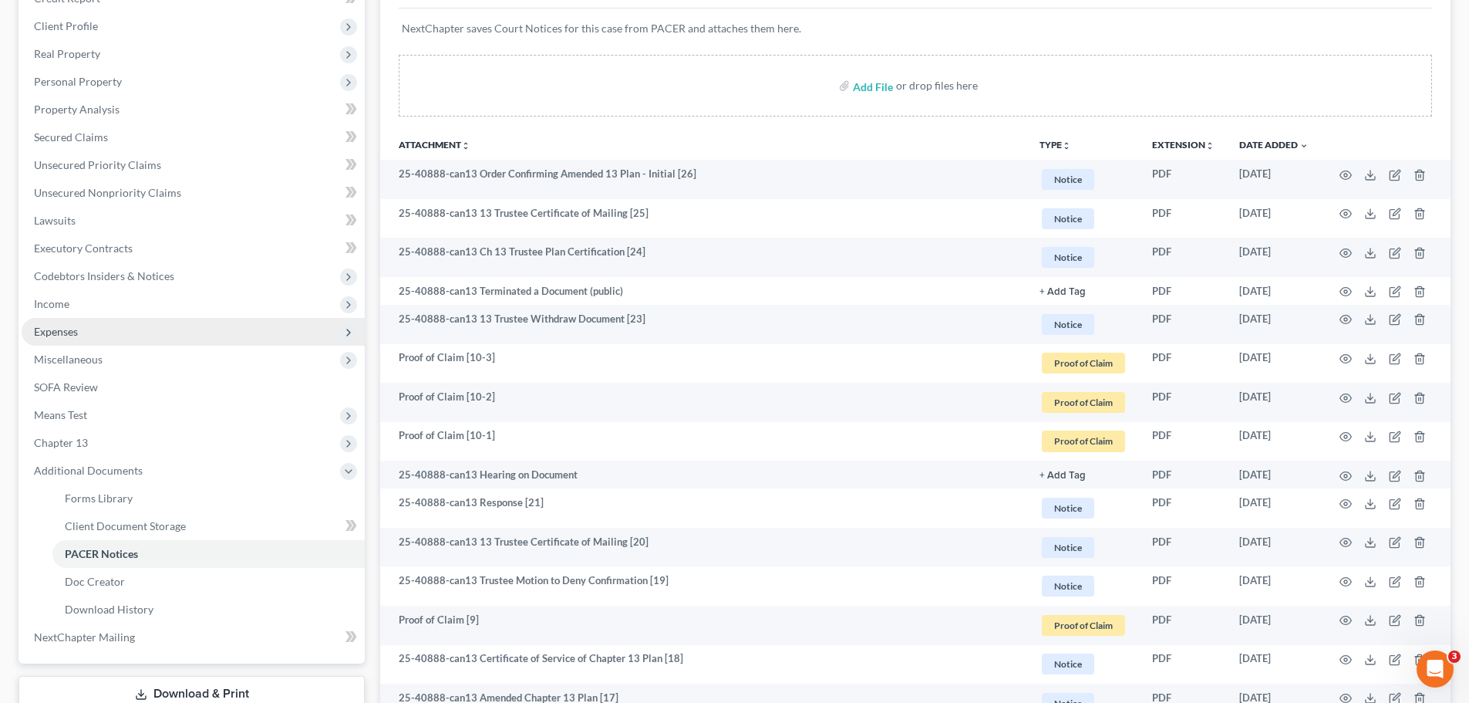
click at [87, 333] on span "Expenses" at bounding box center [193, 332] width 343 height 28
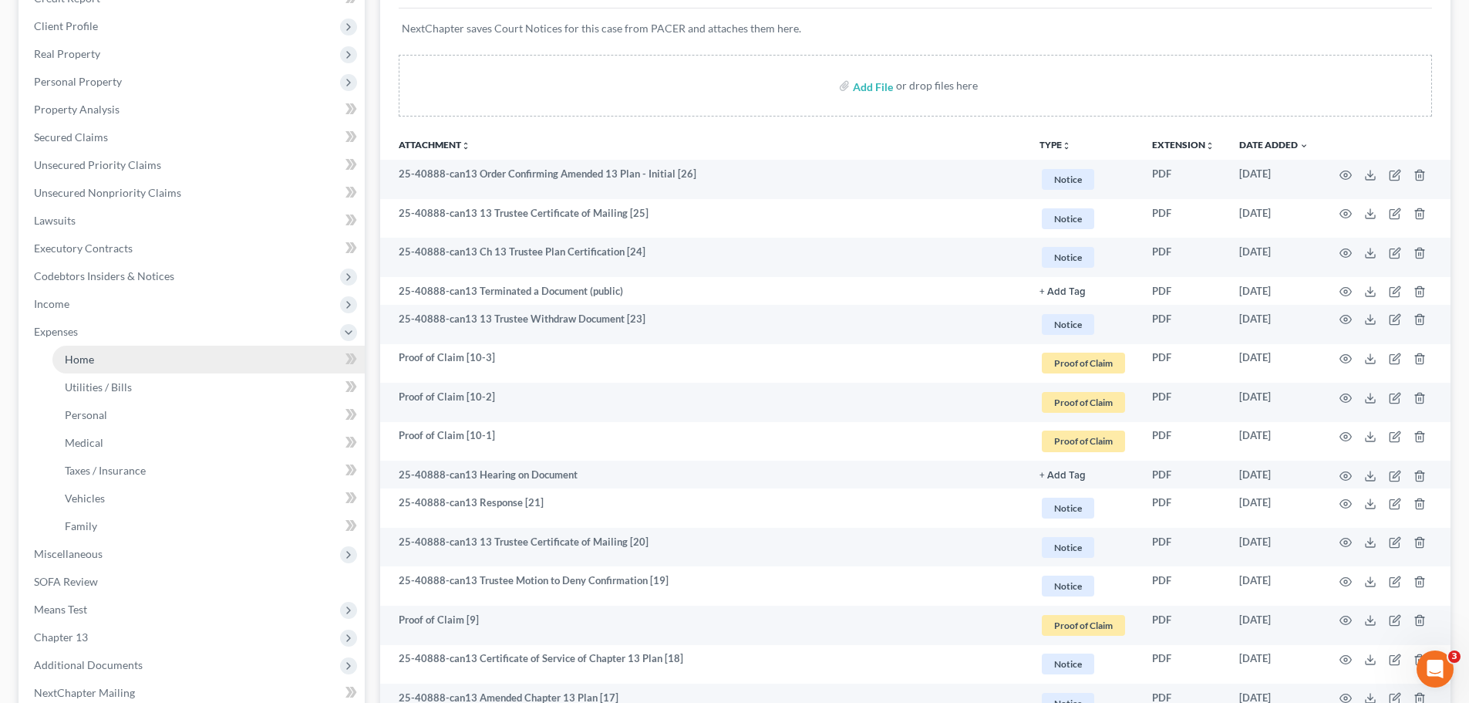
click at [87, 355] on span "Home" at bounding box center [79, 359] width 29 height 13
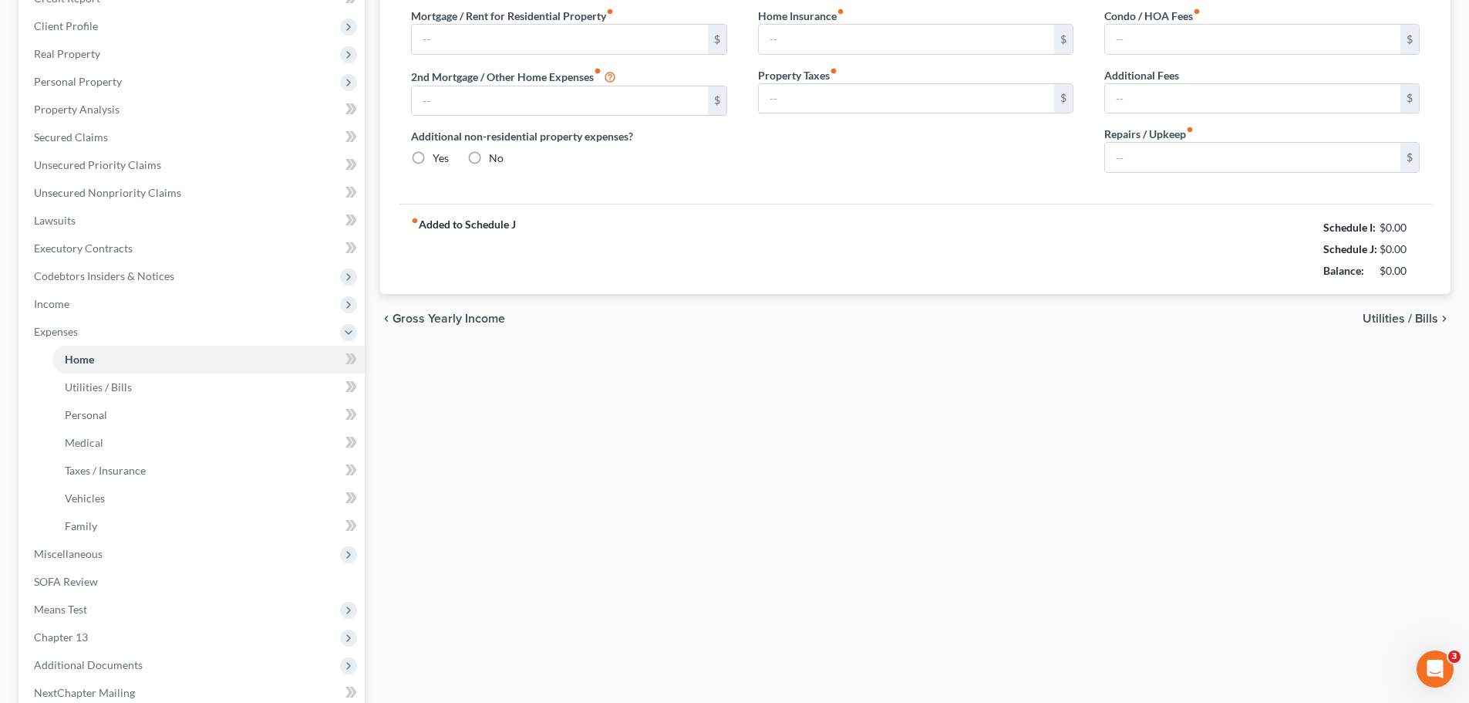
scroll to position [54, 0]
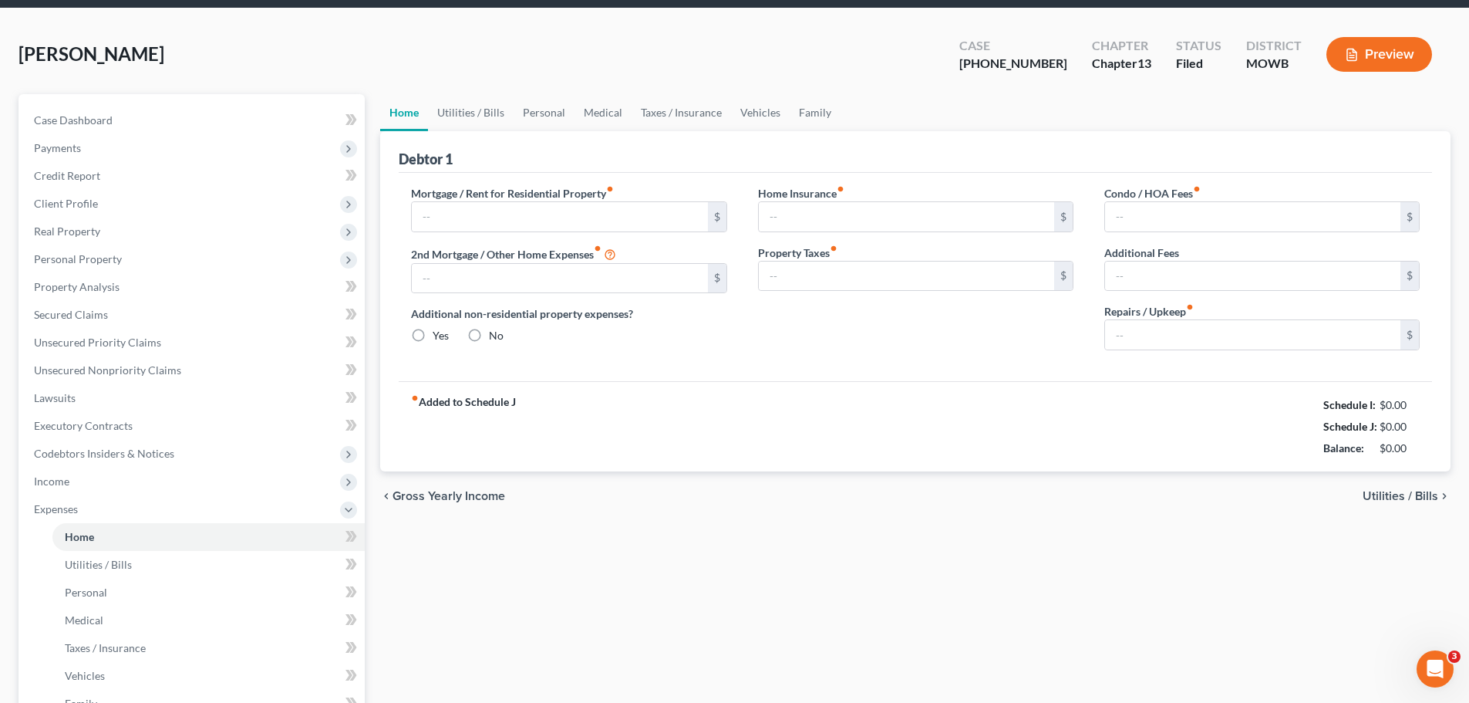
type input "1,450.00"
type input "0.00"
radio input "true"
type input "0.00"
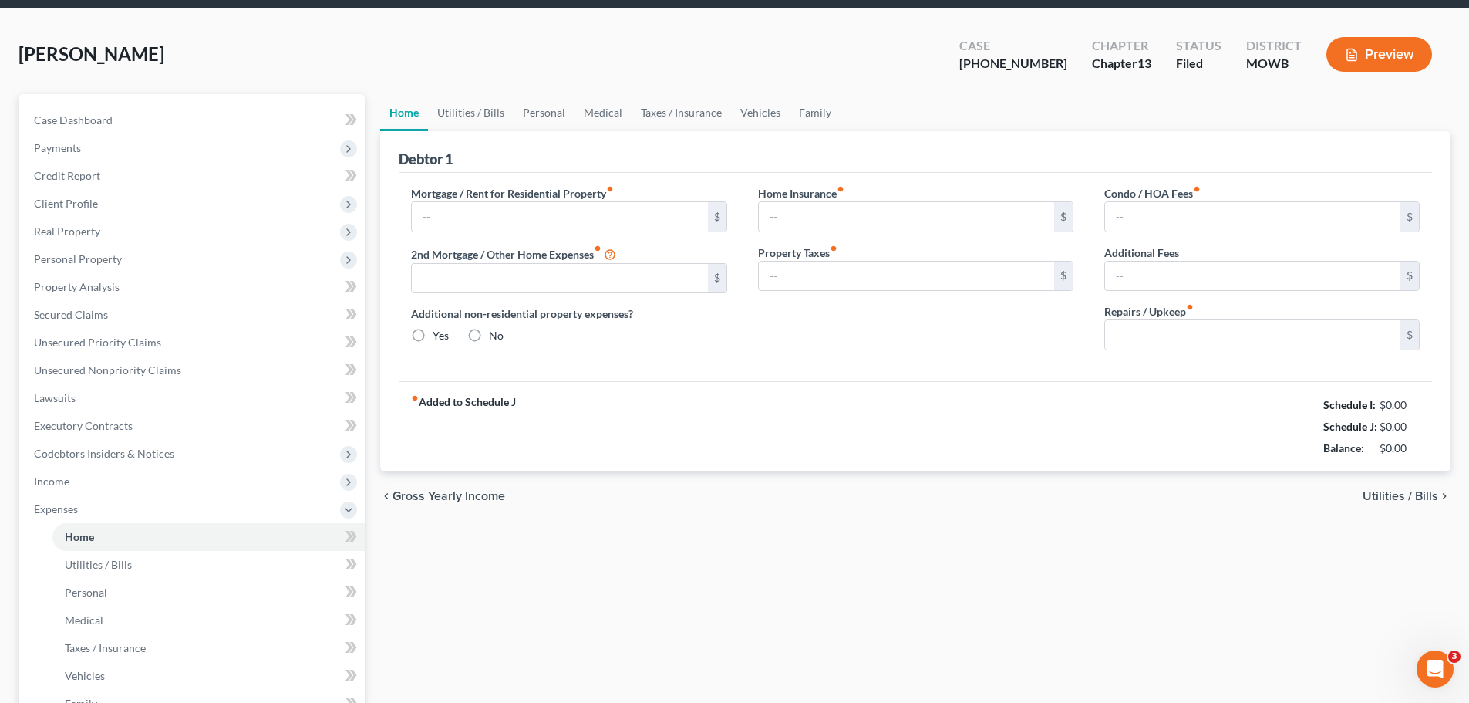
type input "0.00"
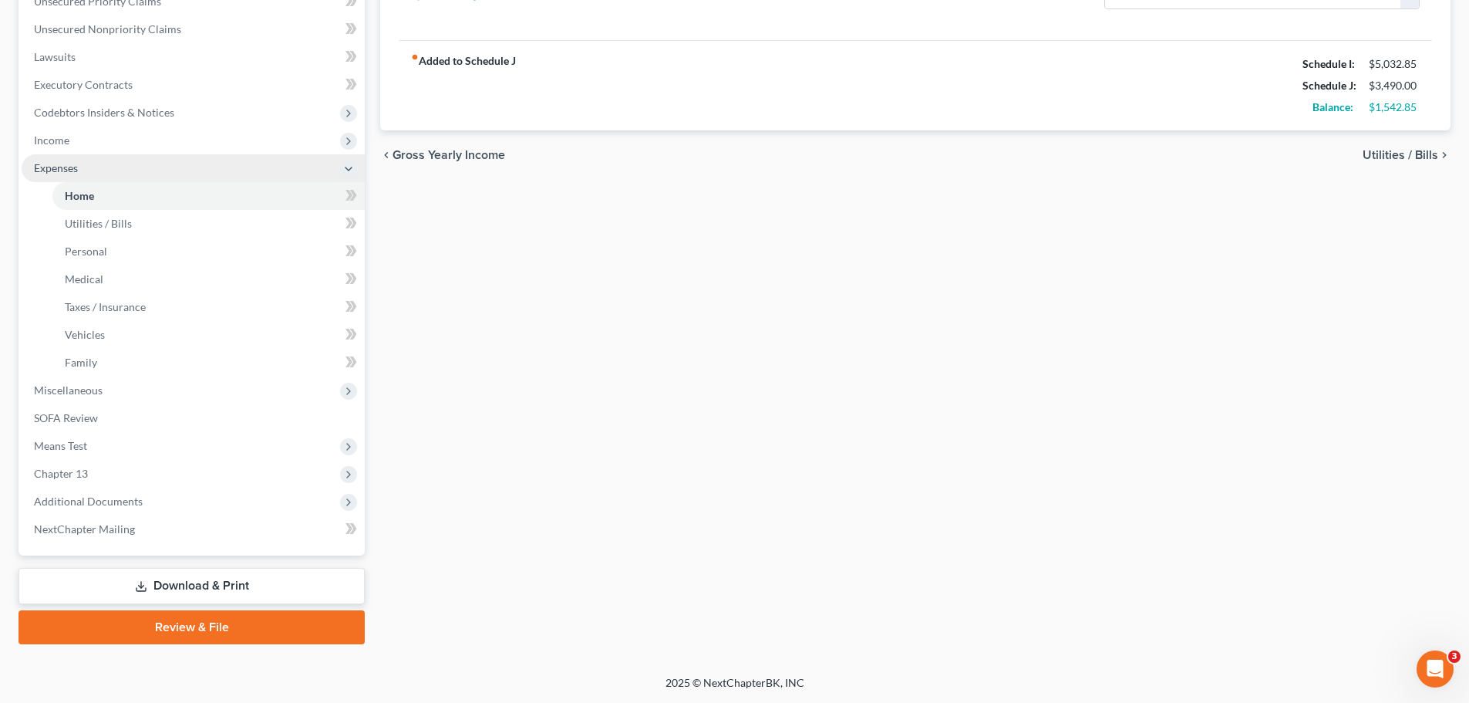
click at [71, 173] on span "Expenses" at bounding box center [56, 167] width 44 height 13
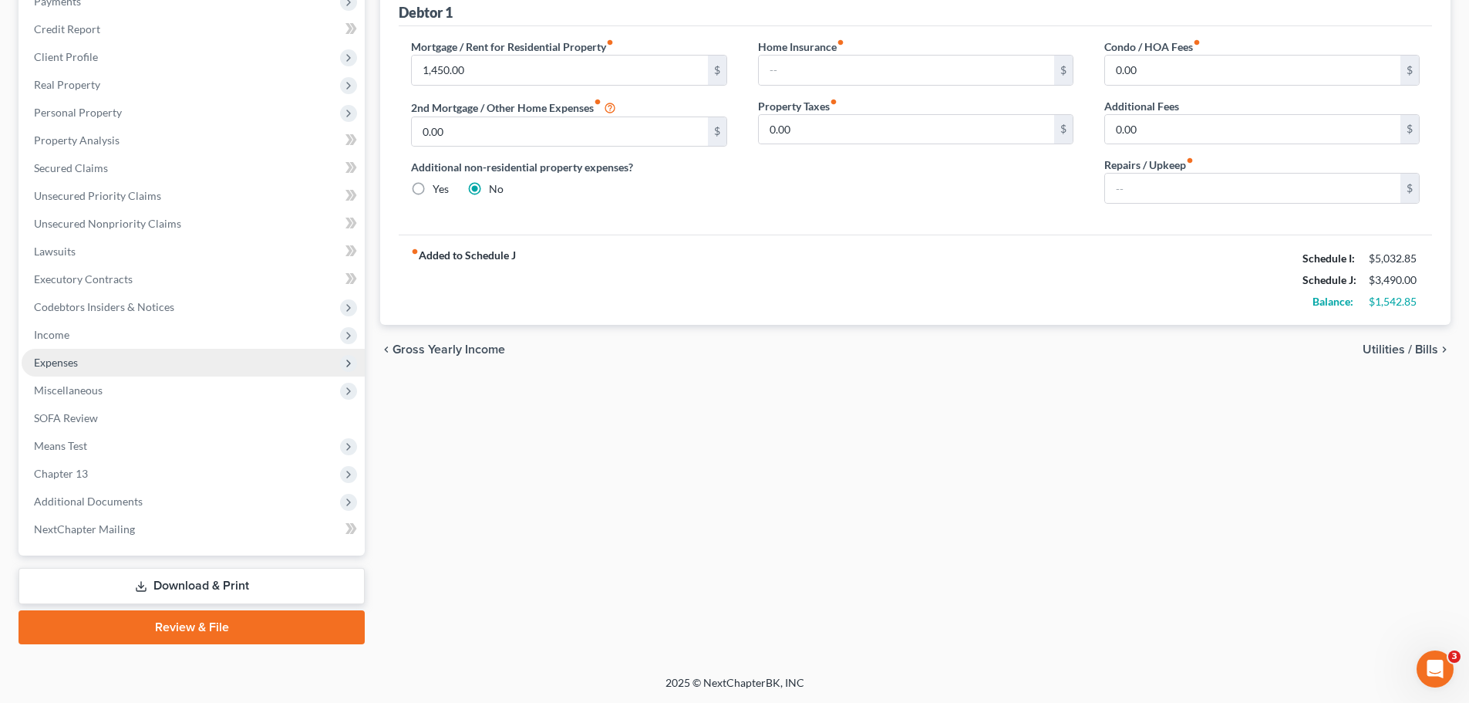
scroll to position [201, 0]
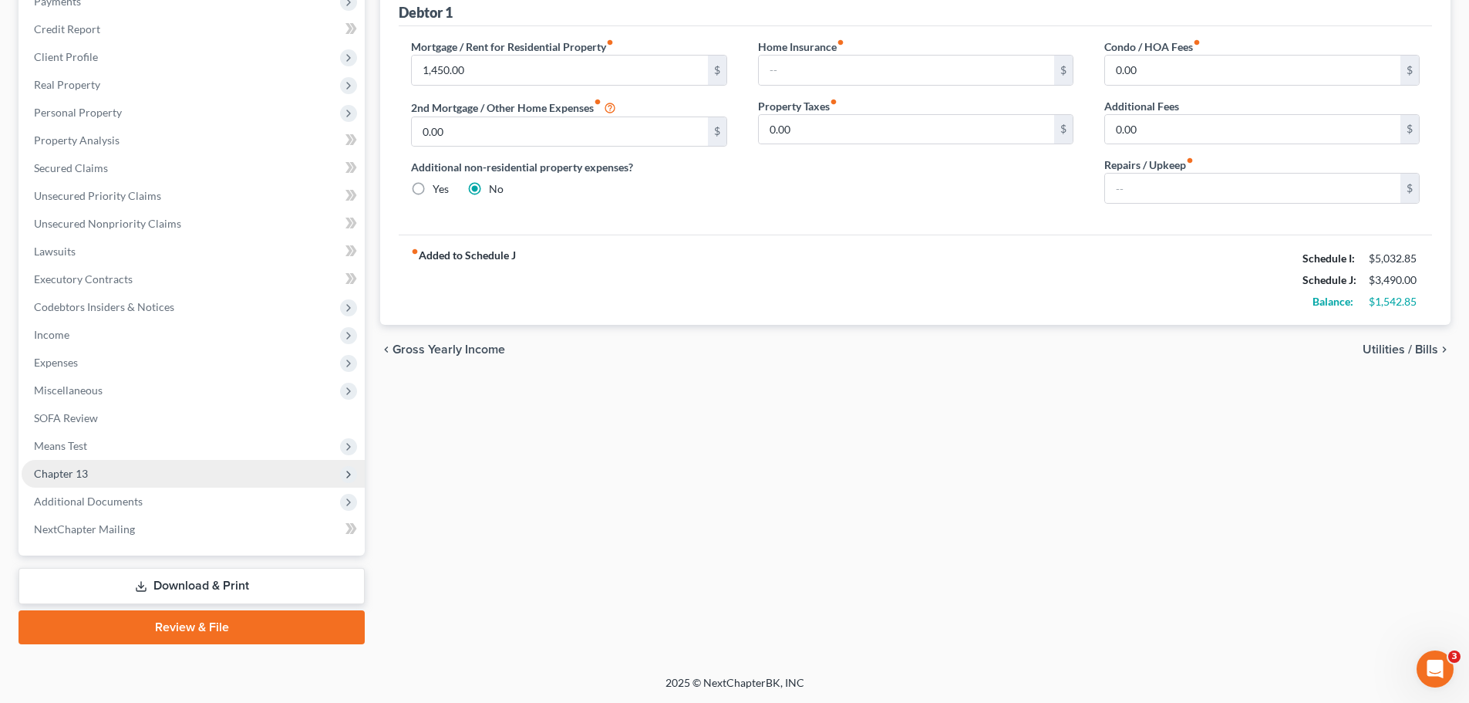
click at [59, 468] on span "Chapter 13" at bounding box center [61, 473] width 54 height 13
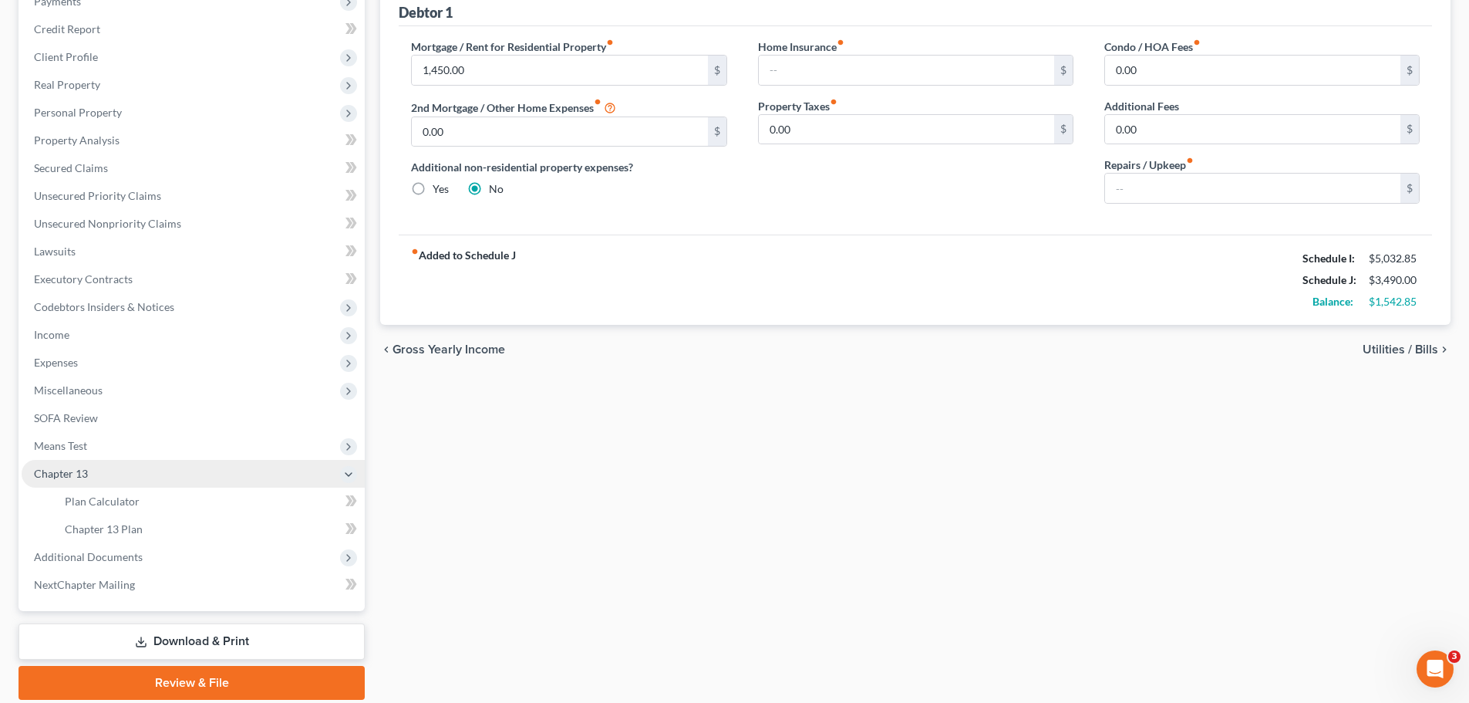
scroll to position [256, 0]
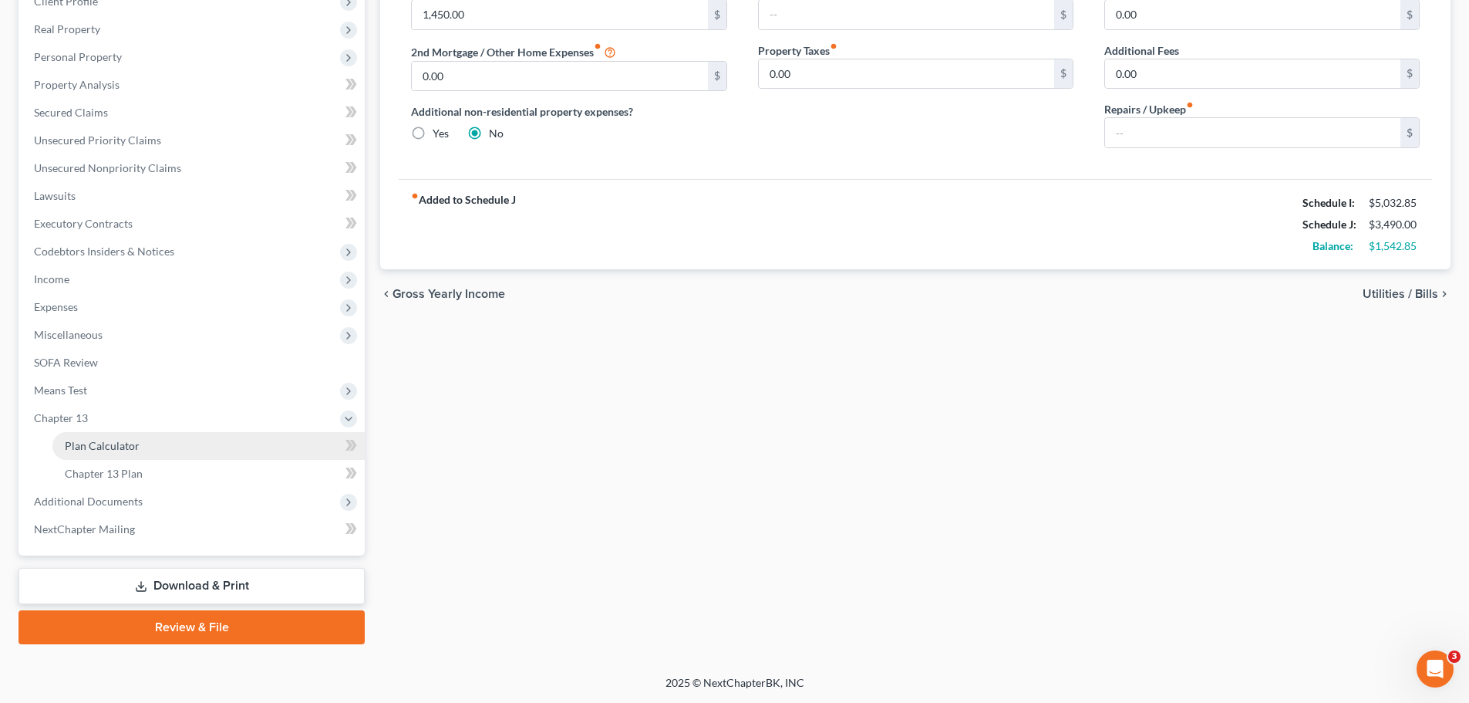
click at [89, 445] on span "Plan Calculator" at bounding box center [102, 445] width 75 height 13
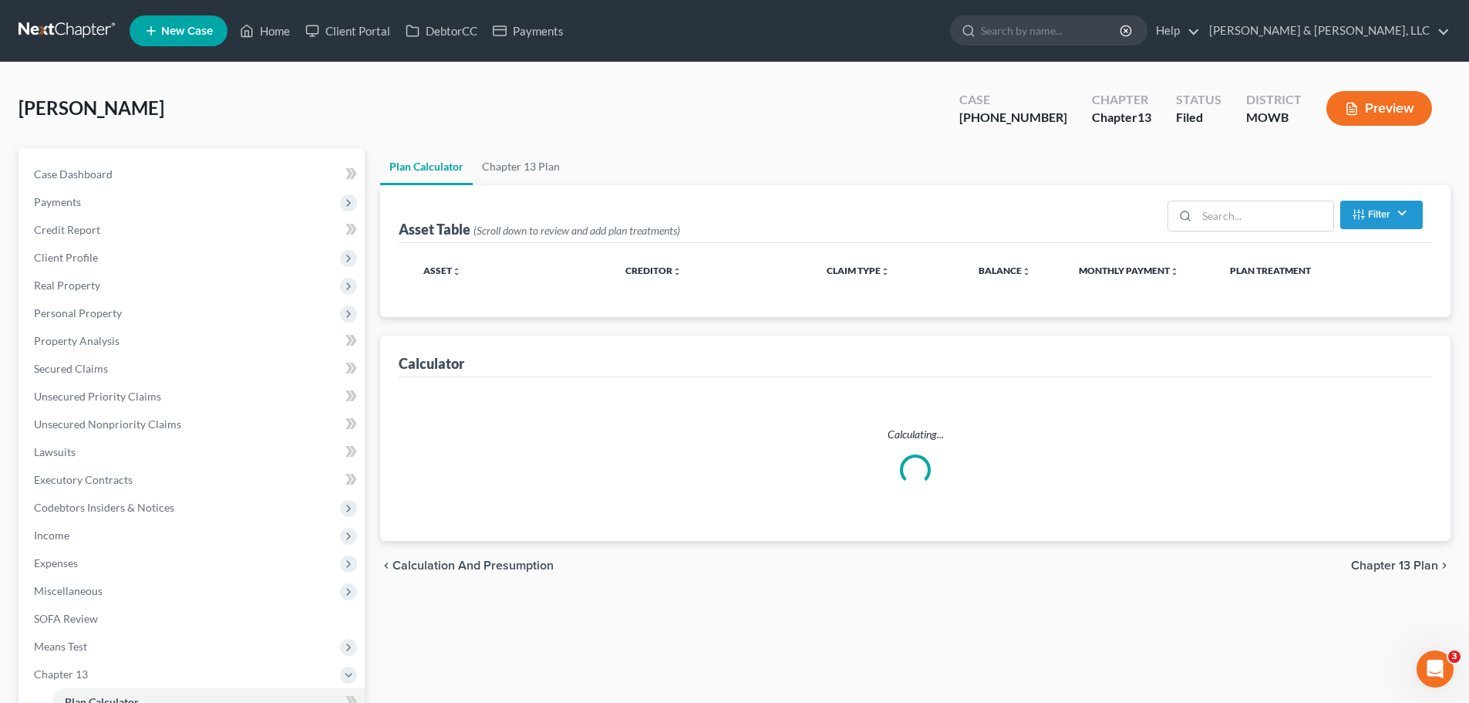
select select "56"
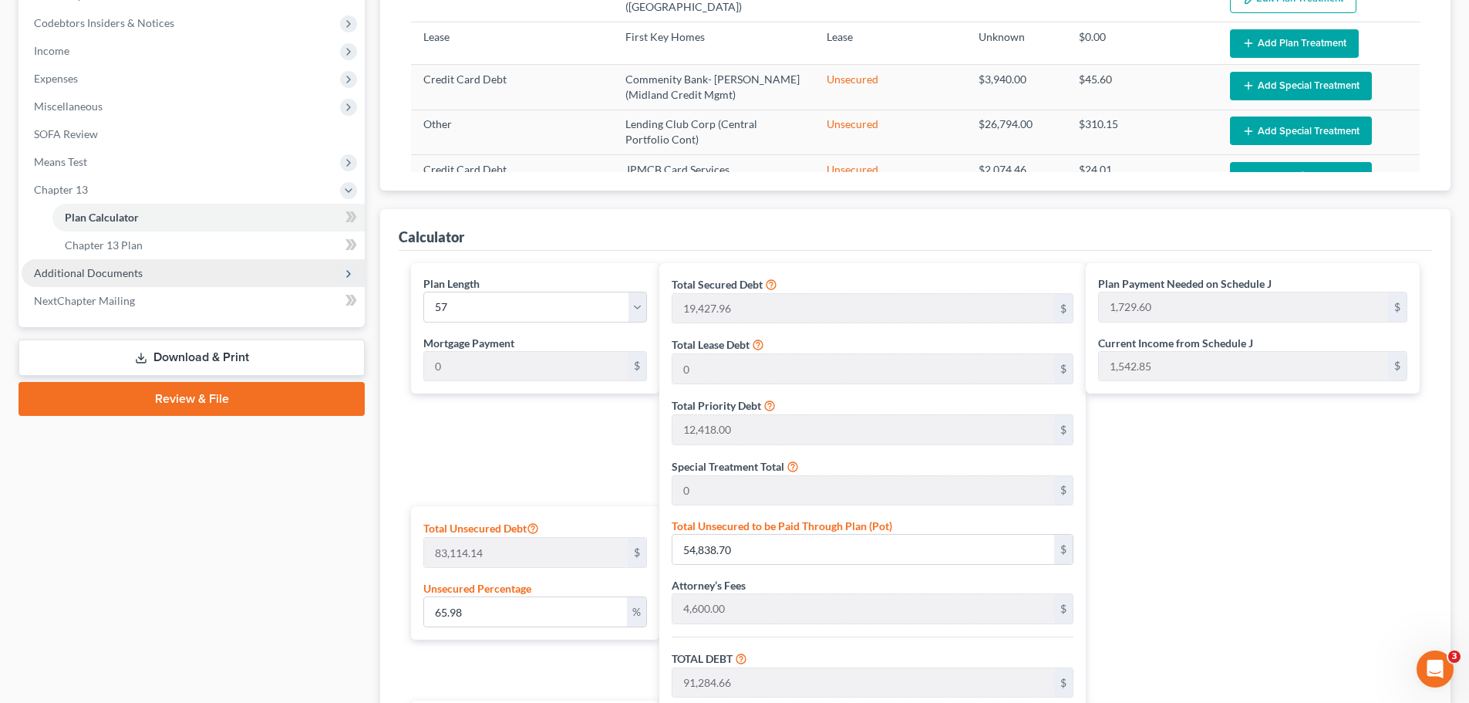
scroll to position [386, 0]
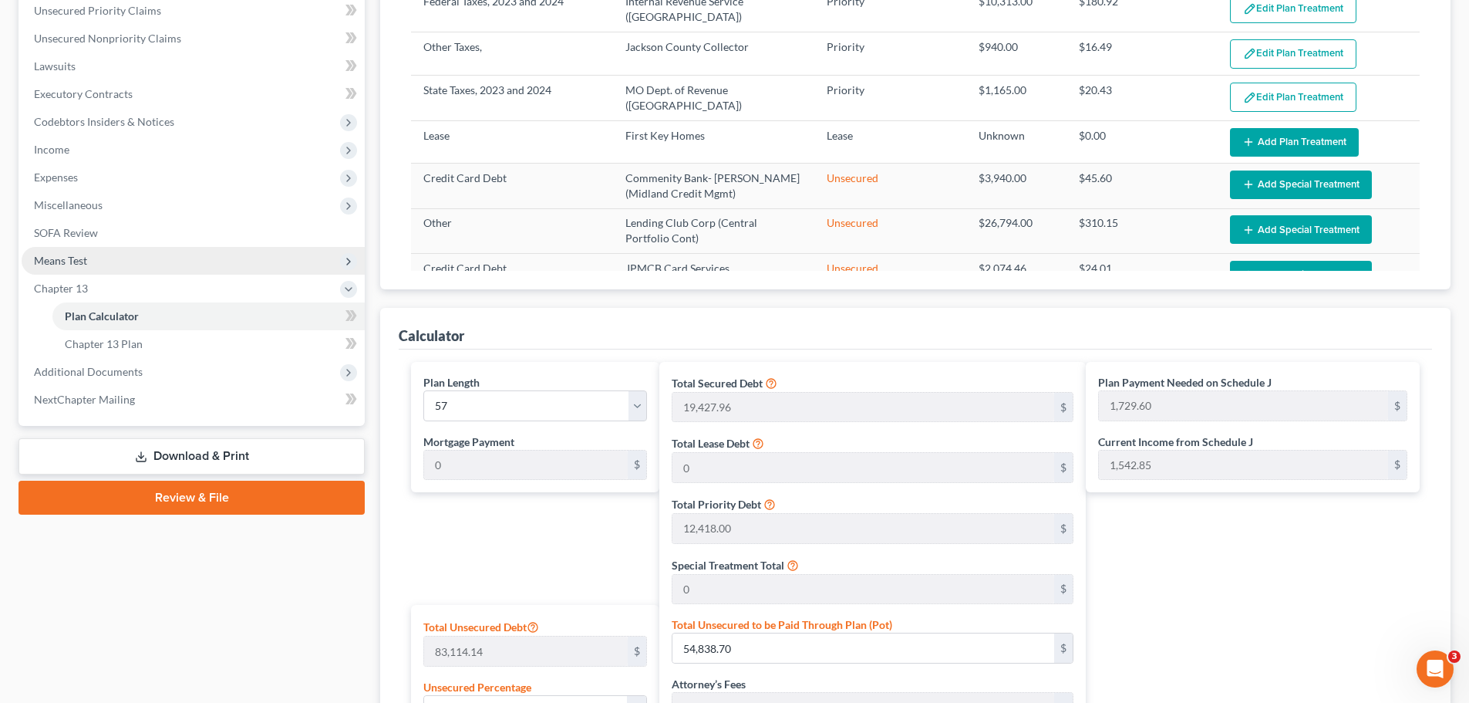
click at [106, 251] on span "Means Test" at bounding box center [193, 261] width 343 height 28
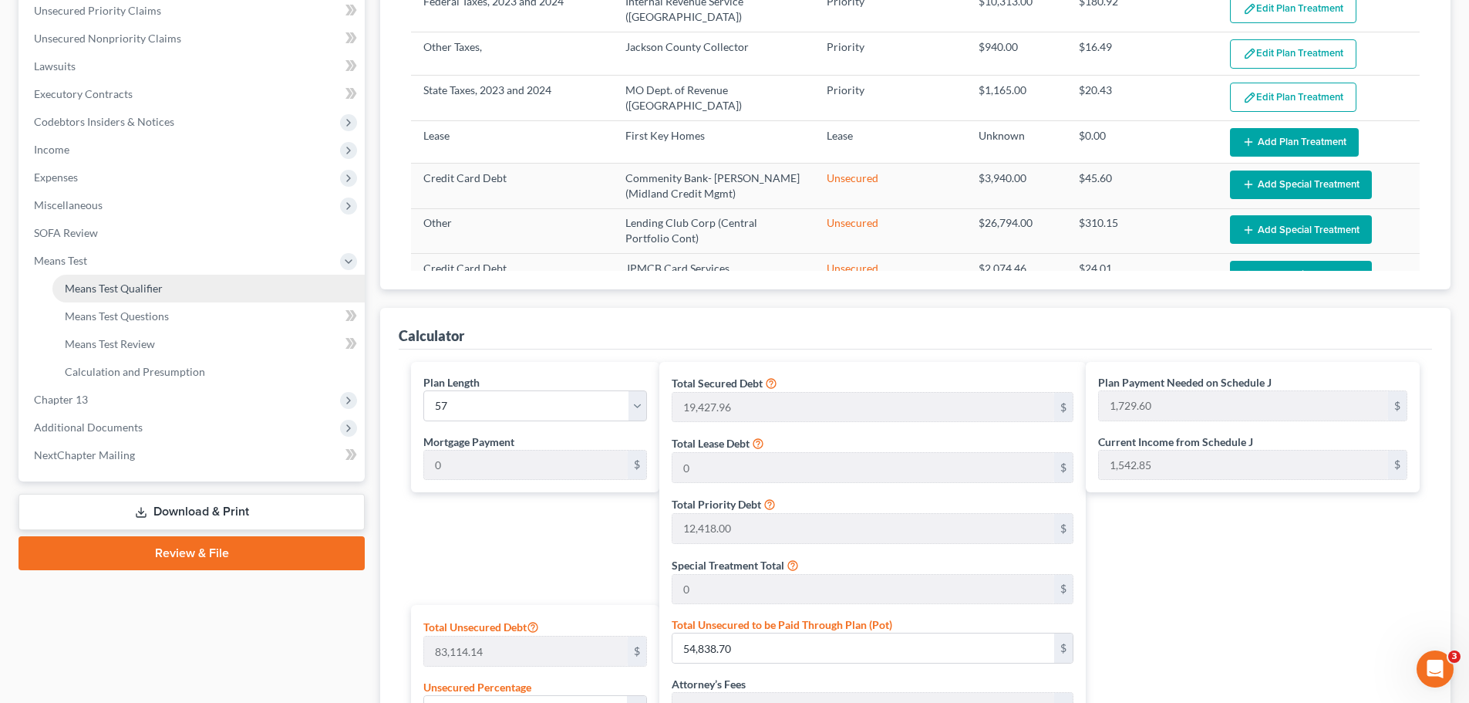
click at [112, 277] on link "Means Test Qualifier" at bounding box center [208, 289] width 312 height 28
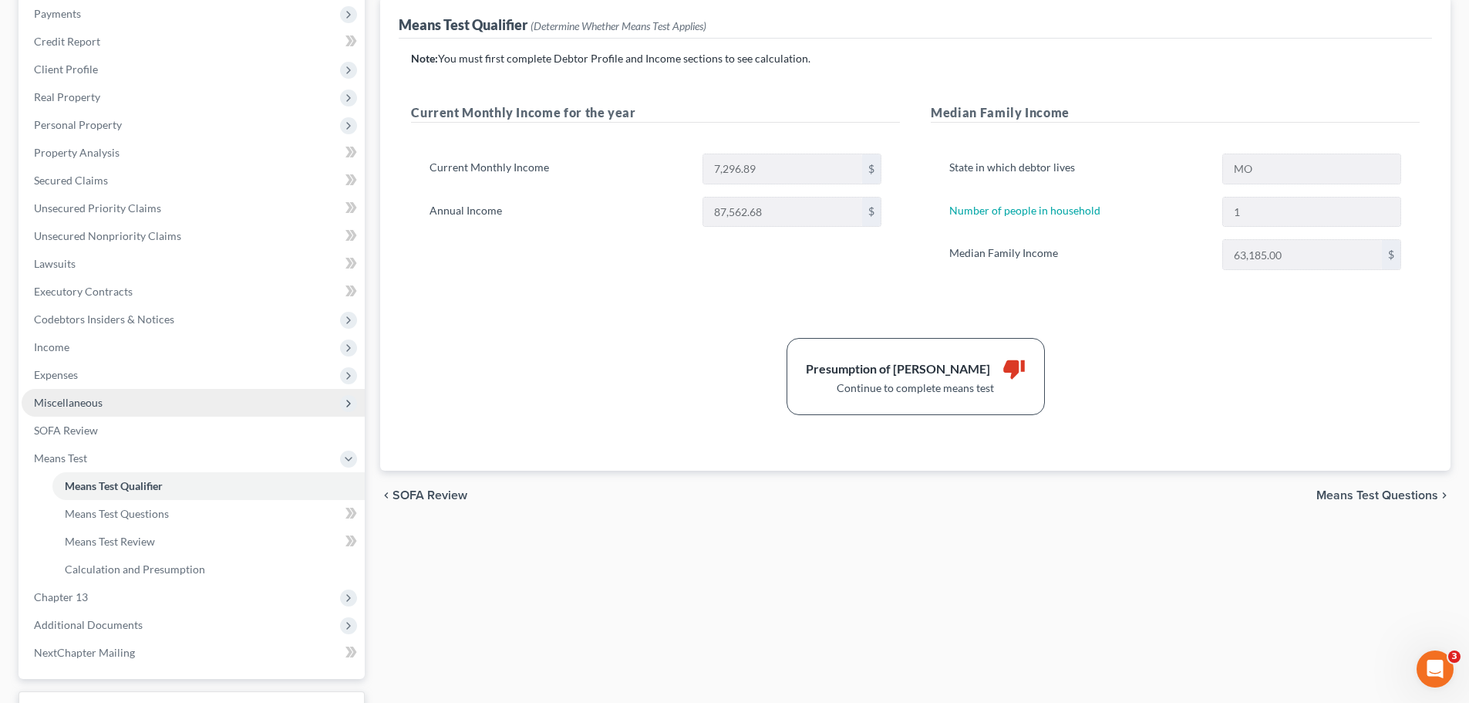
scroll to position [231, 0]
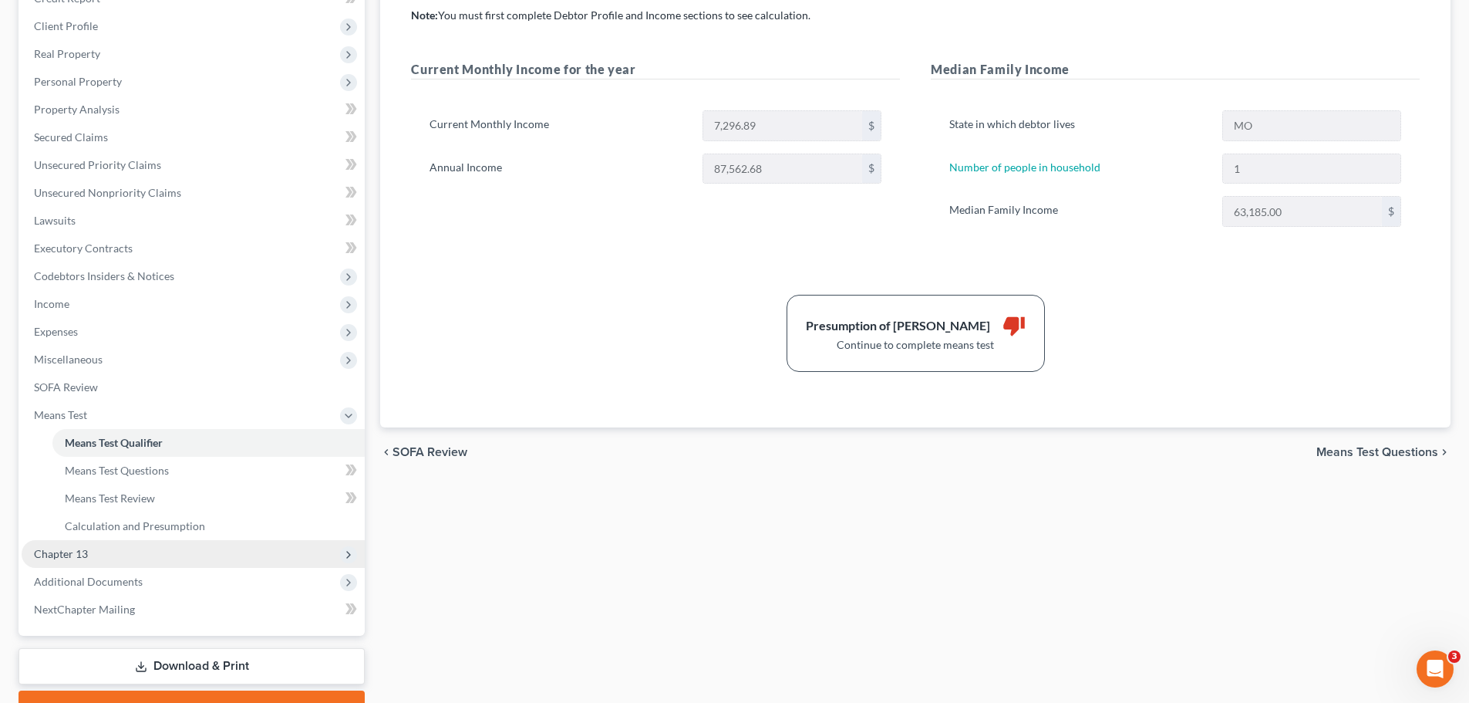
click at [83, 555] on span "Chapter 13" at bounding box center [61, 553] width 54 height 13
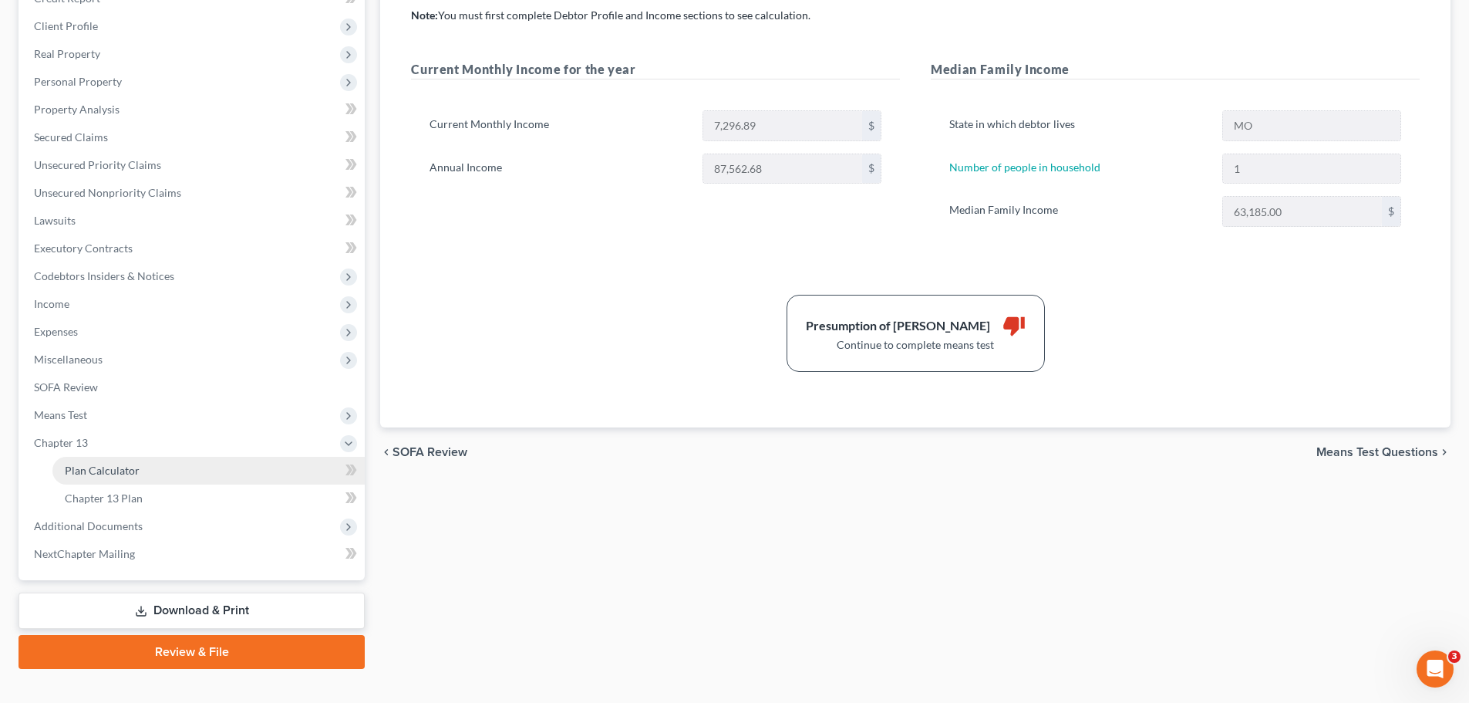
click at [113, 481] on link "Plan Calculator" at bounding box center [208, 471] width 312 height 28
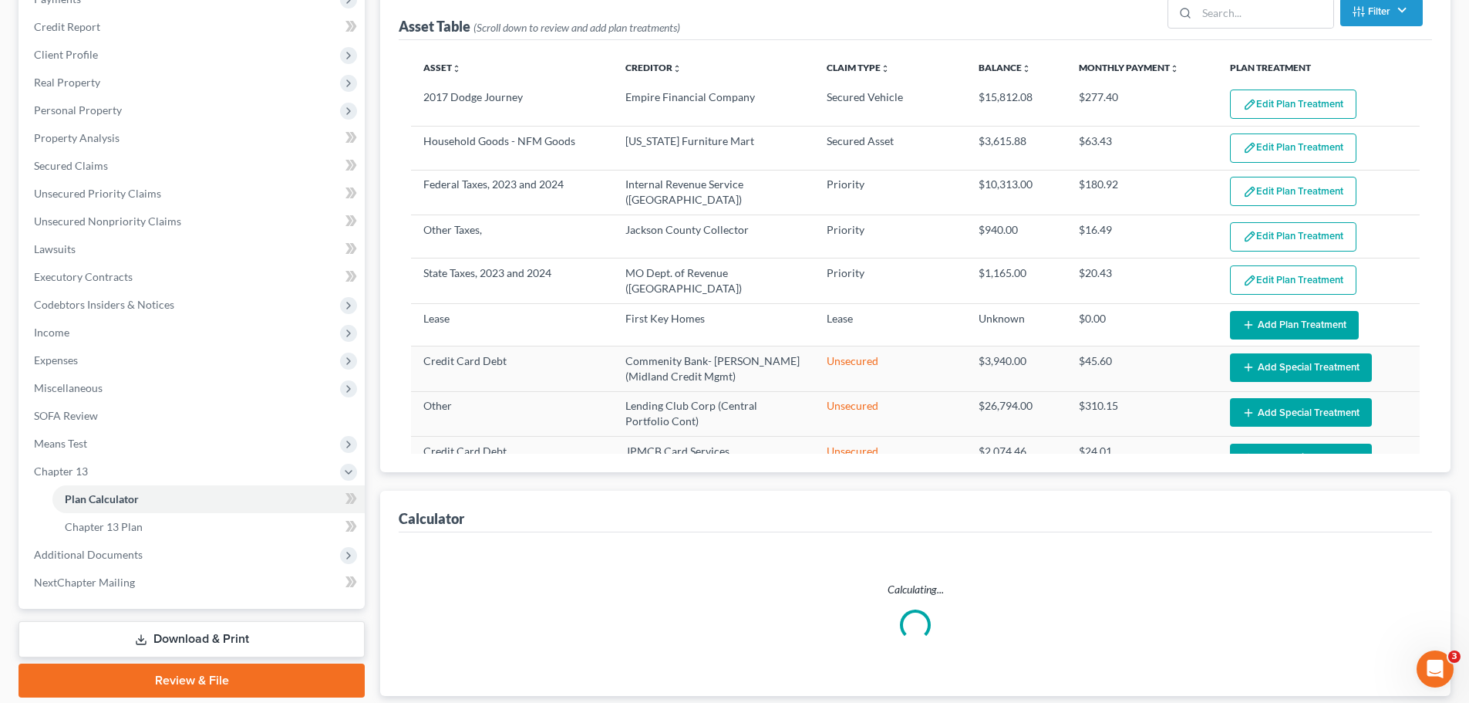
select select "56"
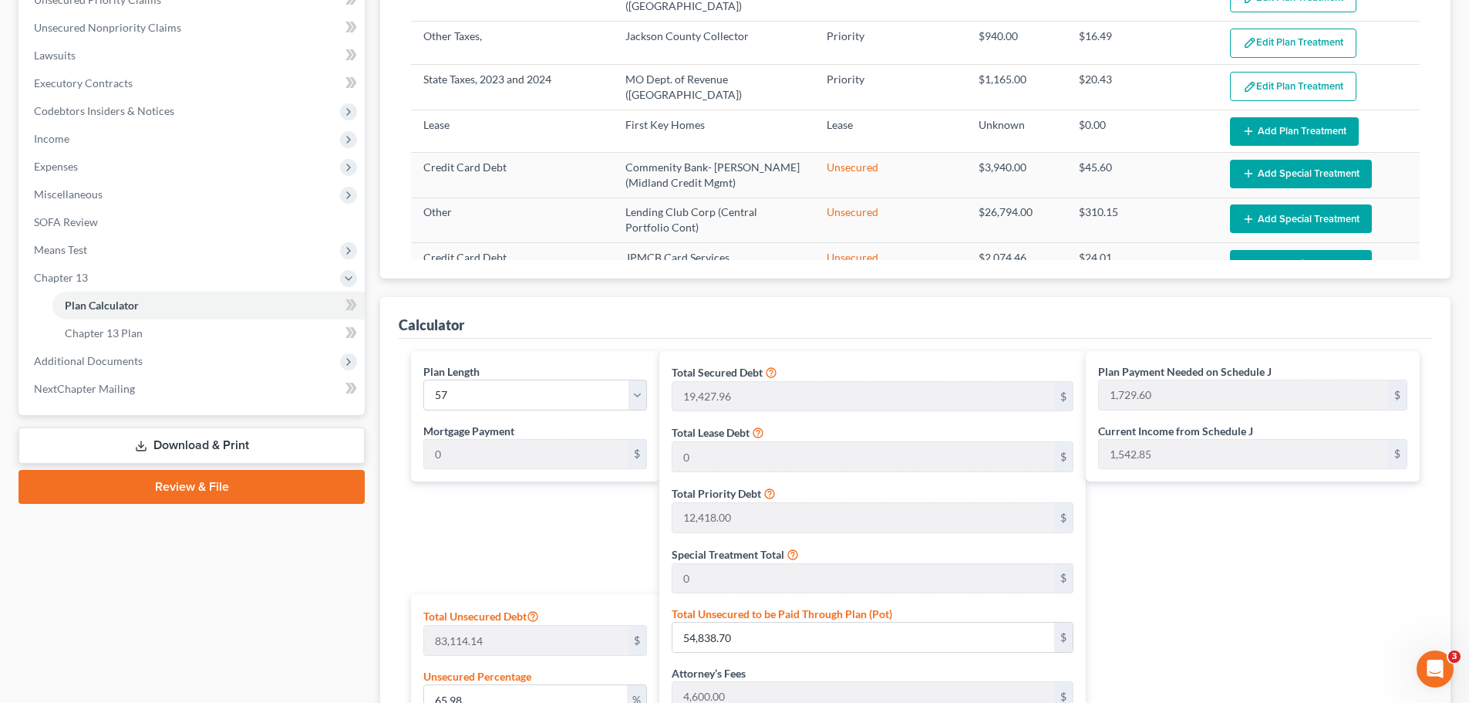
scroll to position [386, 0]
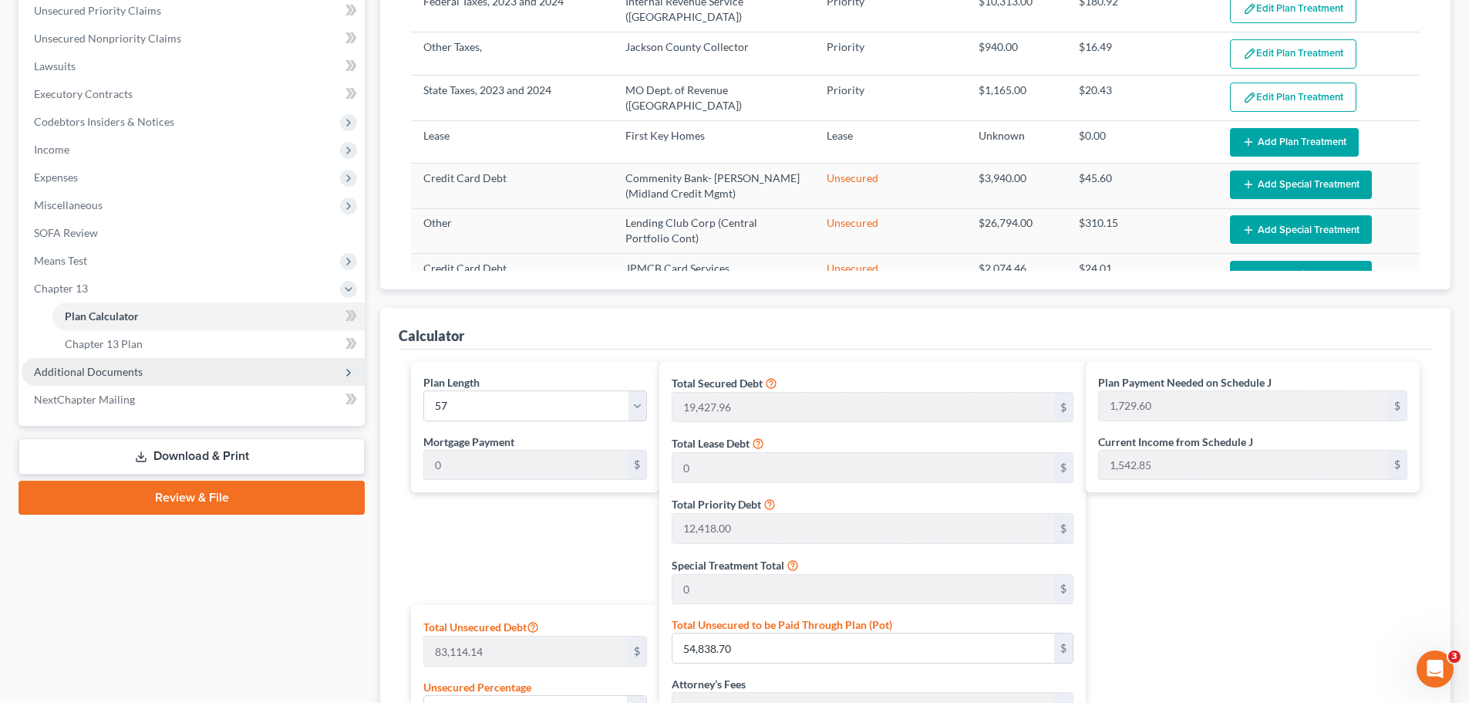
click at [149, 376] on span "Additional Documents" at bounding box center [193, 372] width 343 height 28
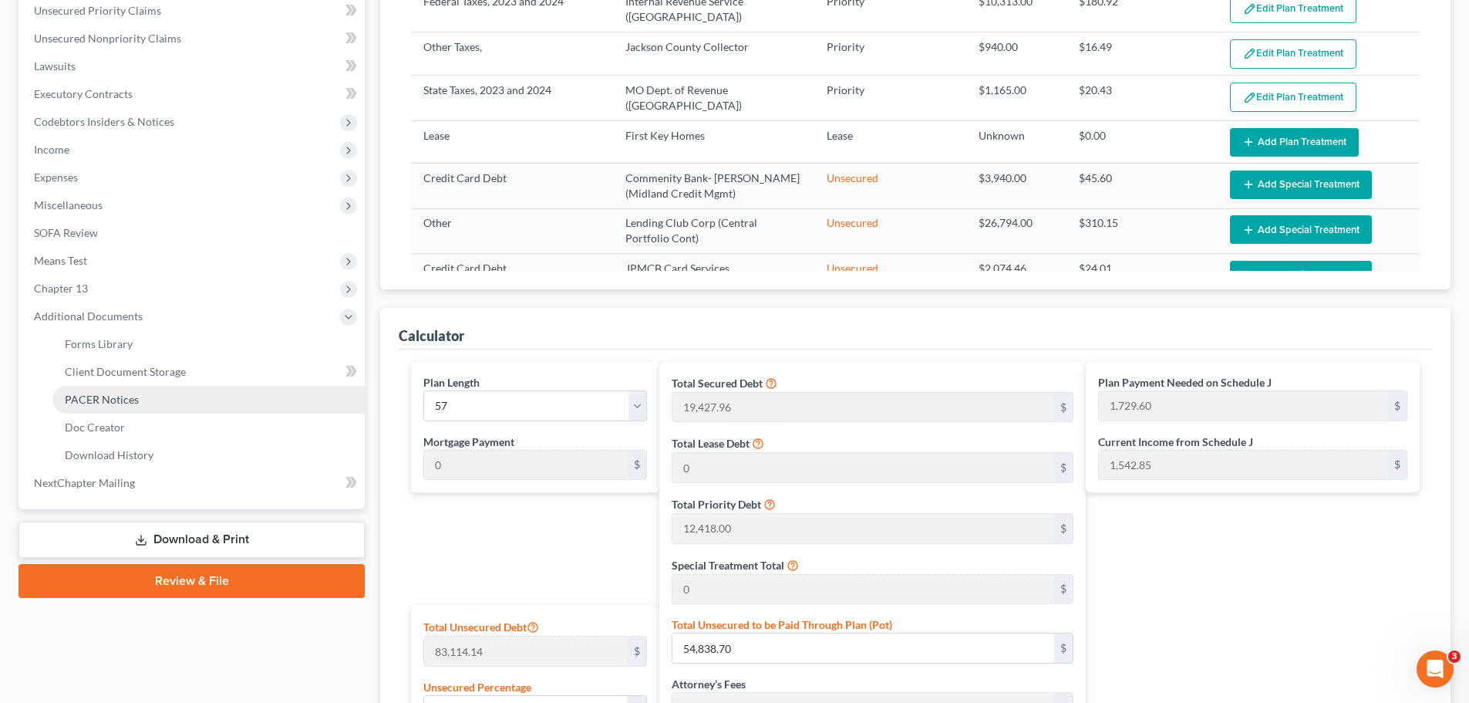
click at [148, 401] on link "PACER Notices" at bounding box center [208, 400] width 312 height 28
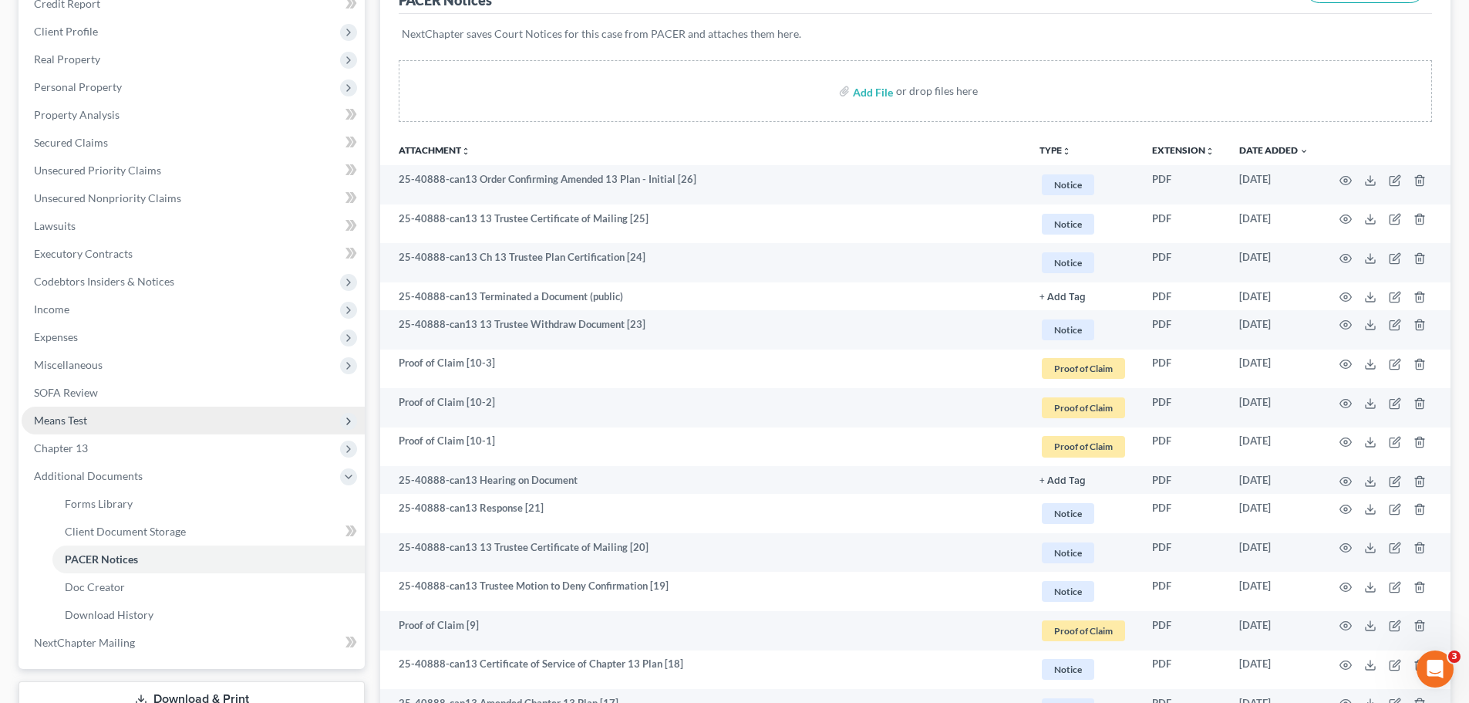
scroll to position [231, 0]
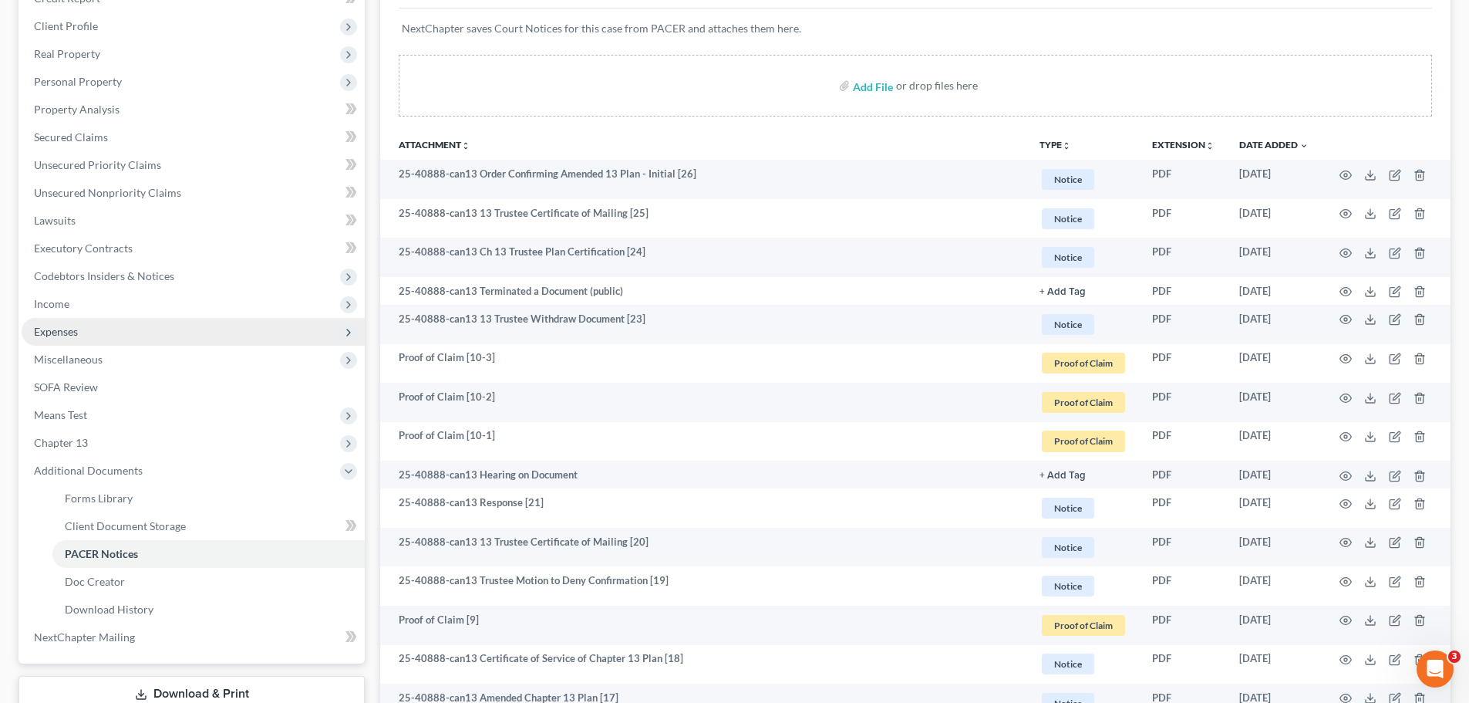
click at [89, 331] on span "Expenses" at bounding box center [193, 332] width 343 height 28
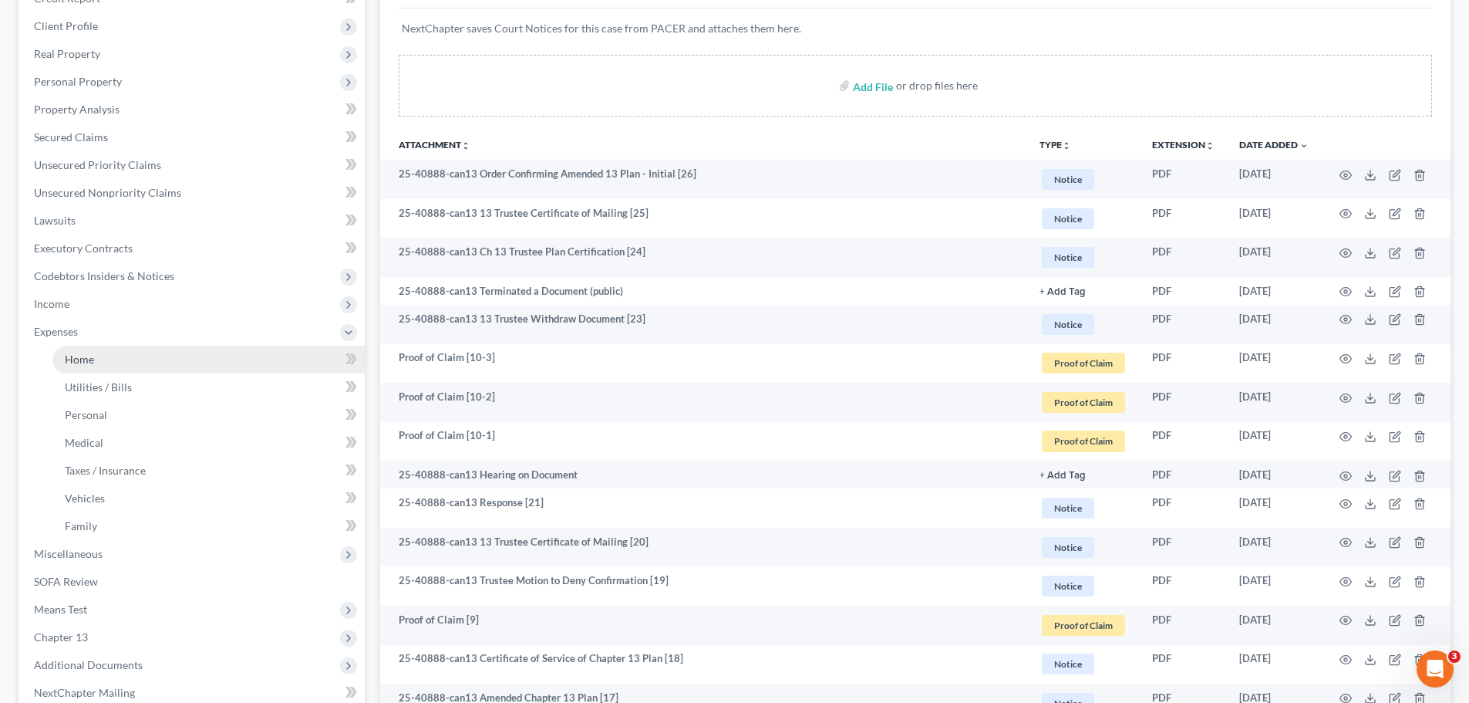
click at [91, 356] on span "Home" at bounding box center [79, 359] width 29 height 13
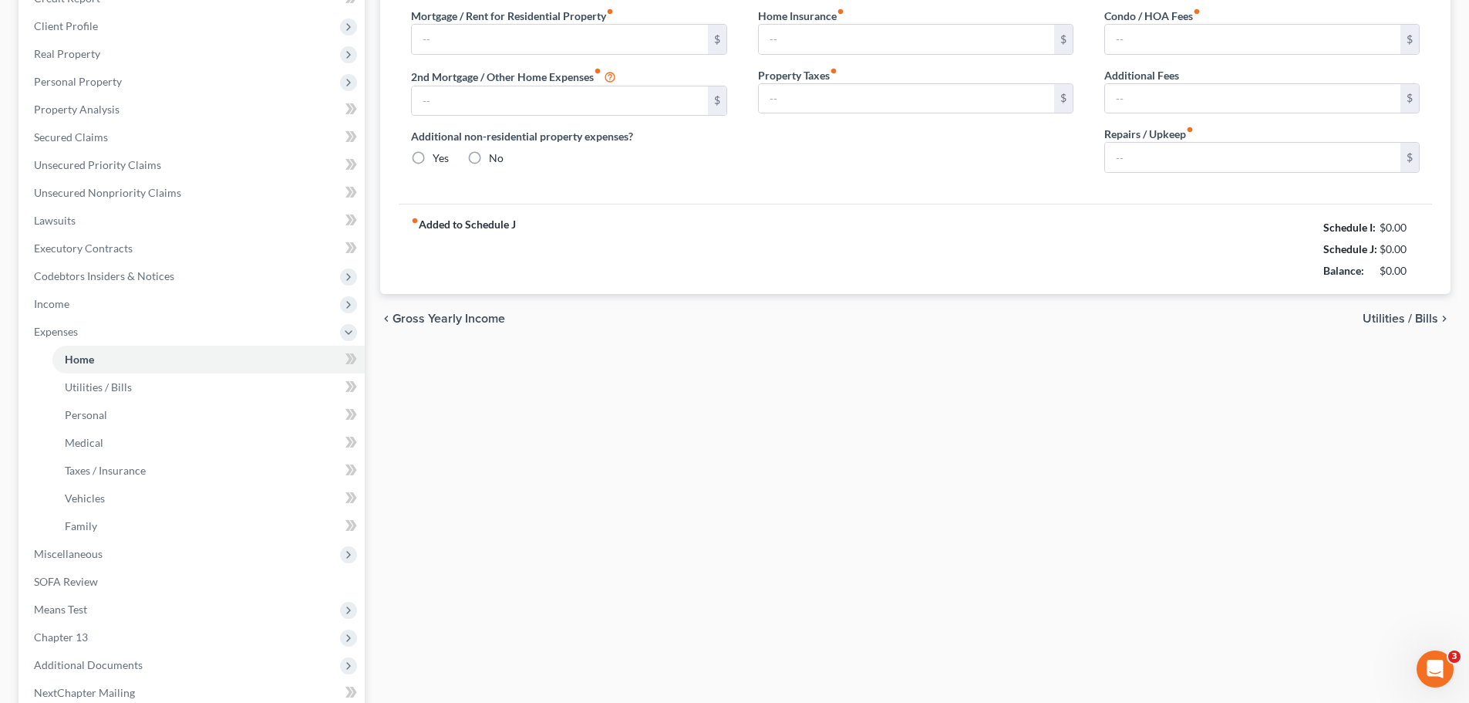
scroll to position [29, 0]
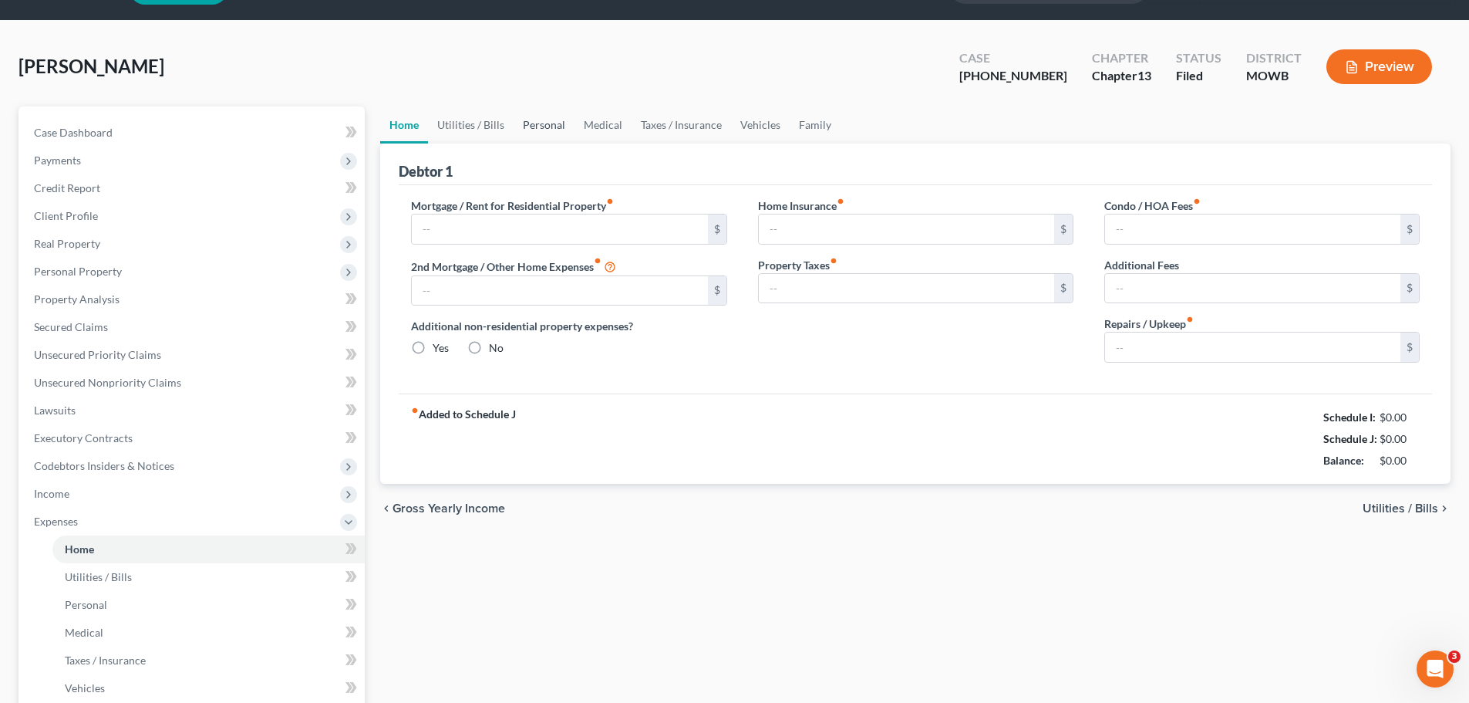
type input "1,450.00"
type input "0.00"
radio input "true"
type input "0.00"
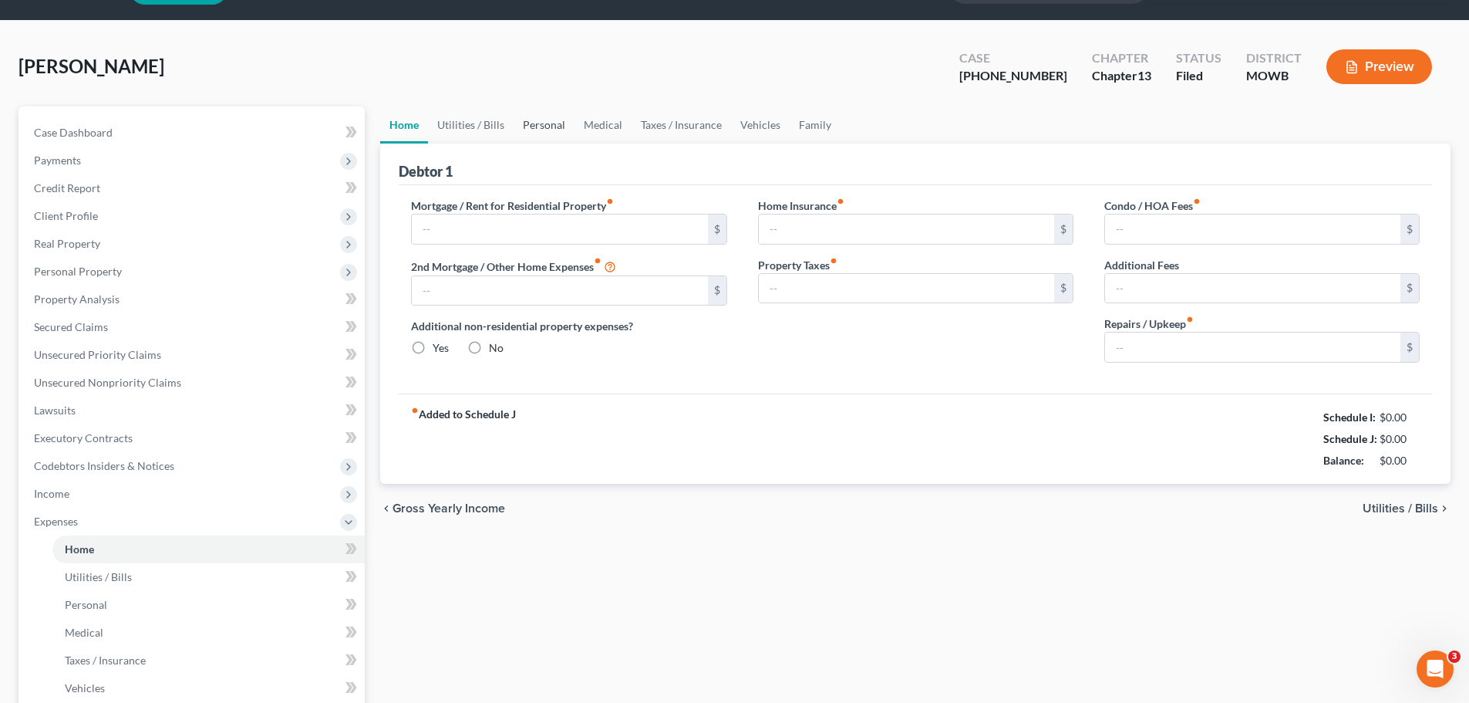
type input "0.00"
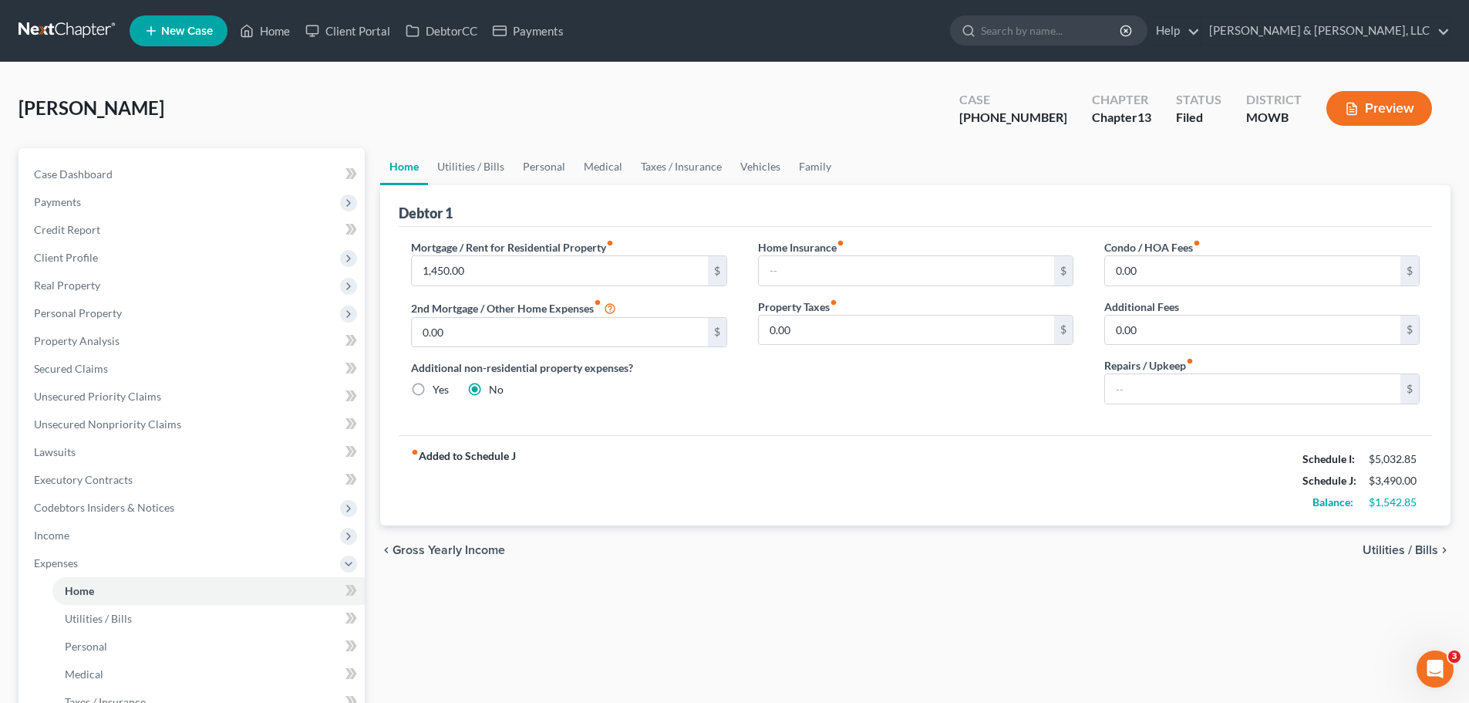
scroll to position [77, 0]
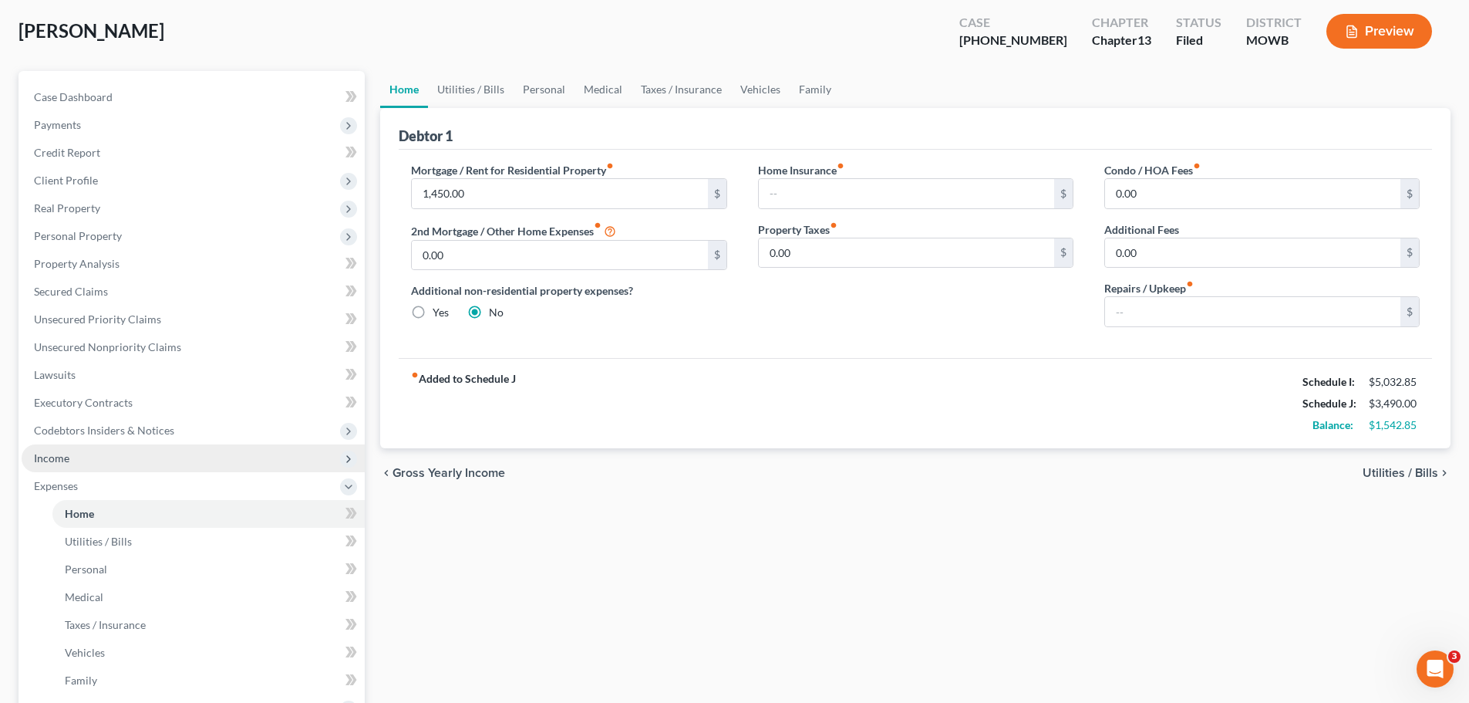
click at [64, 460] on span "Income" at bounding box center [51, 457] width 35 height 13
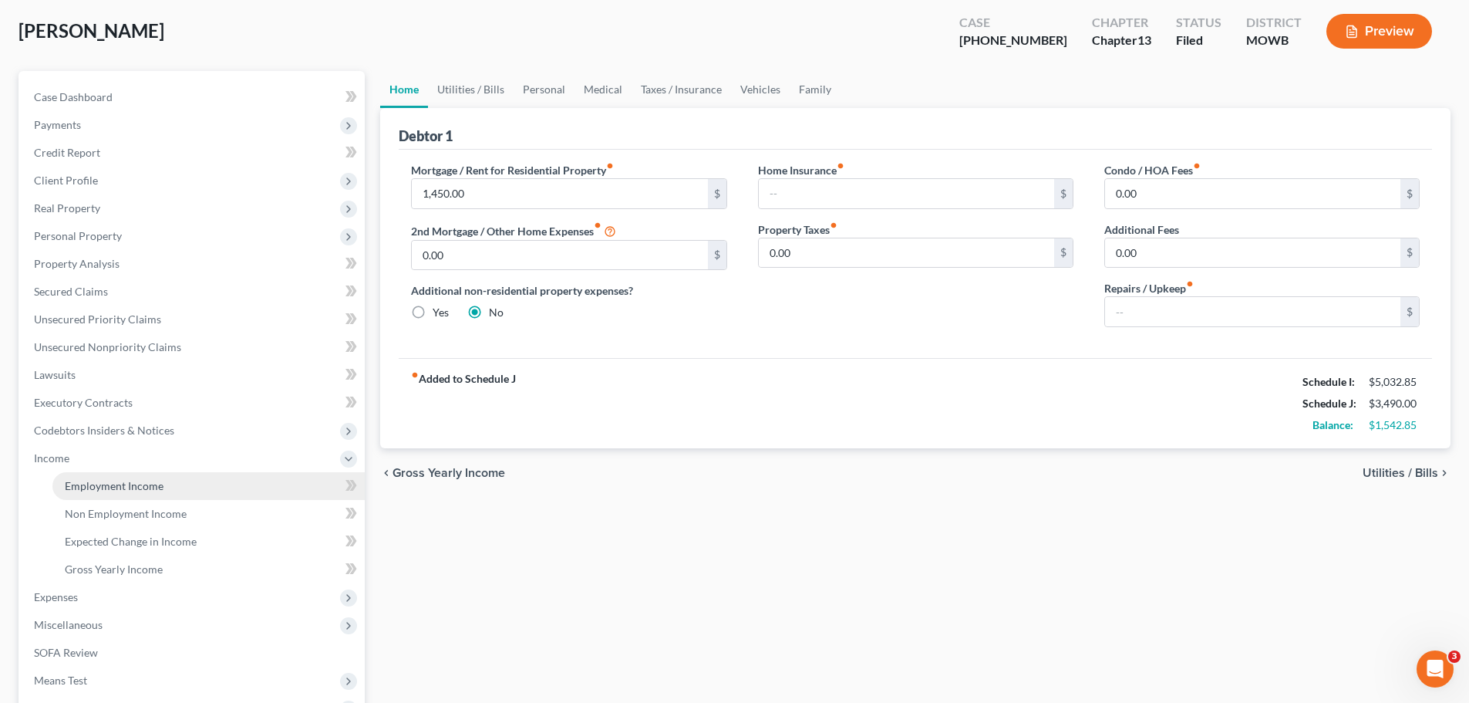
click at [97, 477] on link "Employment Income" at bounding box center [208, 486] width 312 height 28
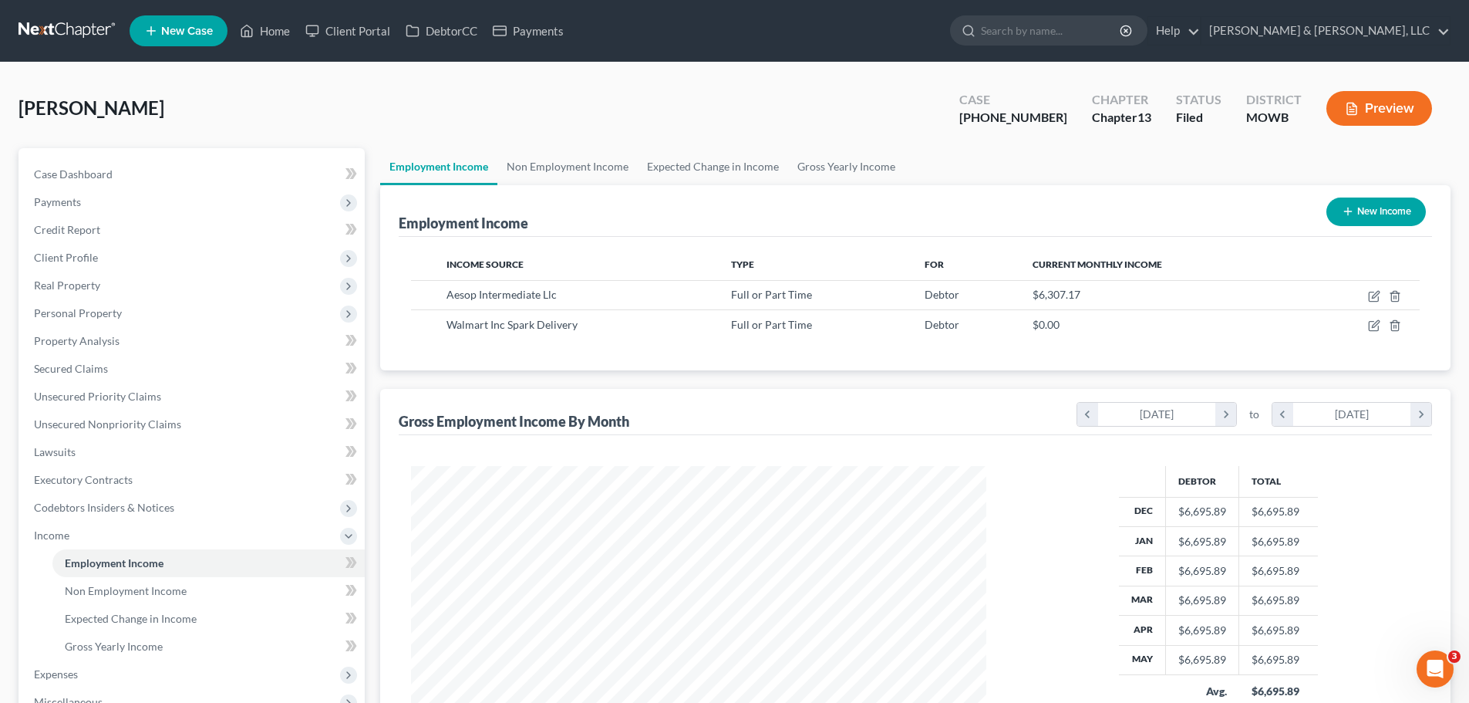
scroll to position [288, 606]
click at [579, 167] on link "Non Employment Income" at bounding box center [568, 166] width 140 height 37
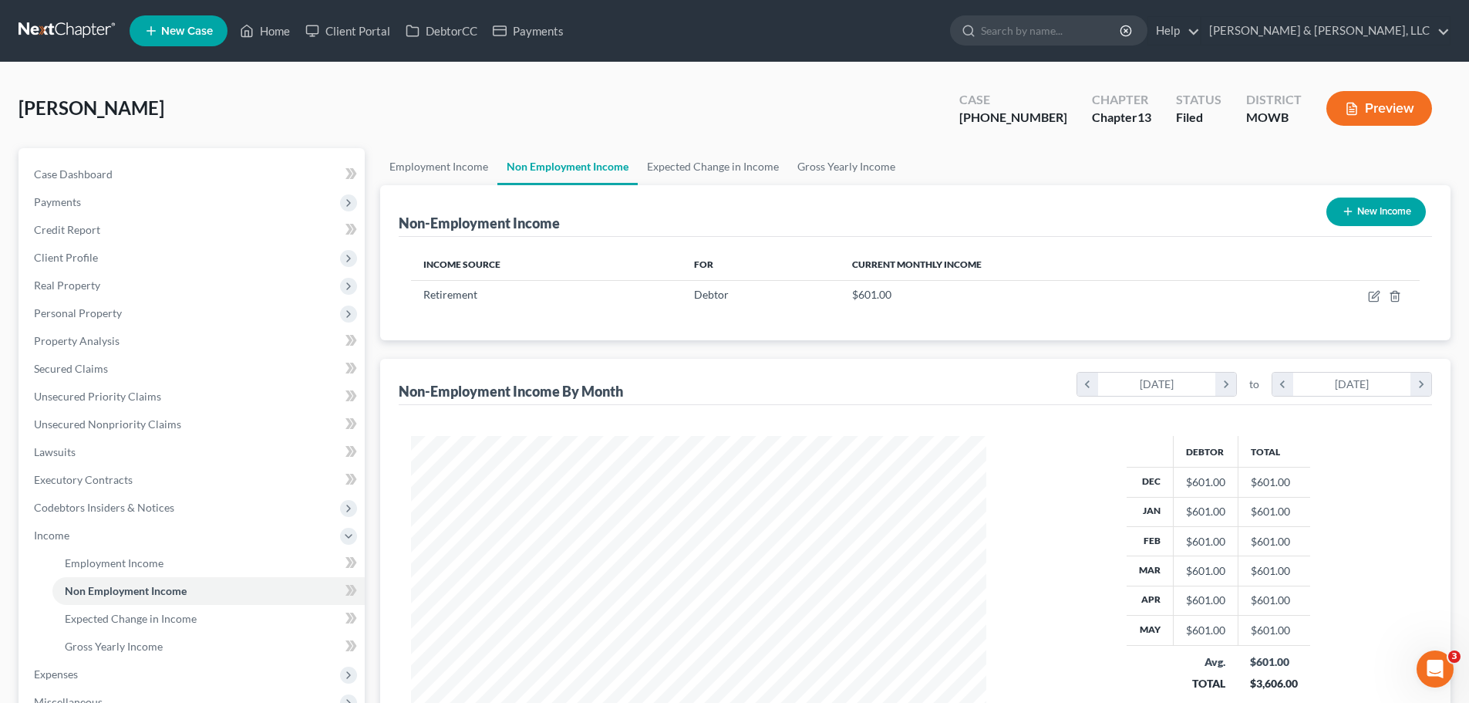
scroll to position [288, 606]
click at [457, 171] on link "Employment Income" at bounding box center [438, 166] width 117 height 37
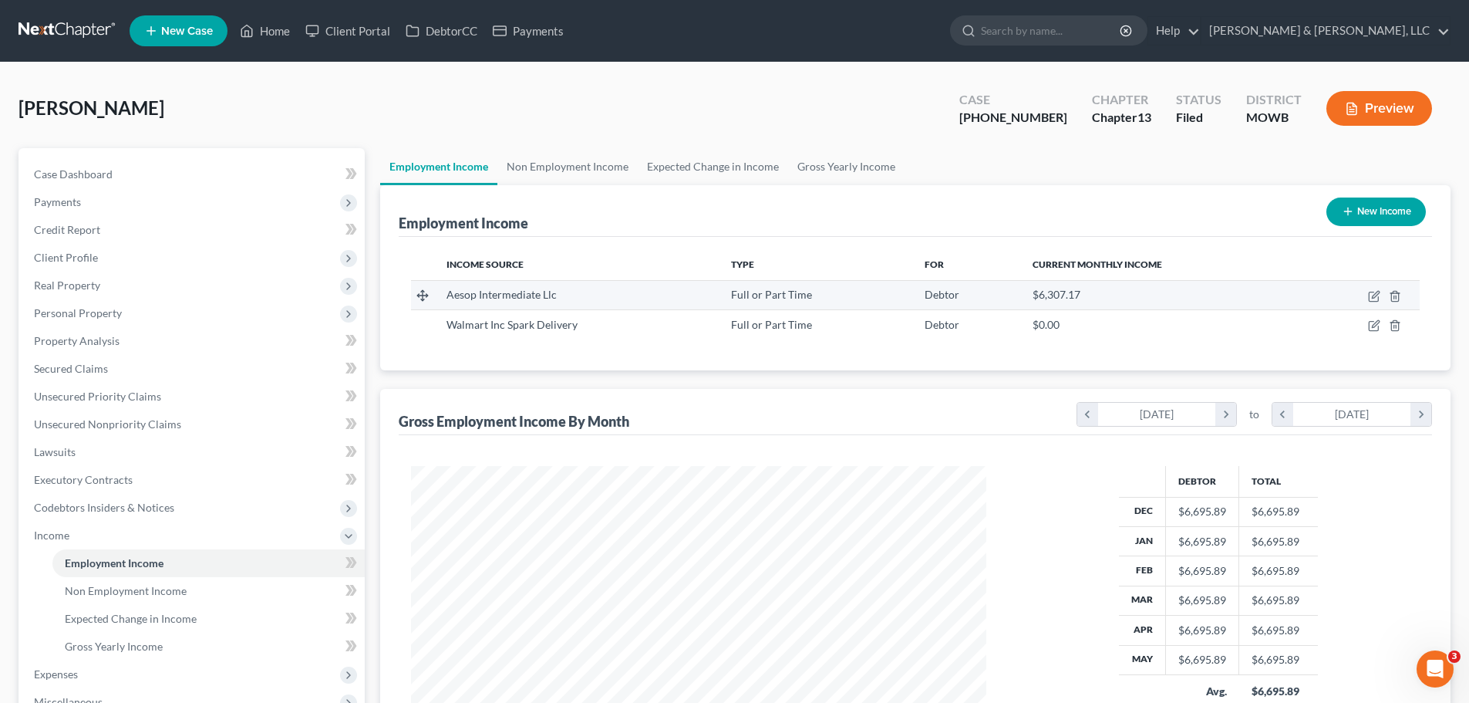
scroll to position [288, 606]
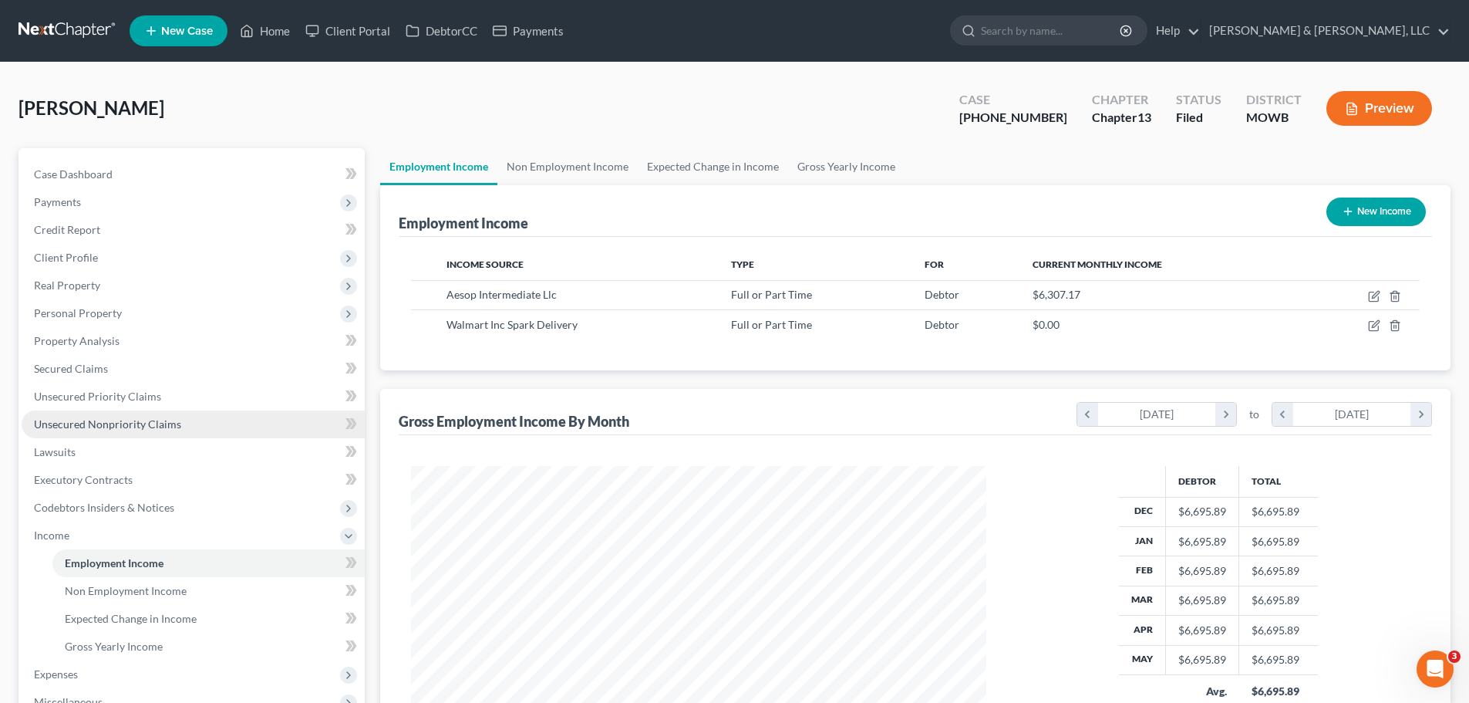
click at [160, 423] on span "Unsecured Nonpriority Claims" at bounding box center [107, 423] width 147 height 13
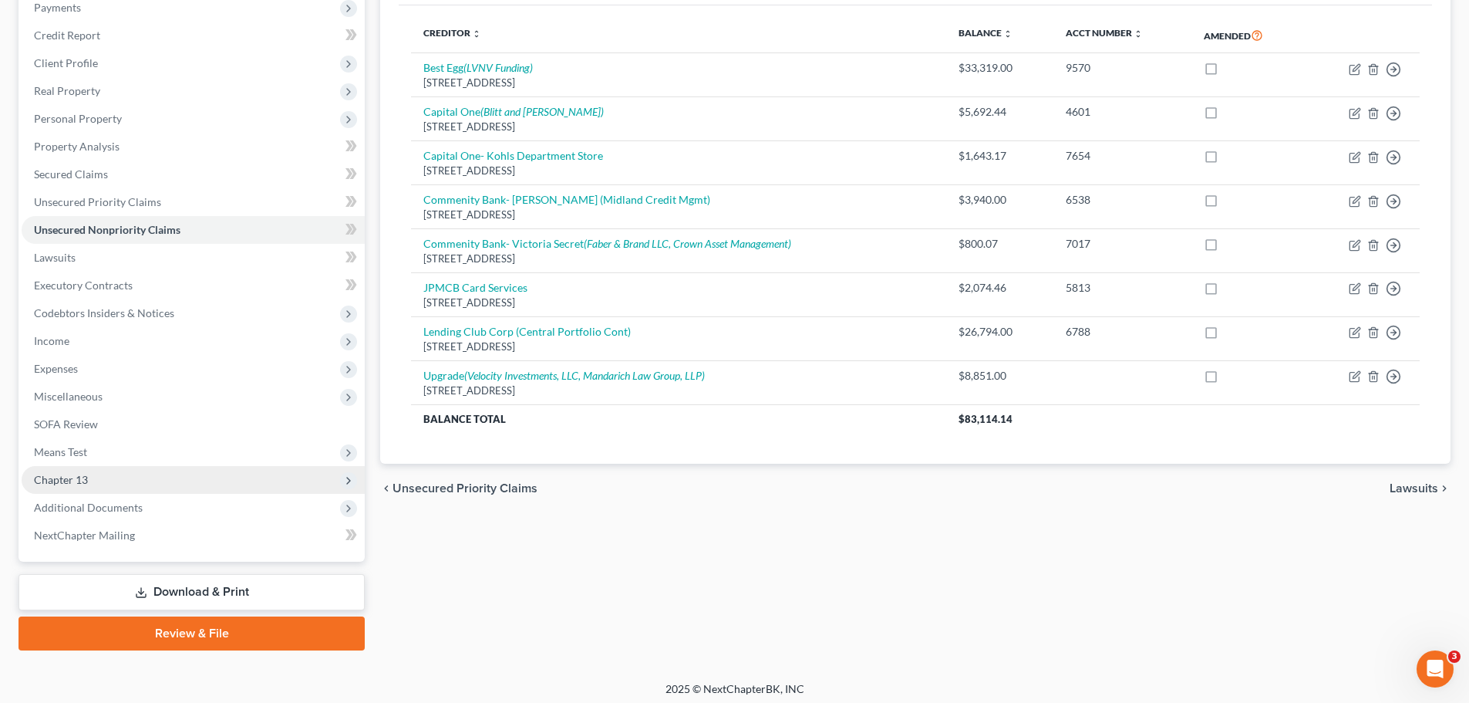
scroll to position [201, 0]
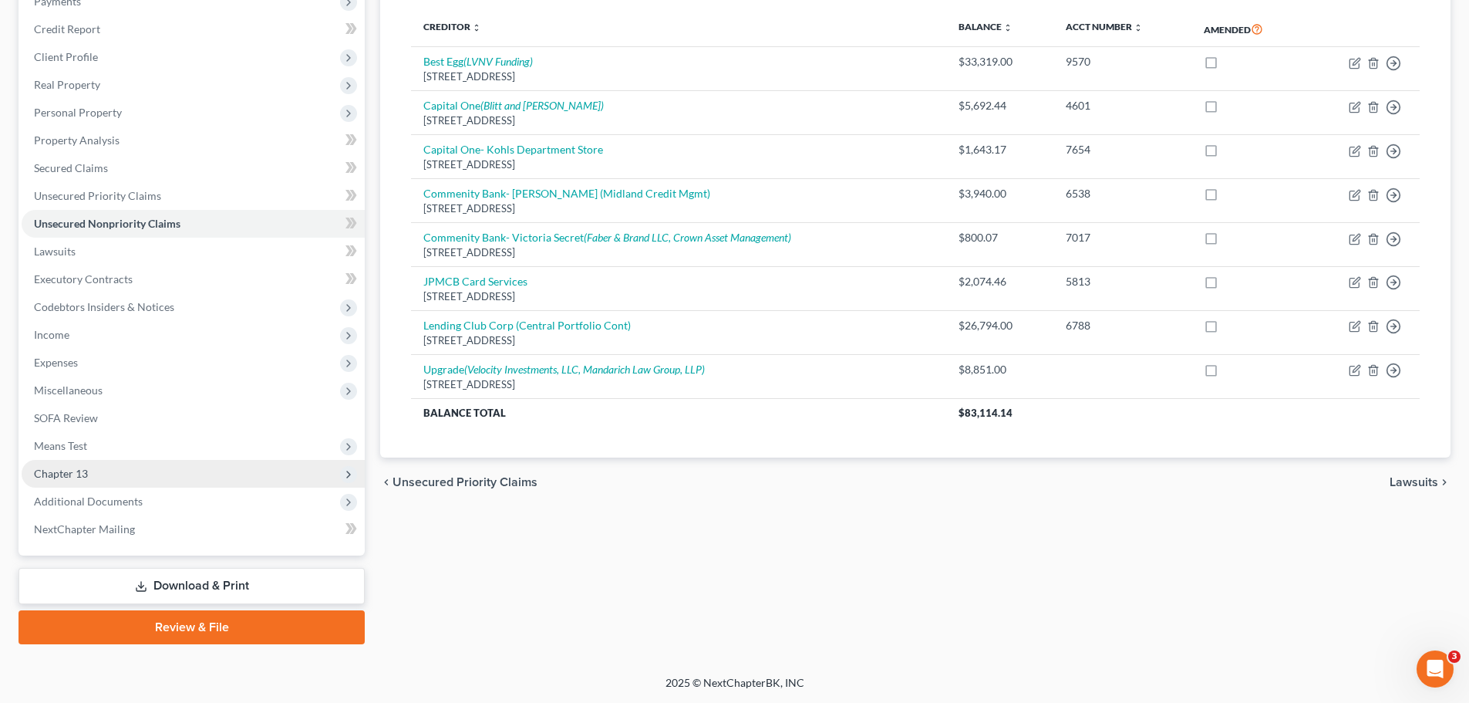
click at [99, 477] on span "Chapter 13" at bounding box center [193, 474] width 343 height 28
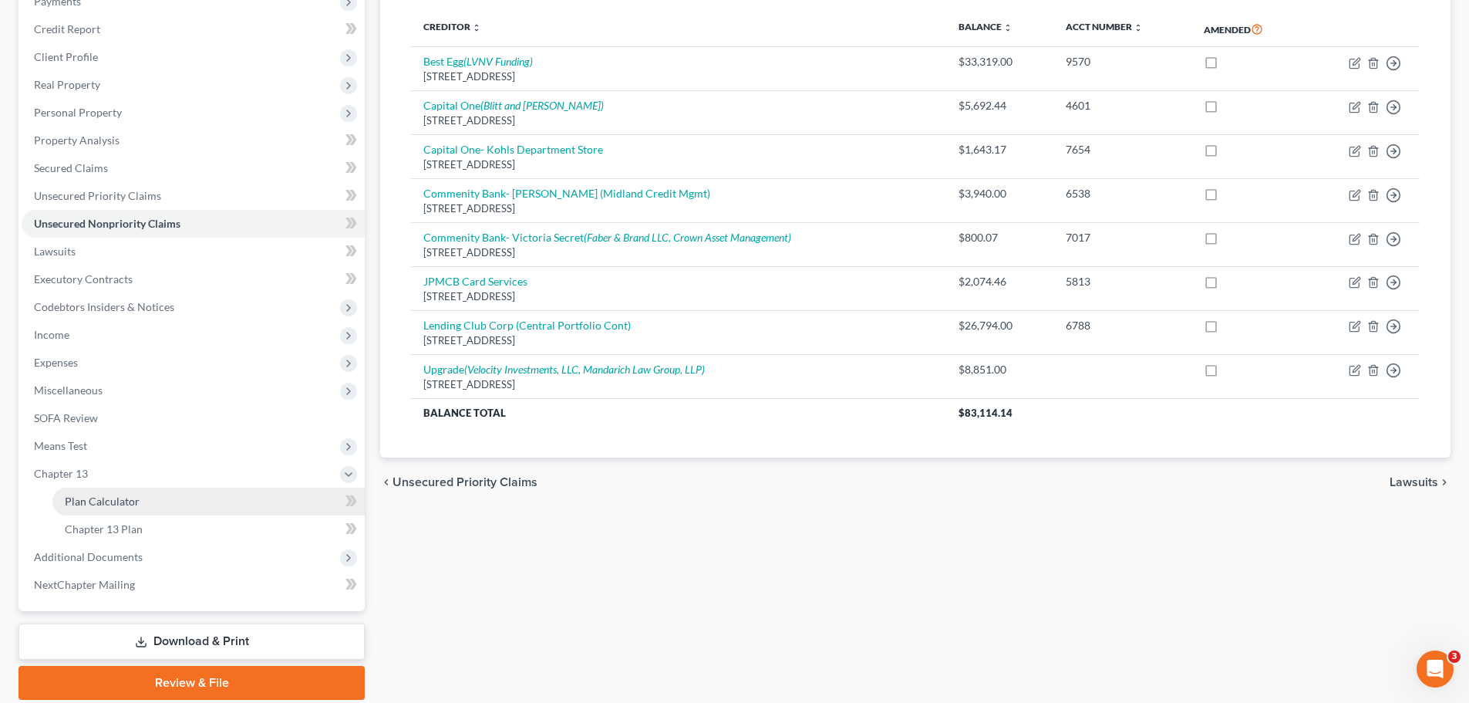
click at [99, 501] on span "Plan Calculator" at bounding box center [102, 500] width 75 height 13
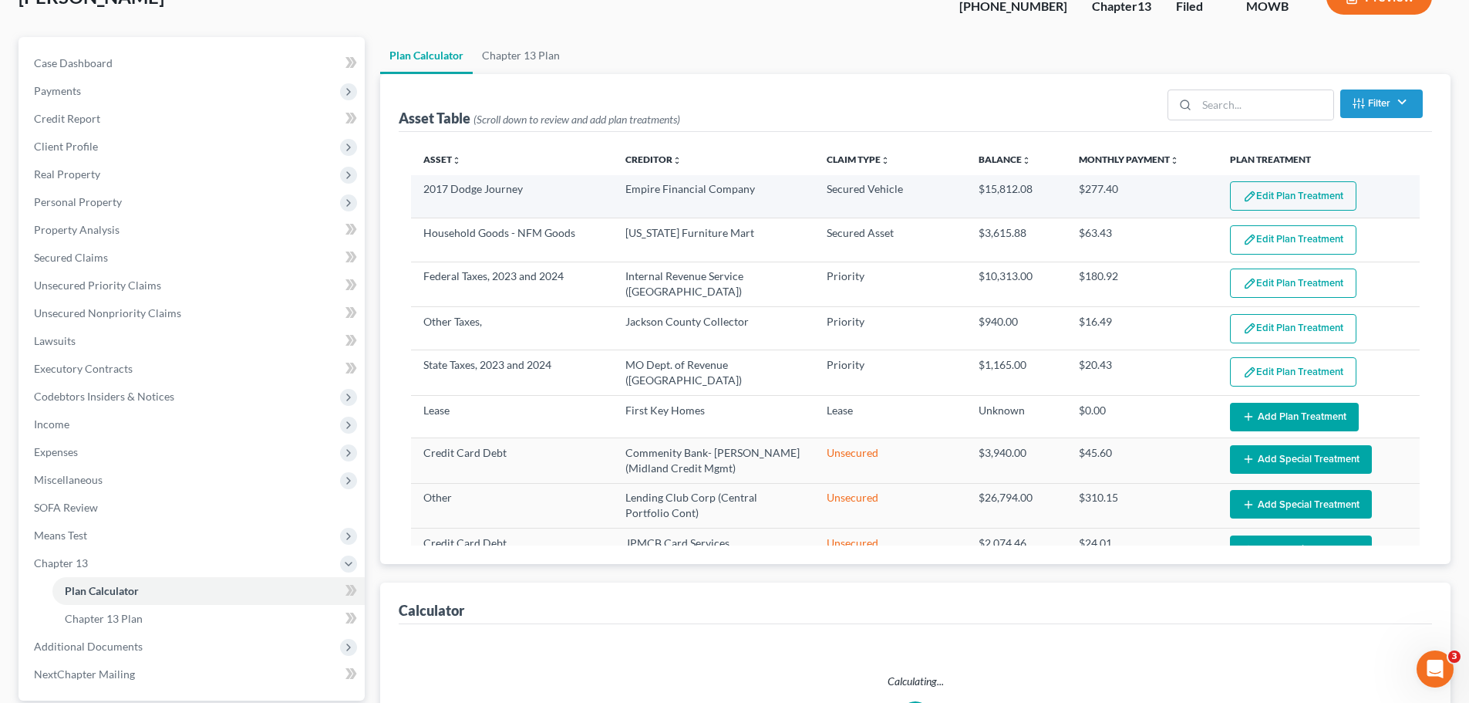
scroll to position [304, 0]
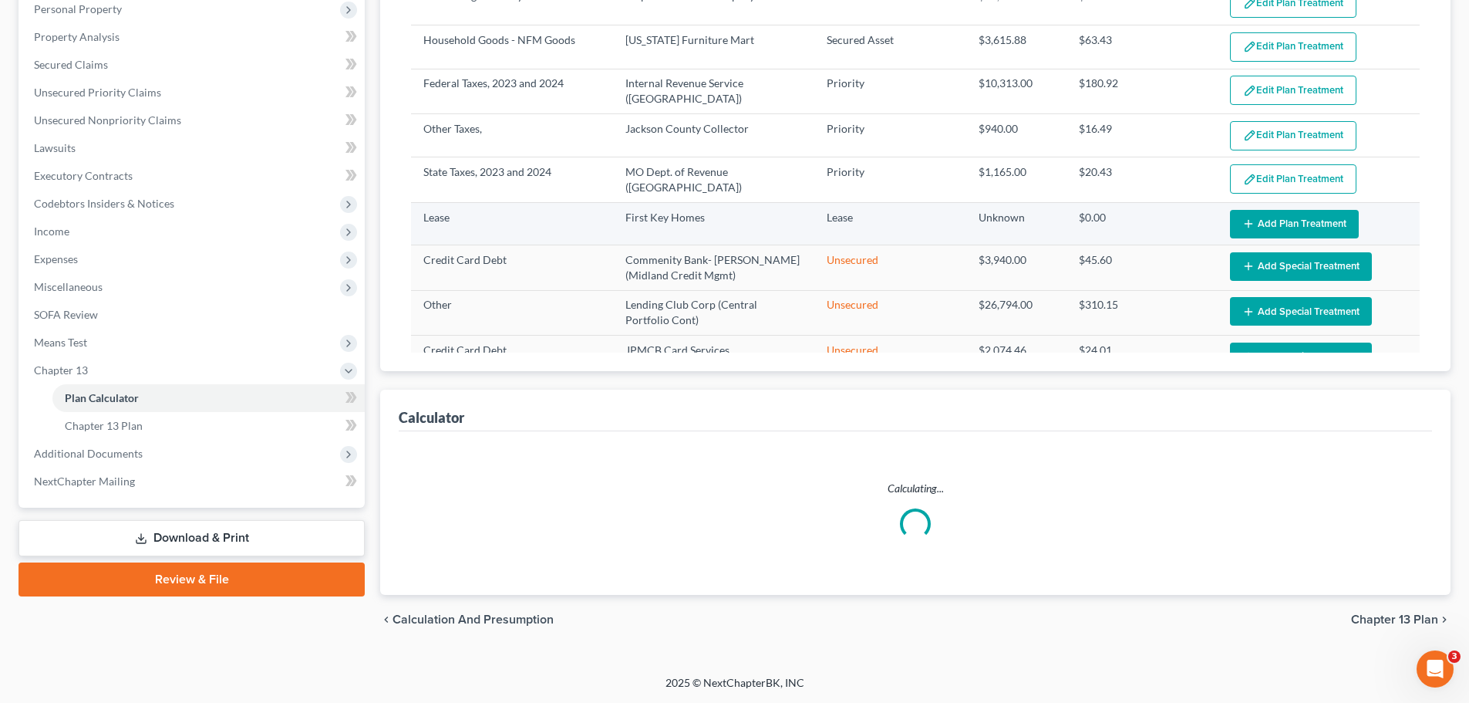
select select "56"
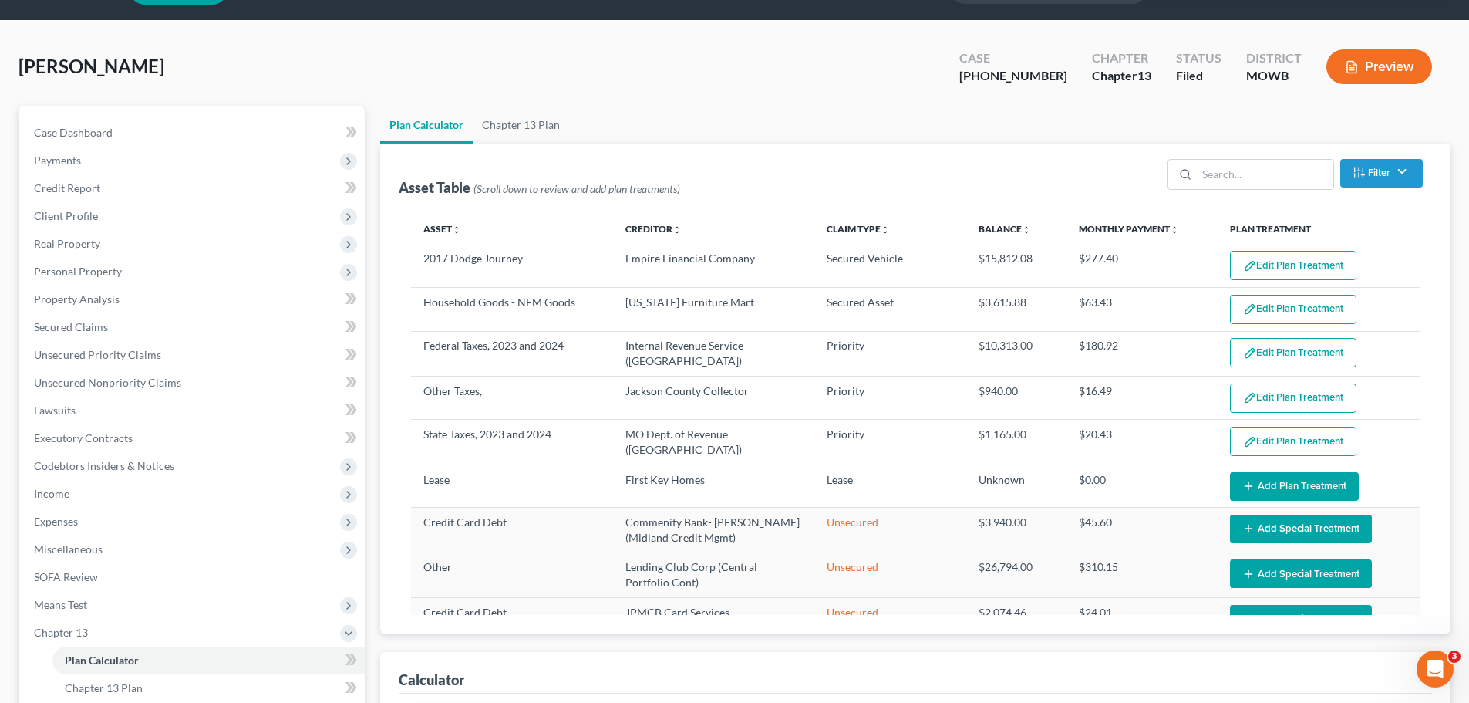
scroll to position [77, 0]
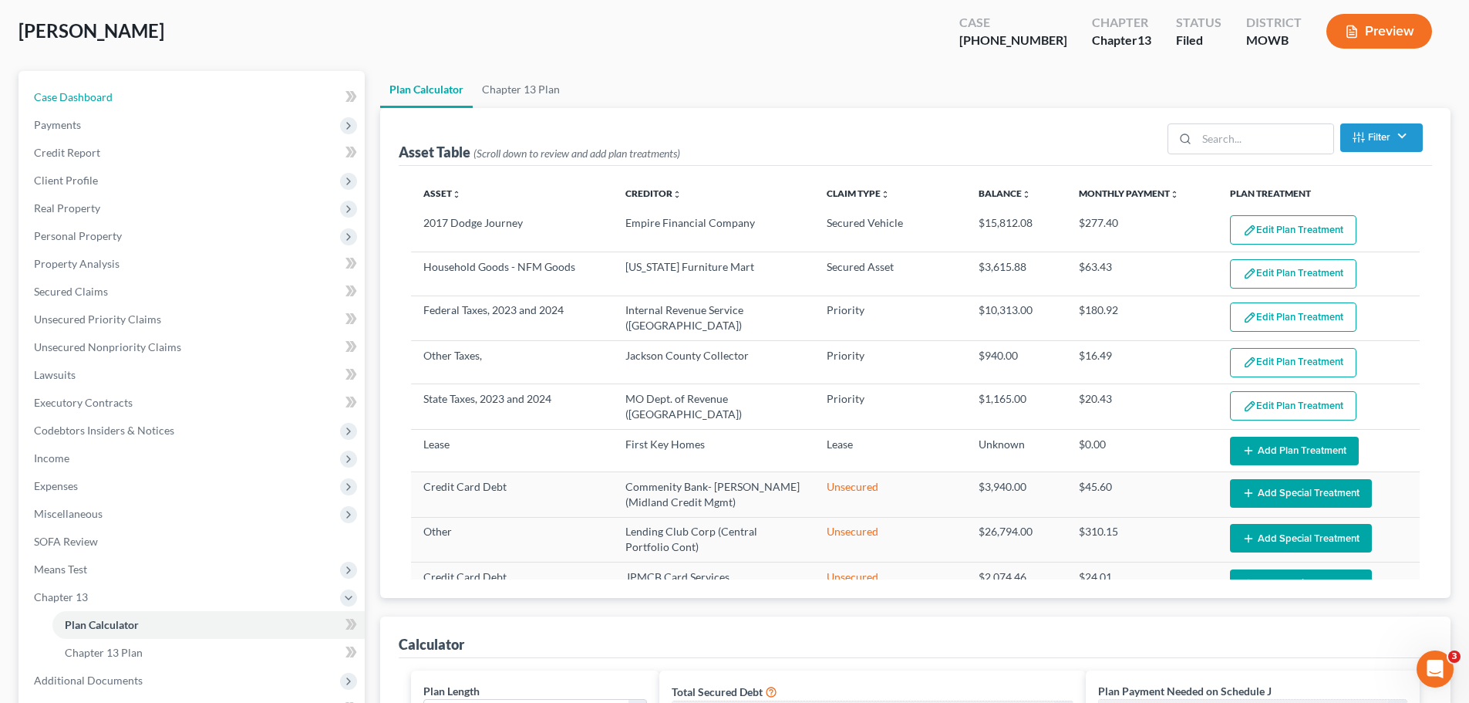
drag, startPoint x: 115, startPoint y: 97, endPoint x: 161, endPoint y: 9, distance: 99.4
click at [115, 97] on link "Case Dashboard" at bounding box center [193, 97] width 343 height 28
select select "6"
